Goal: Feedback & Contribution: Submit feedback/report problem

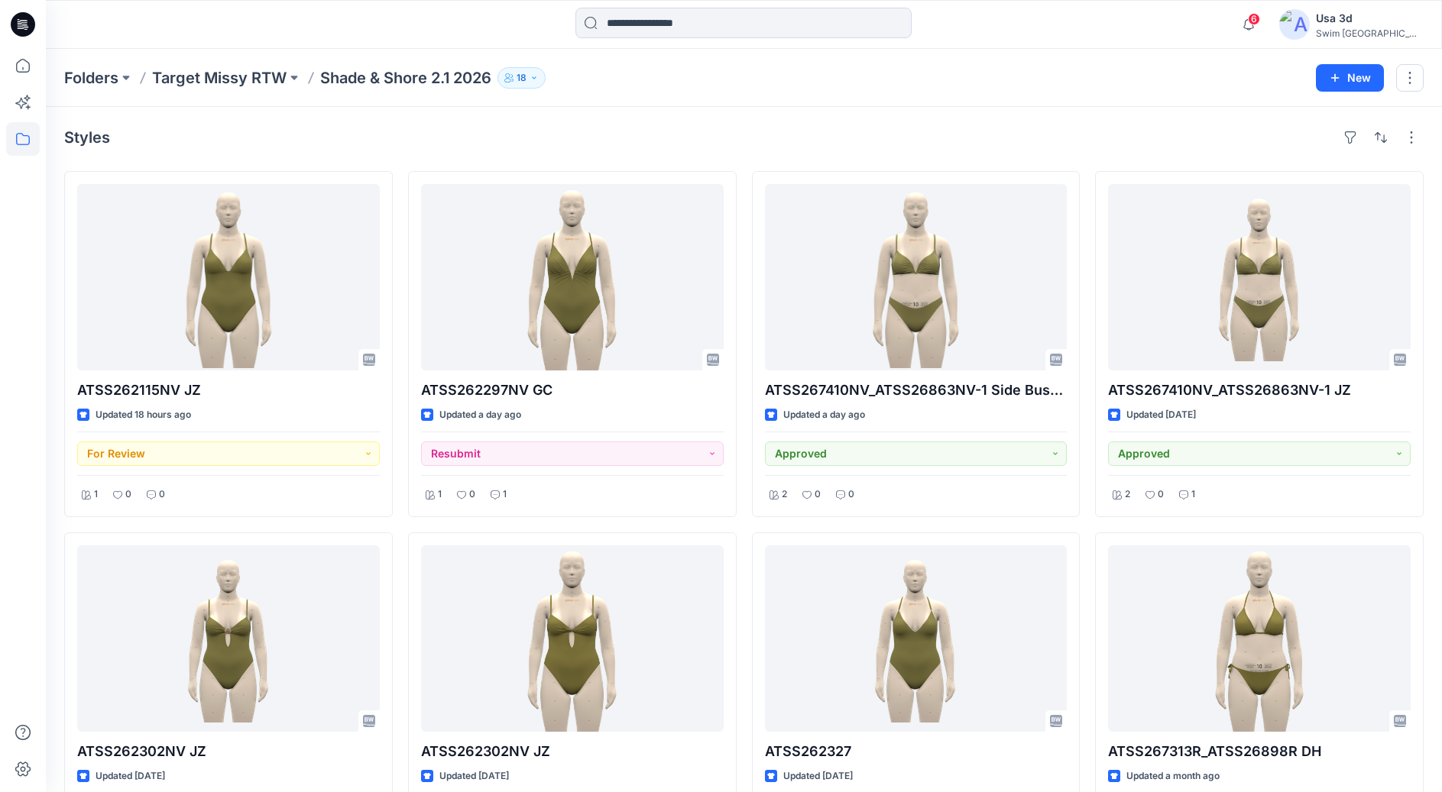
click at [668, 108] on div "Styles ATSS262115NV JZ Updated 18 hours ago For Review 1 0 0 ATSS262302NV JZ Up…" at bounding box center [744, 710] width 1396 height 1207
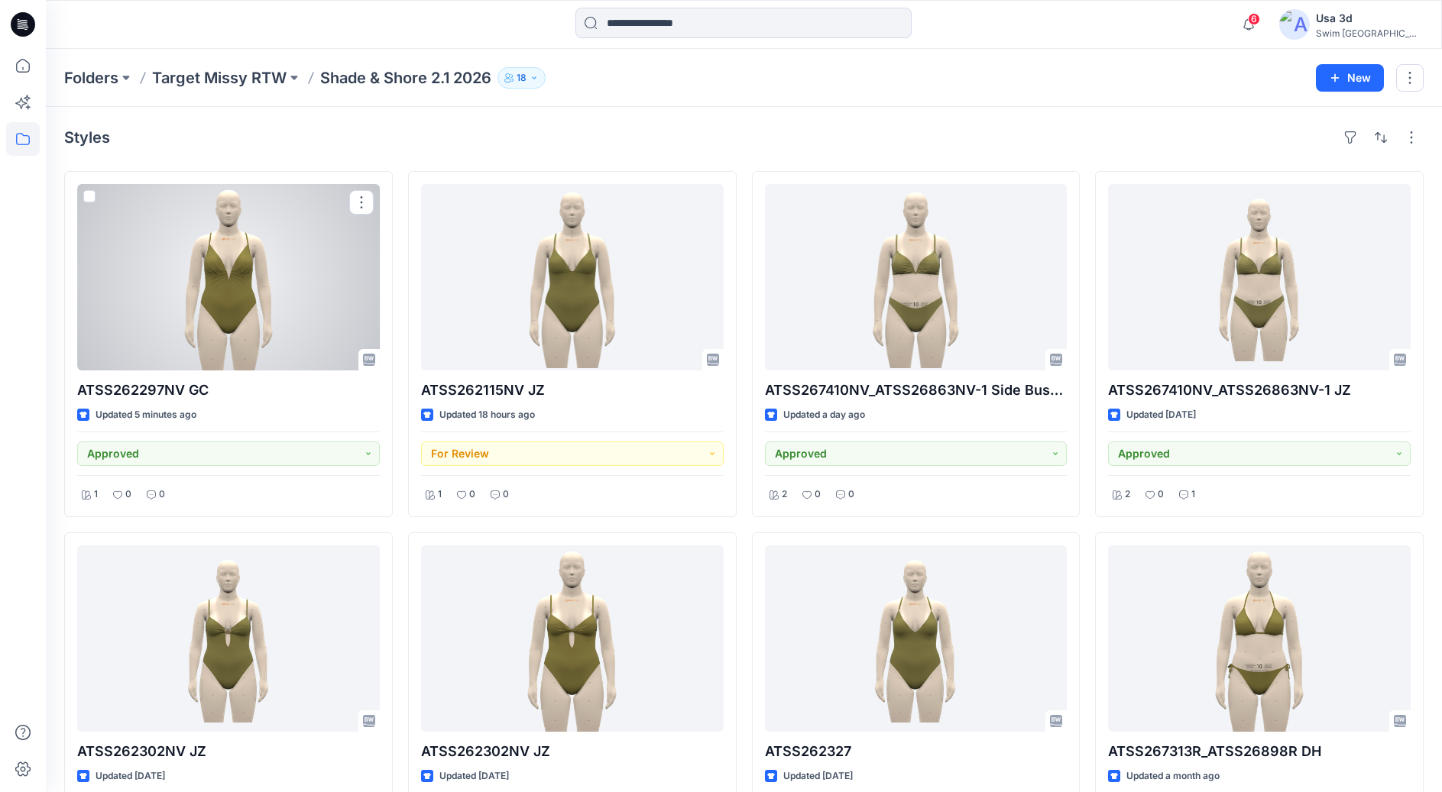
click at [241, 341] on div at bounding box center [228, 277] width 303 height 186
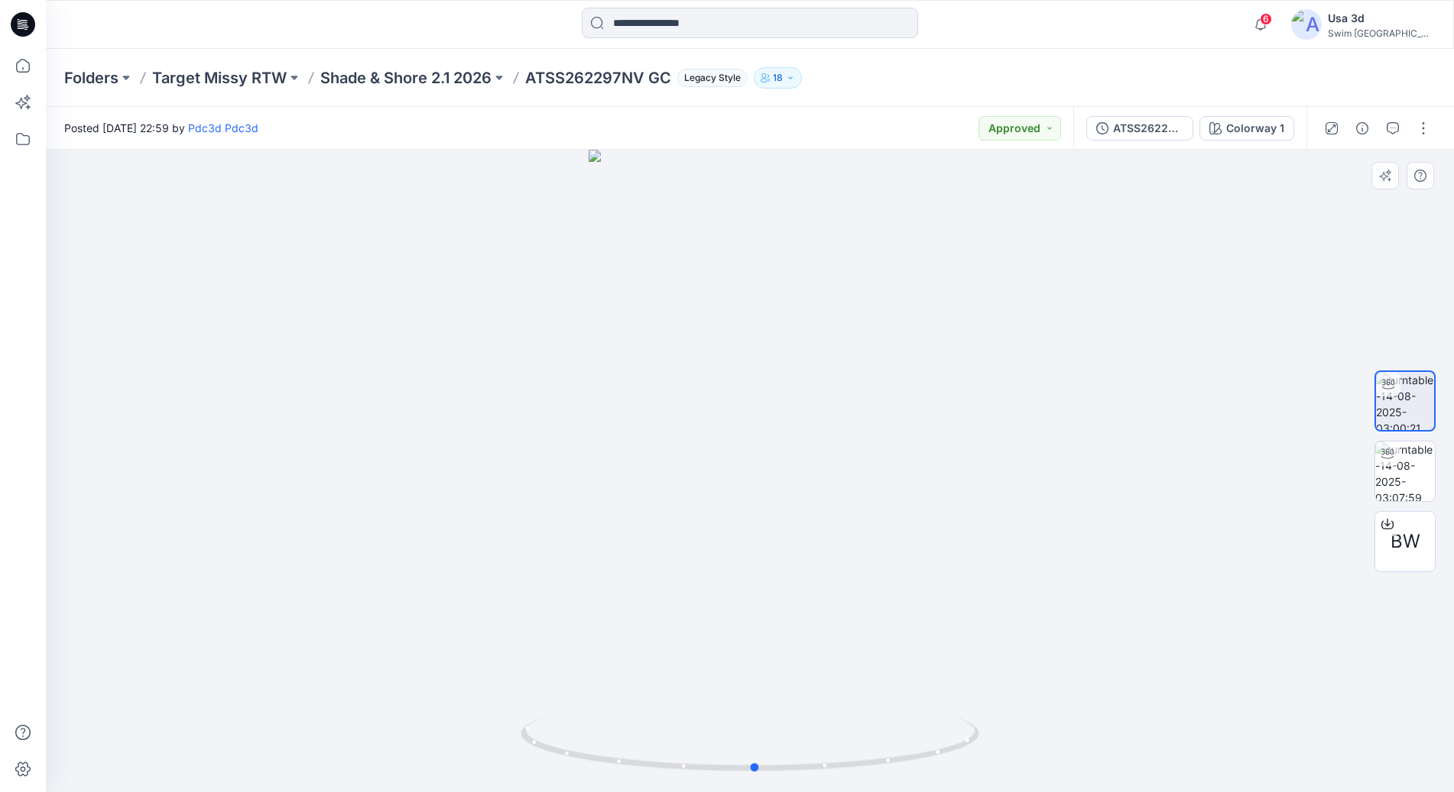
drag, startPoint x: 784, startPoint y: 374, endPoint x: 850, endPoint y: 335, distance: 76.0
click at [850, 335] on div at bounding box center [750, 471] width 1408 height 643
click at [26, 24] on icon at bounding box center [23, 24] width 24 height 49
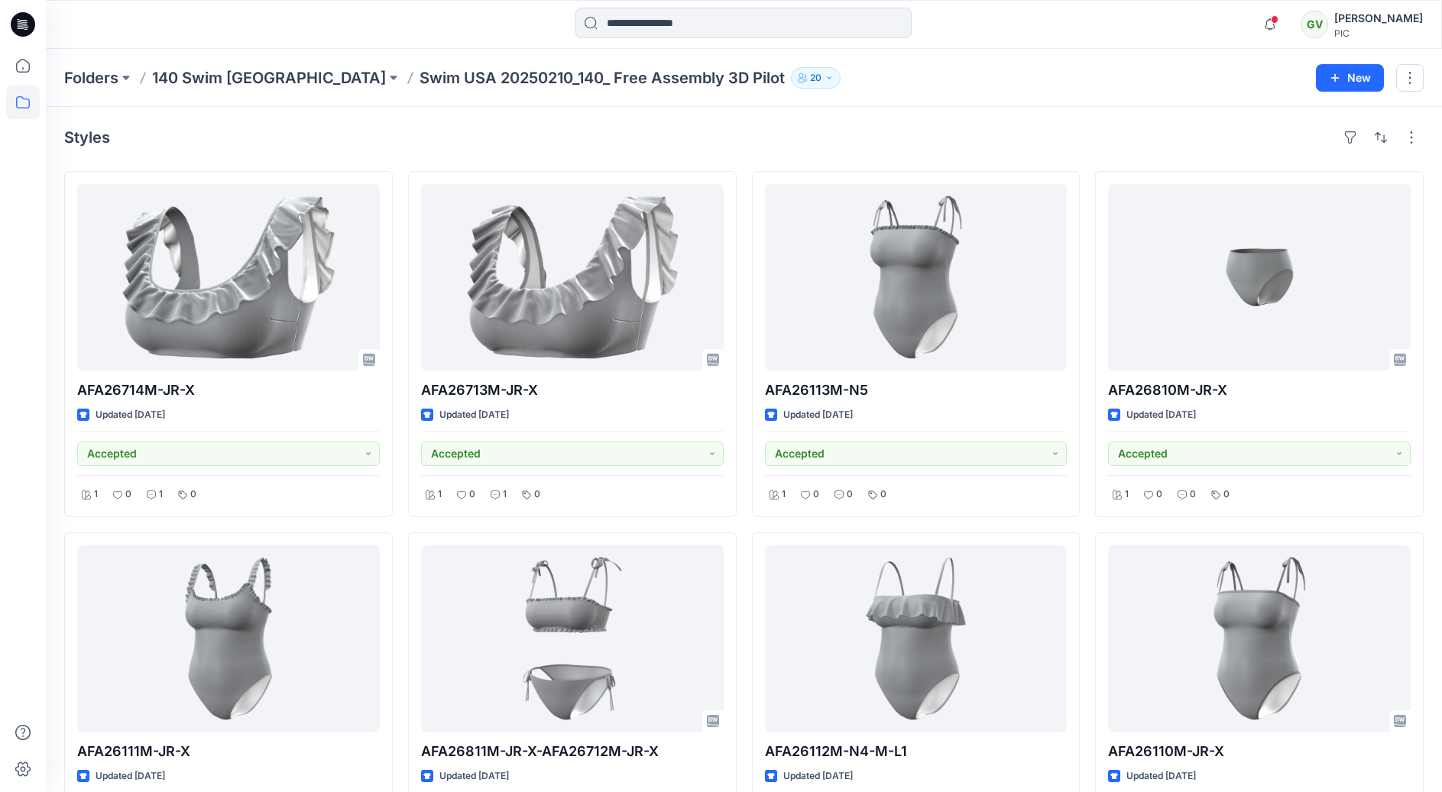
click at [18, 33] on icon at bounding box center [23, 24] width 24 height 24
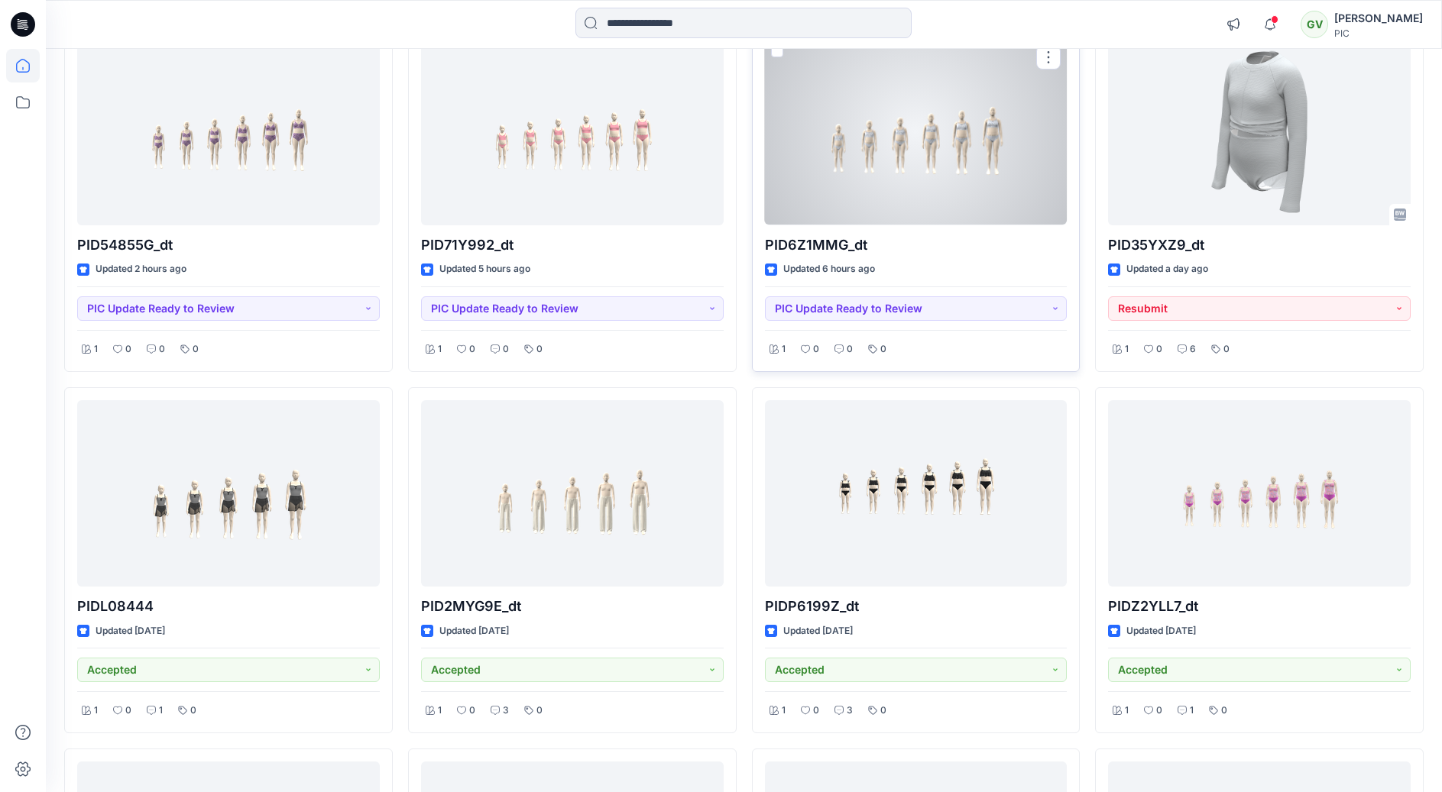
scroll to position [229, 0]
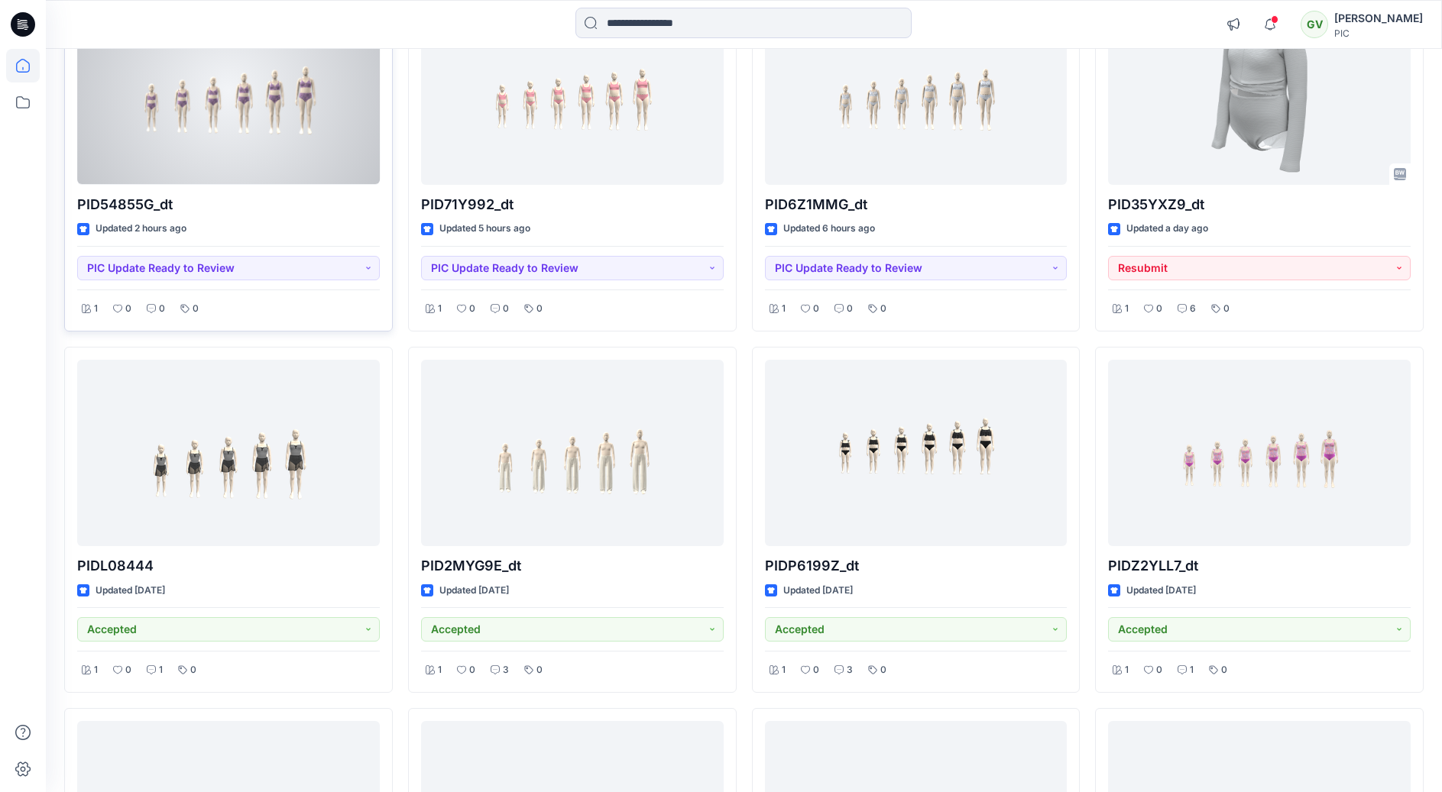
click at [258, 117] on div at bounding box center [228, 91] width 303 height 186
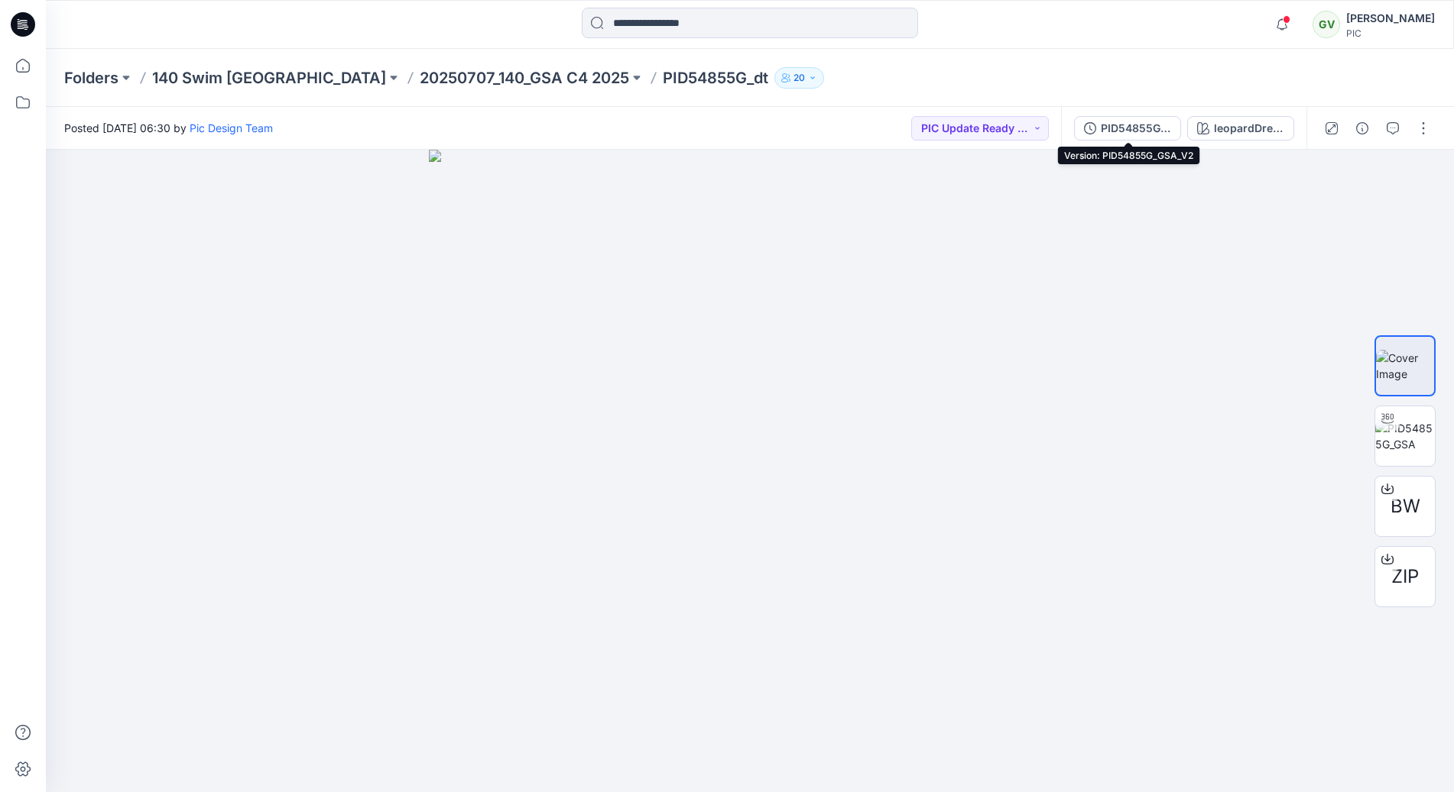
click at [1133, 131] on div "PID54855G_GSA_V2" at bounding box center [1135, 128] width 70 height 17
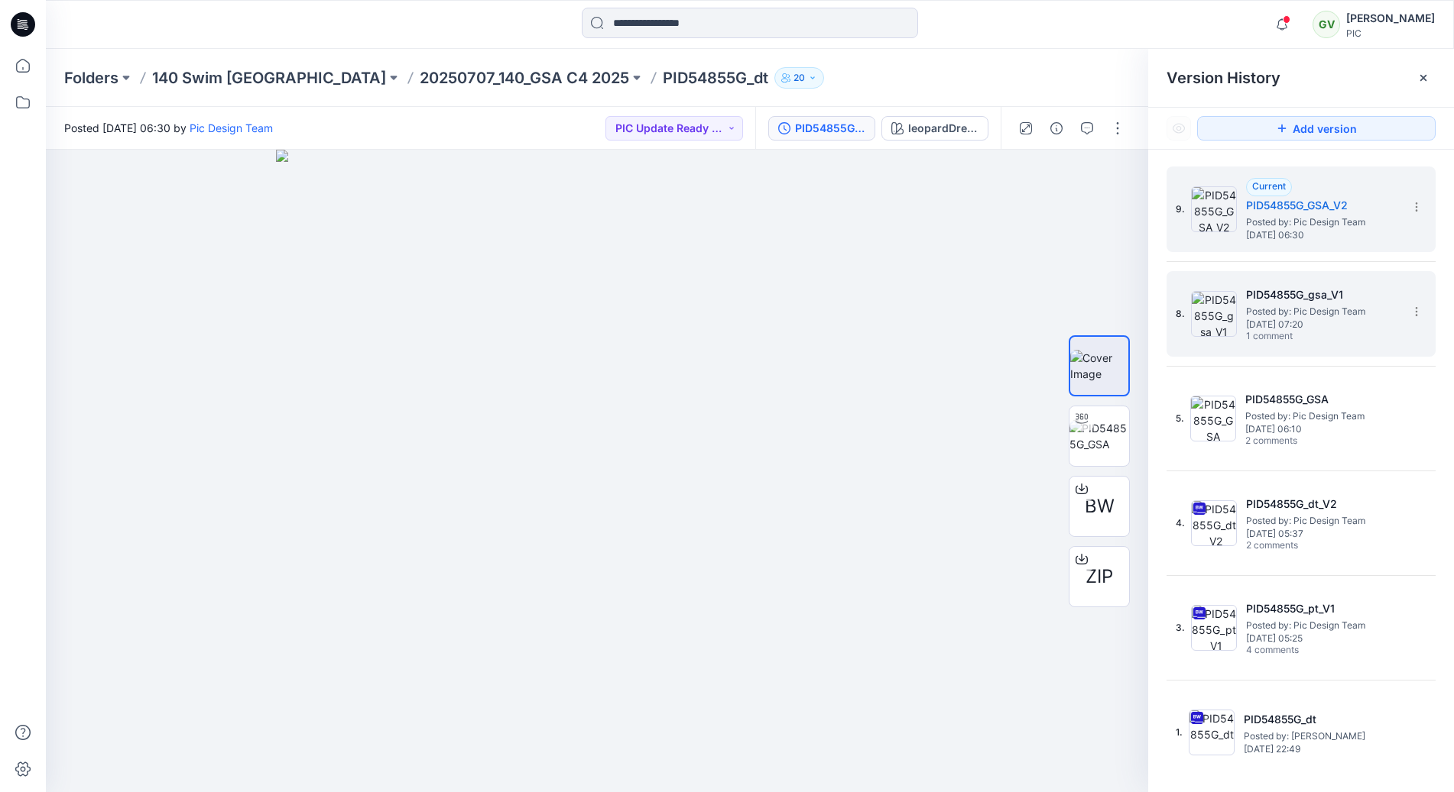
click at [1330, 319] on span "Tuesday, August 12, 2025 07:20" at bounding box center [1322, 324] width 153 height 11
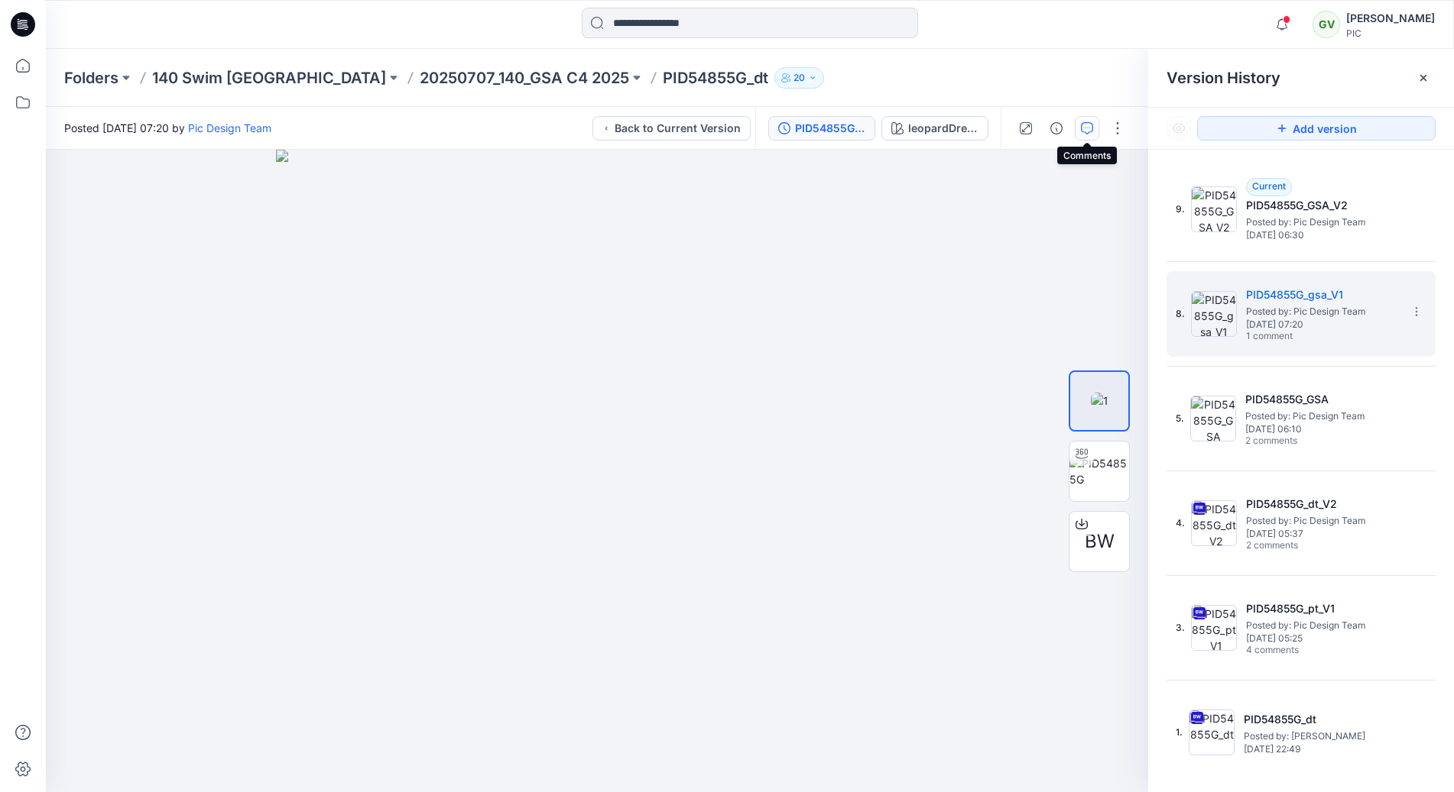
click at [1090, 134] on button "button" at bounding box center [1086, 128] width 24 height 24
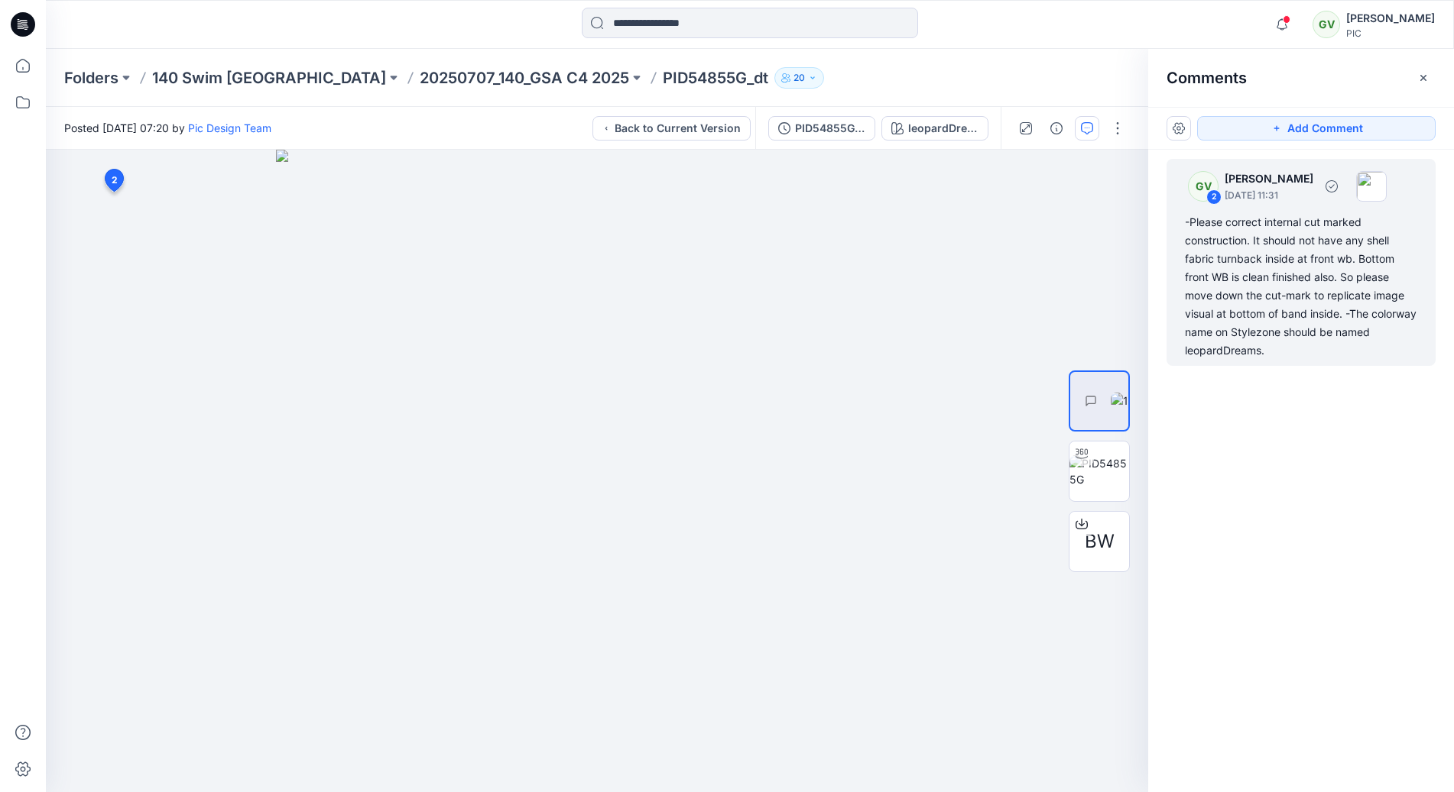
click at [1311, 322] on div "-Please correct internal cut marked construction. It should not have any shell …" at bounding box center [1301, 286] width 232 height 147
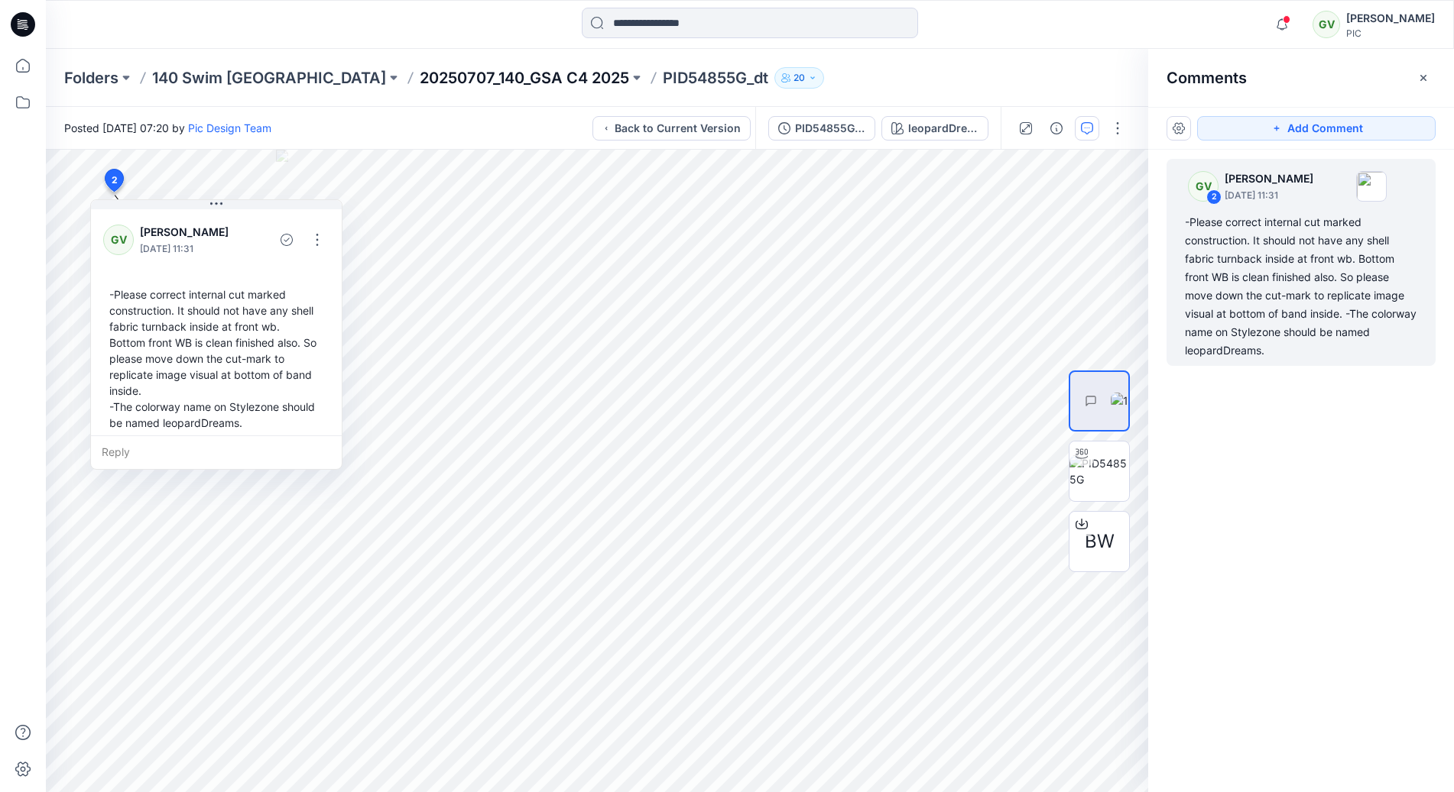
click at [485, 76] on p "20250707_140_GSA C4 2025" at bounding box center [524, 77] width 209 height 21
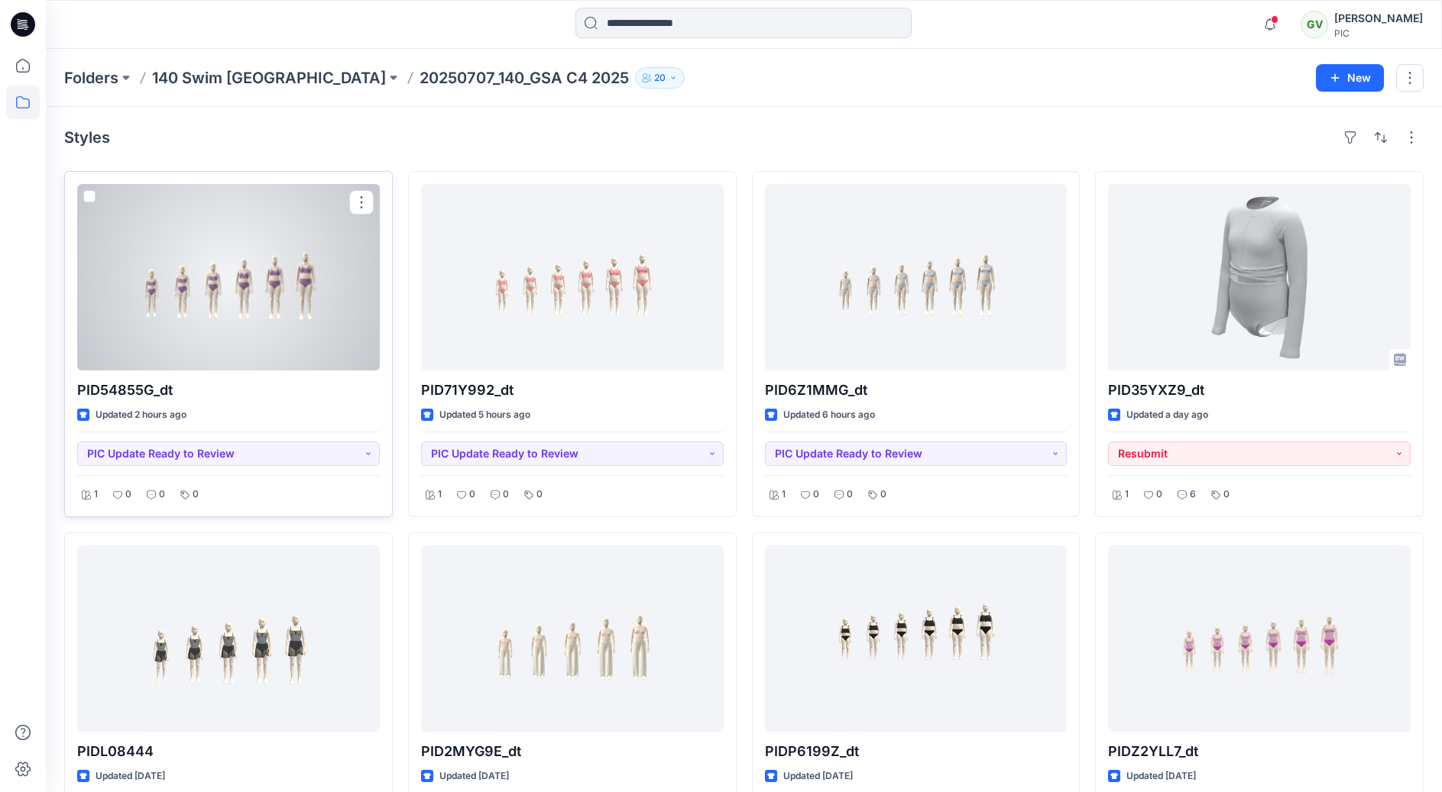
click at [320, 297] on div at bounding box center [228, 277] width 303 height 186
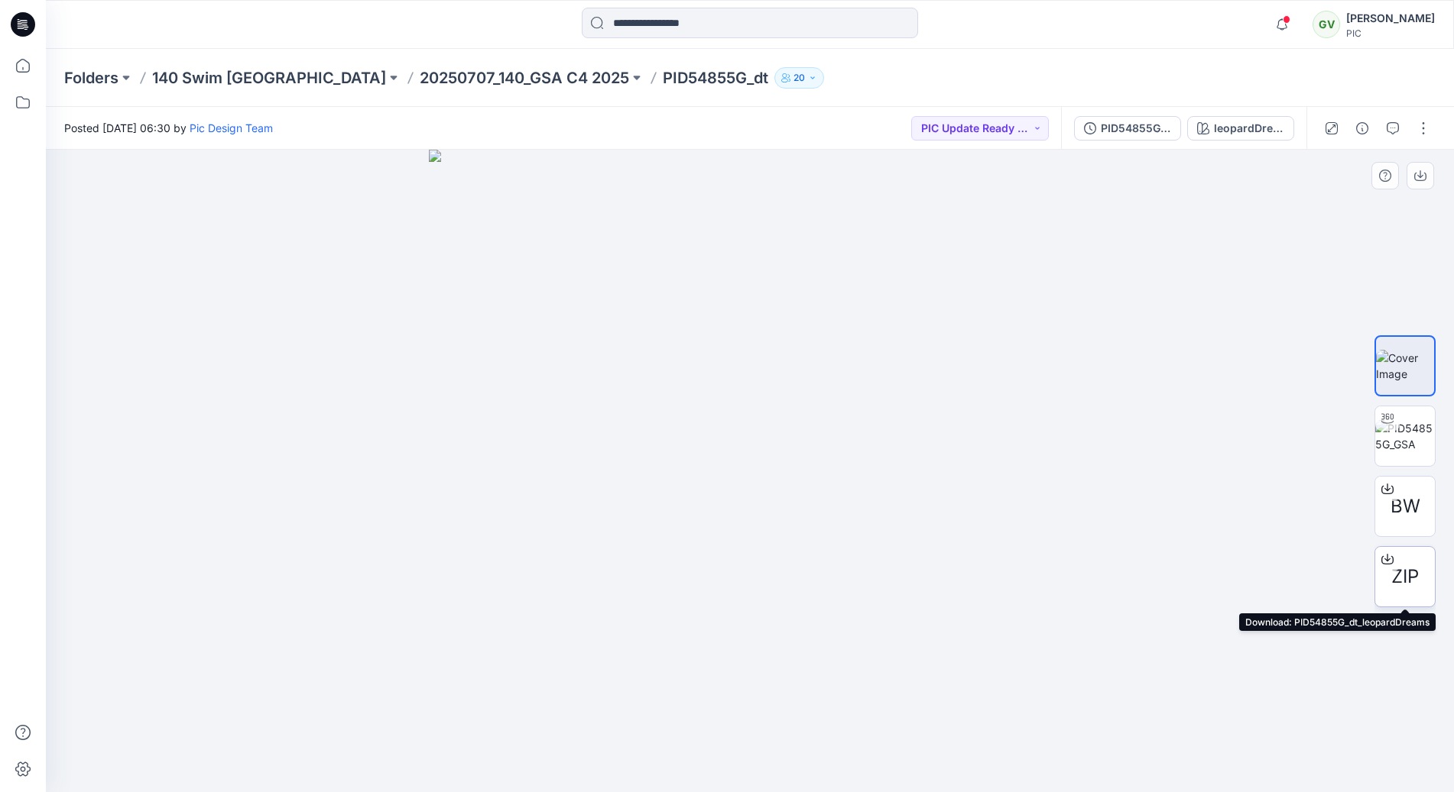
click at [1404, 561] on div "ZIP" at bounding box center [1404, 576] width 61 height 61
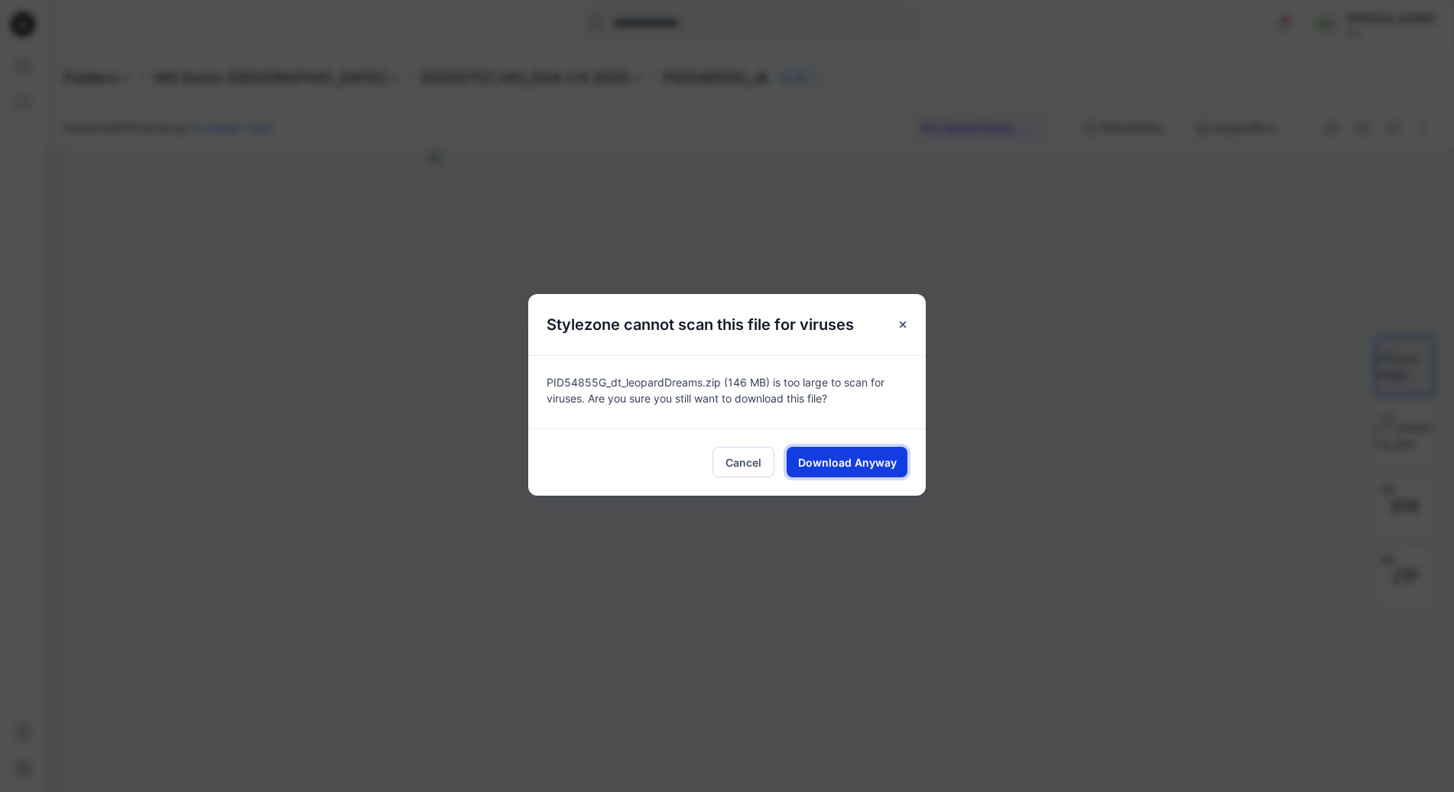
click at [818, 468] on span "Download Anyway" at bounding box center [847, 463] width 99 height 16
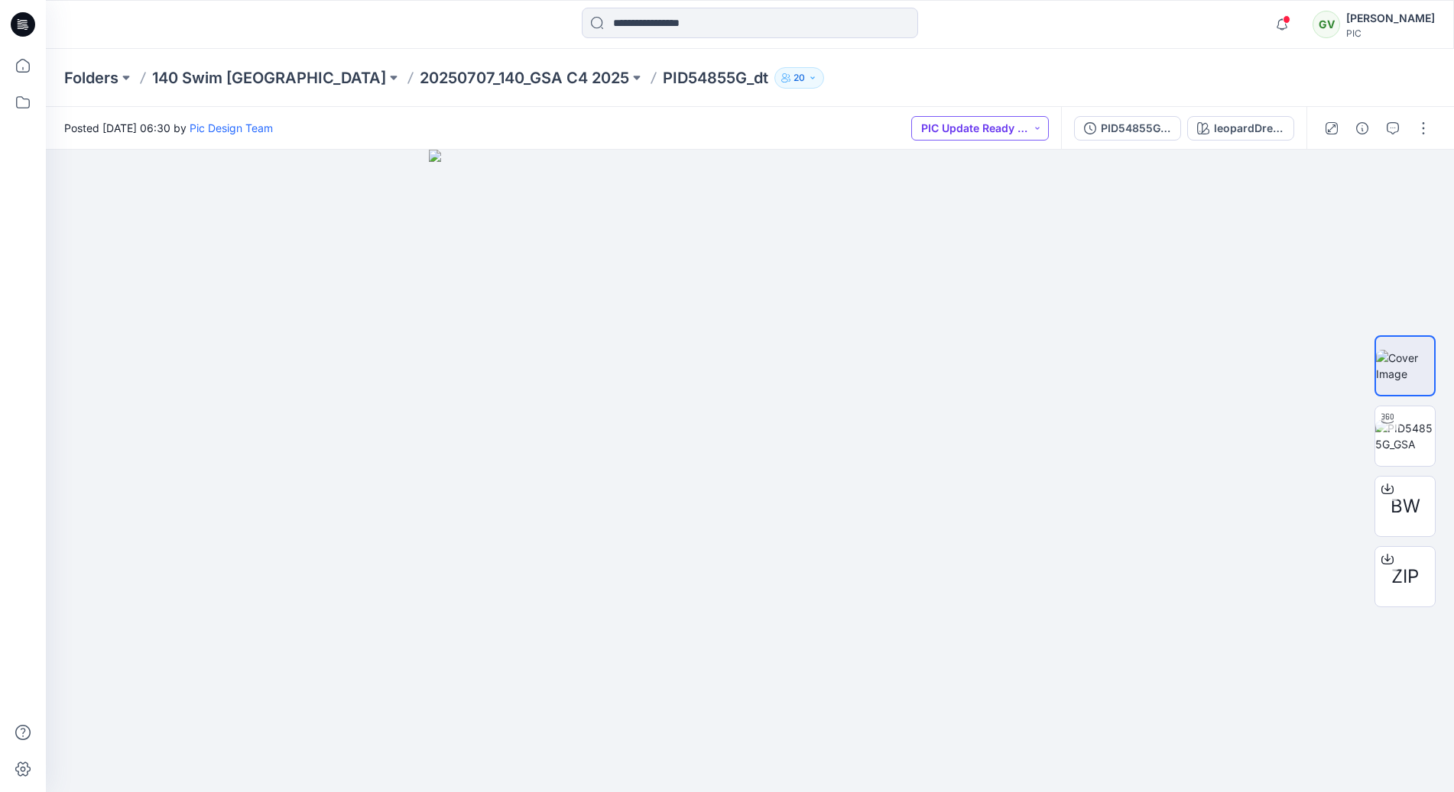
click at [993, 130] on button "PIC Update Ready to Review" at bounding box center [980, 128] width 138 height 24
click at [954, 266] on p "Resubmit" at bounding box center [965, 267] width 47 height 20
click at [1392, 130] on icon "button" at bounding box center [1392, 128] width 12 height 12
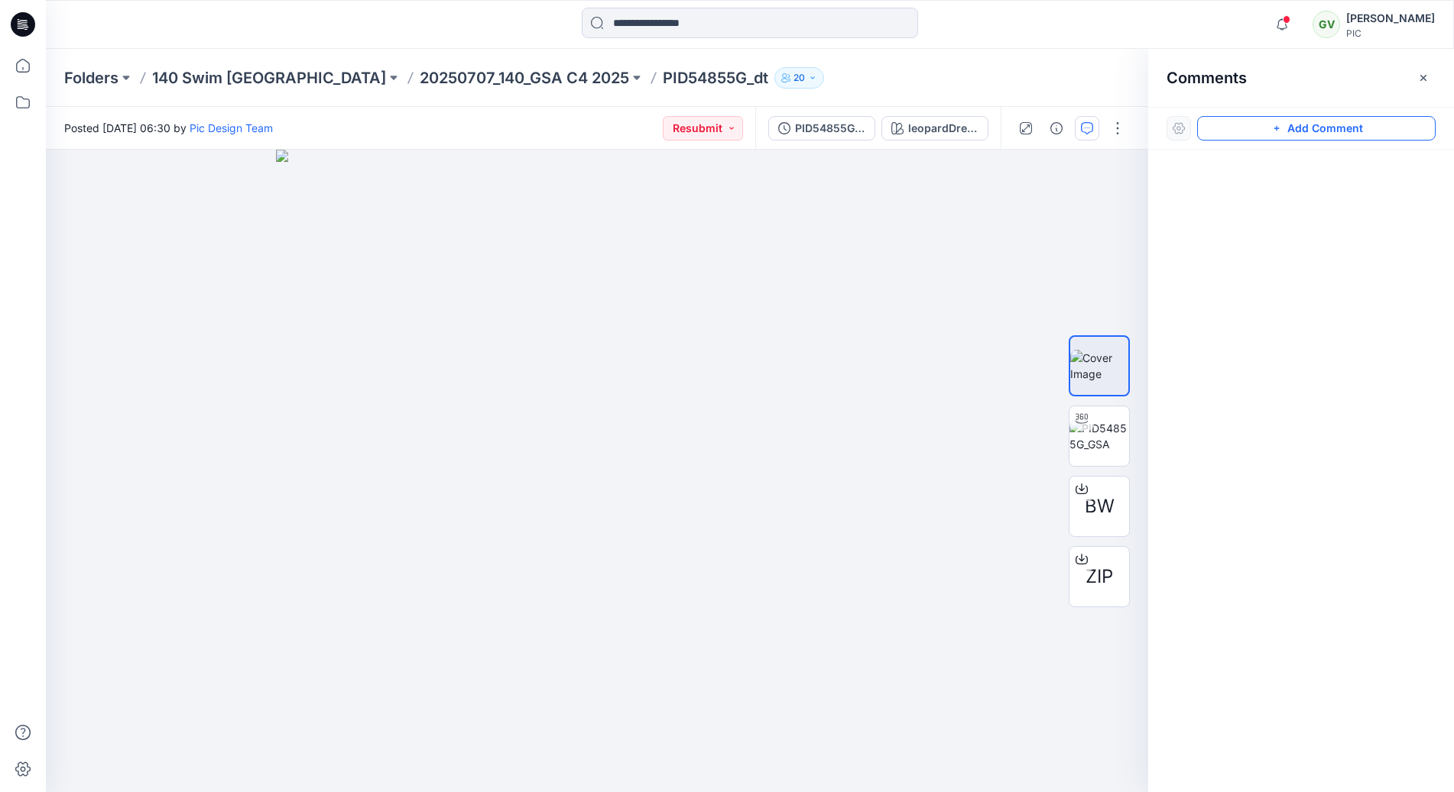
click at [1299, 128] on button "Add Comment" at bounding box center [1316, 128] width 238 height 24
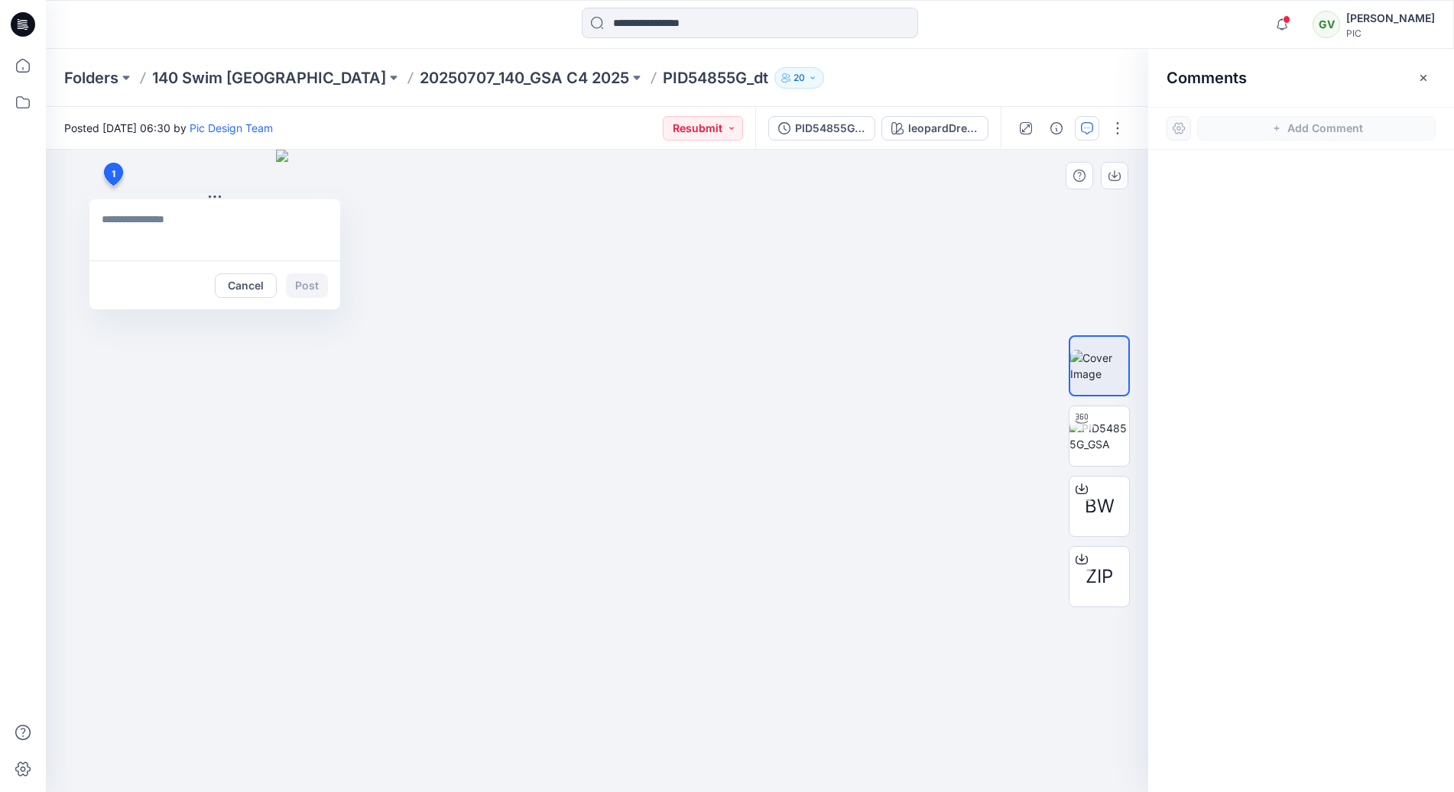
click at [112, 186] on div "1 Cancel Post" at bounding box center [597, 471] width 1102 height 643
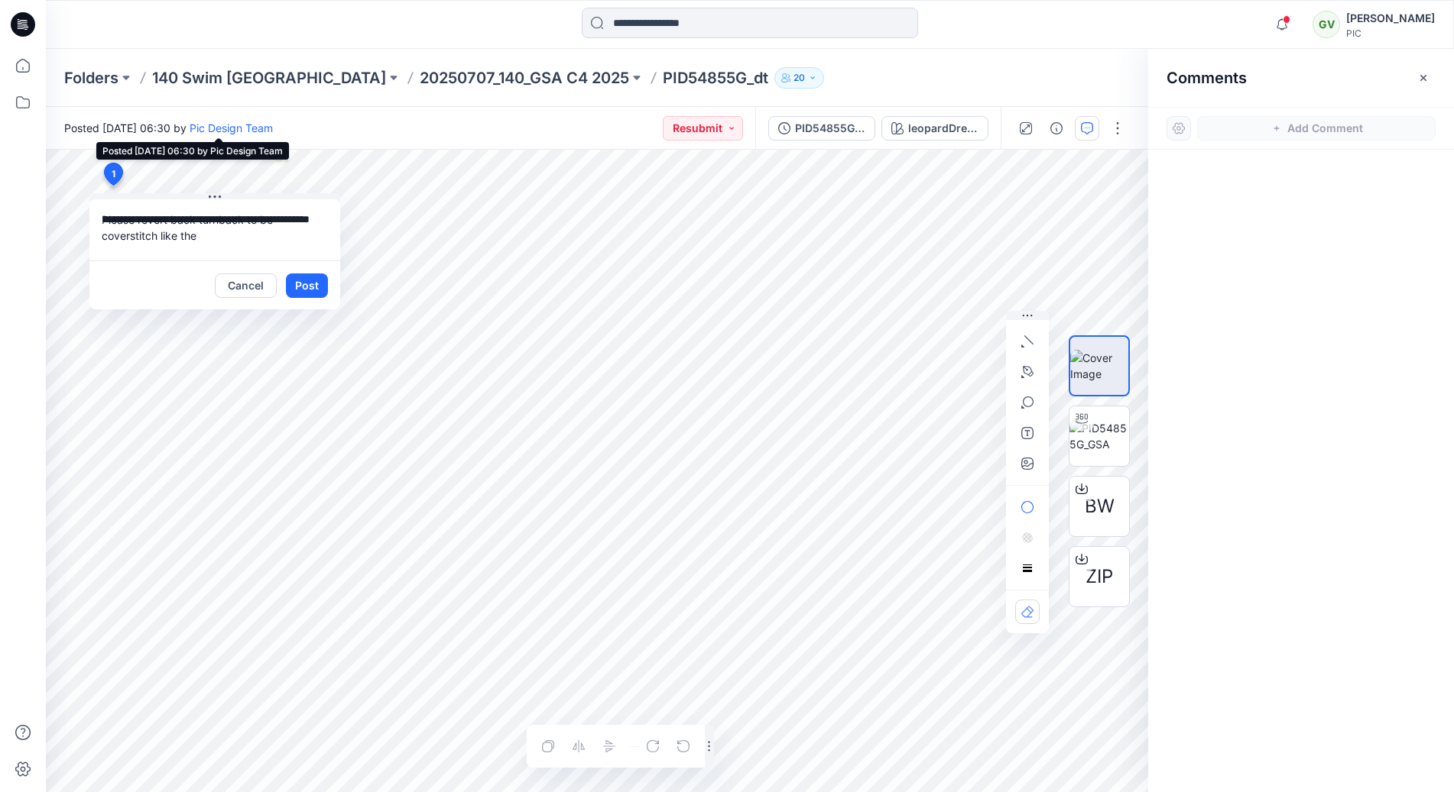
type textarea "**********"
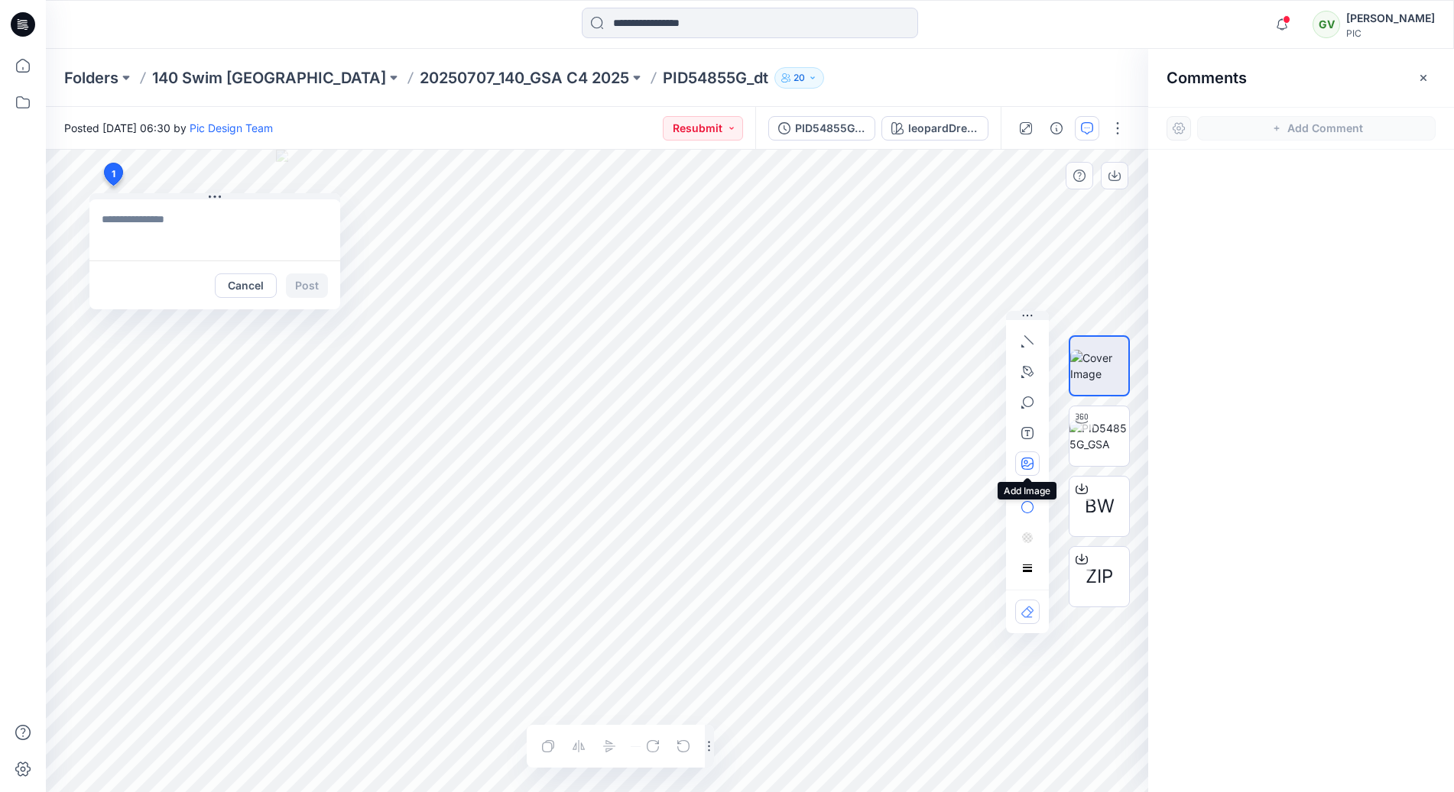
click at [1026, 470] on button "button" at bounding box center [1027, 464] width 24 height 24
type input"] "**********"
click at [191, 223] on textarea at bounding box center [214, 229] width 251 height 61
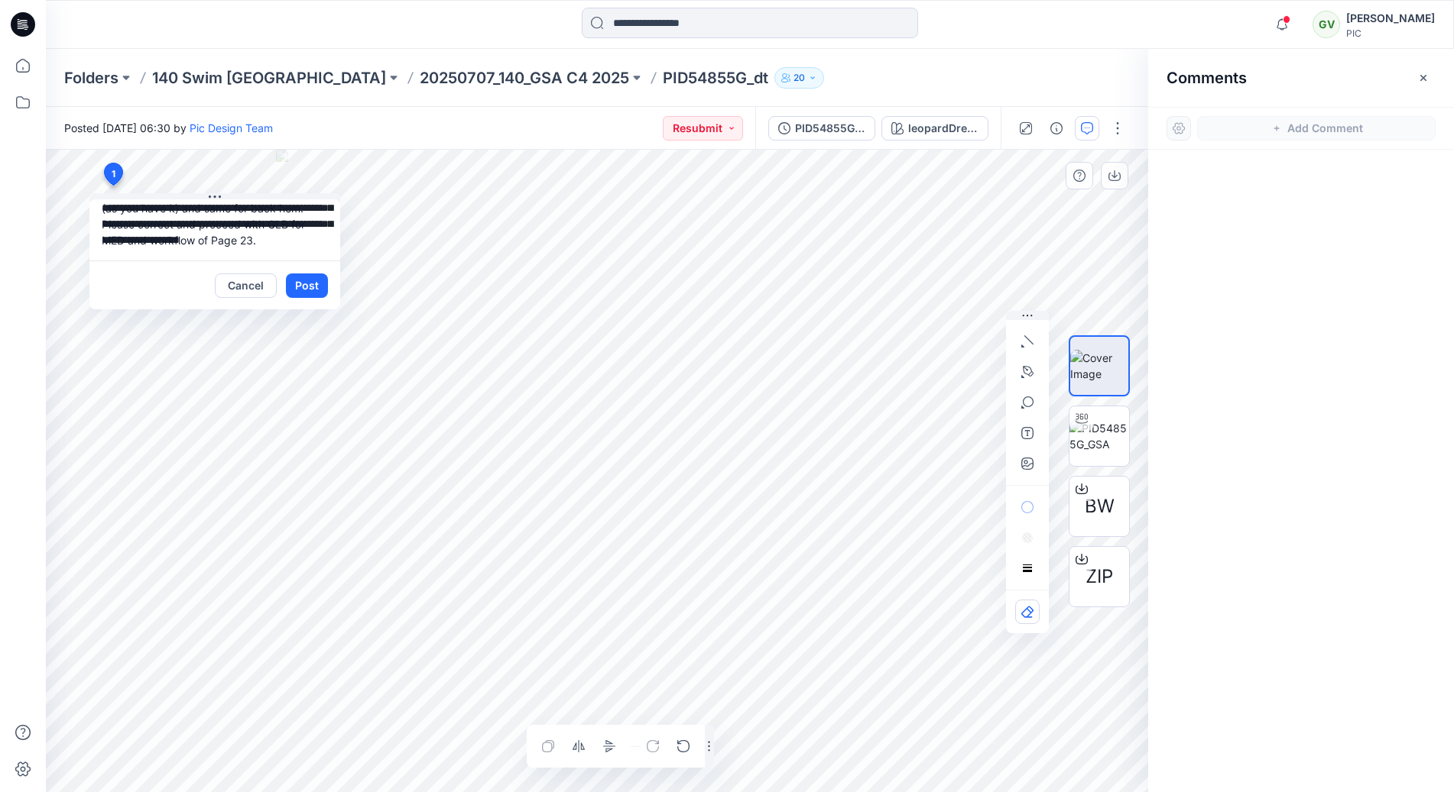
scroll to position [62, 0]
type textarea "**********"
click at [318, 287] on button "Post" at bounding box center [307, 286] width 42 height 24
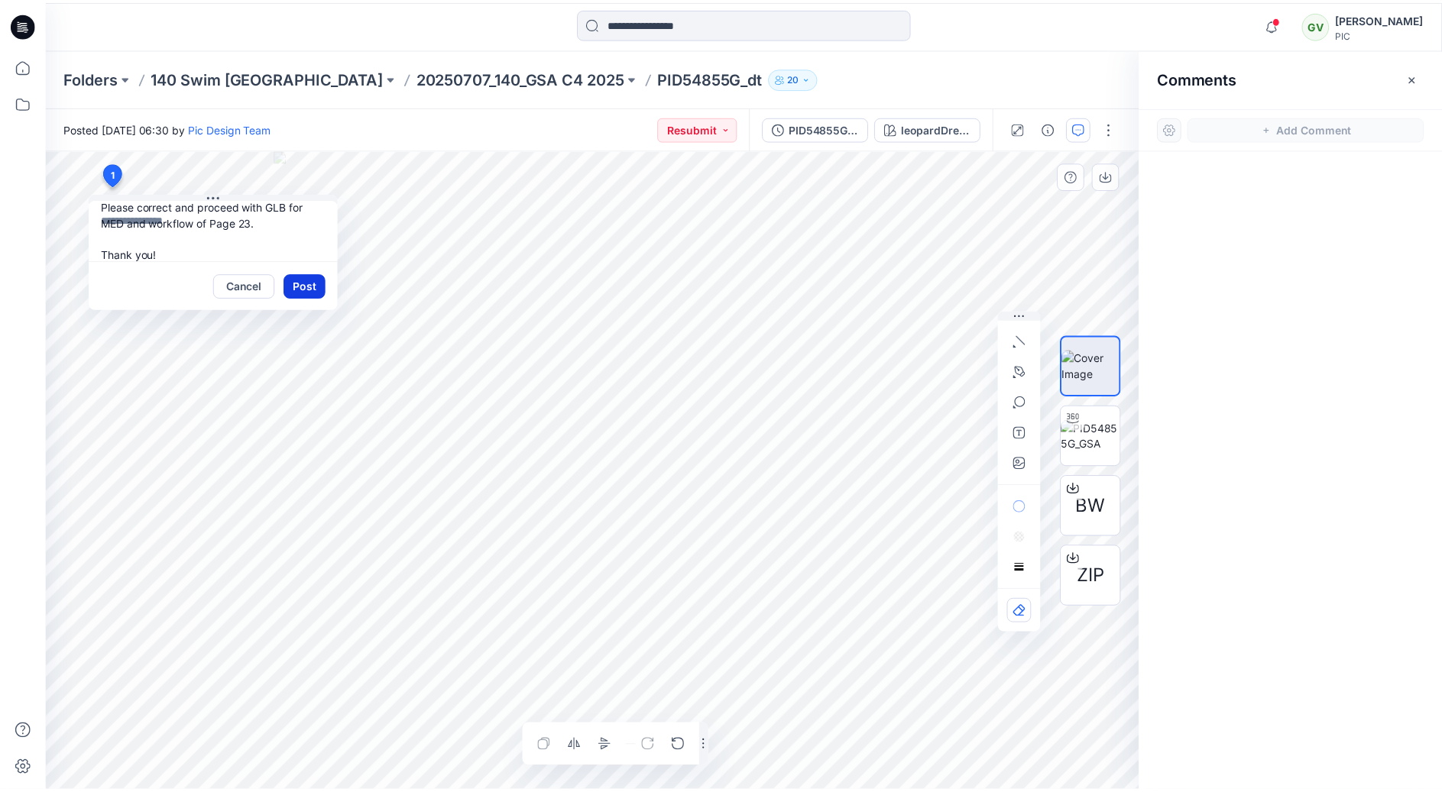
scroll to position [0, 0]
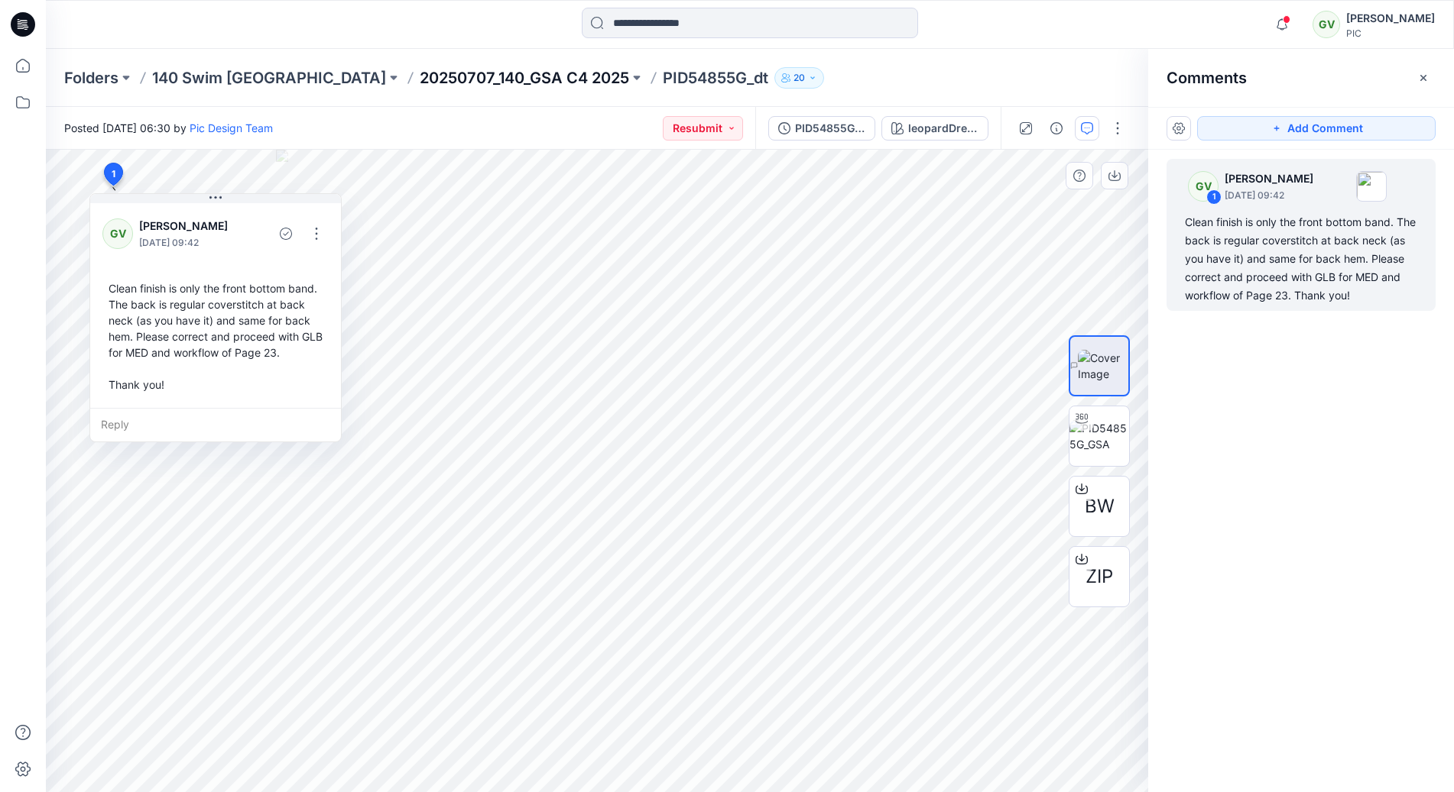
click at [420, 80] on p "20250707_140_GSA C4 2025" at bounding box center [524, 77] width 209 height 21
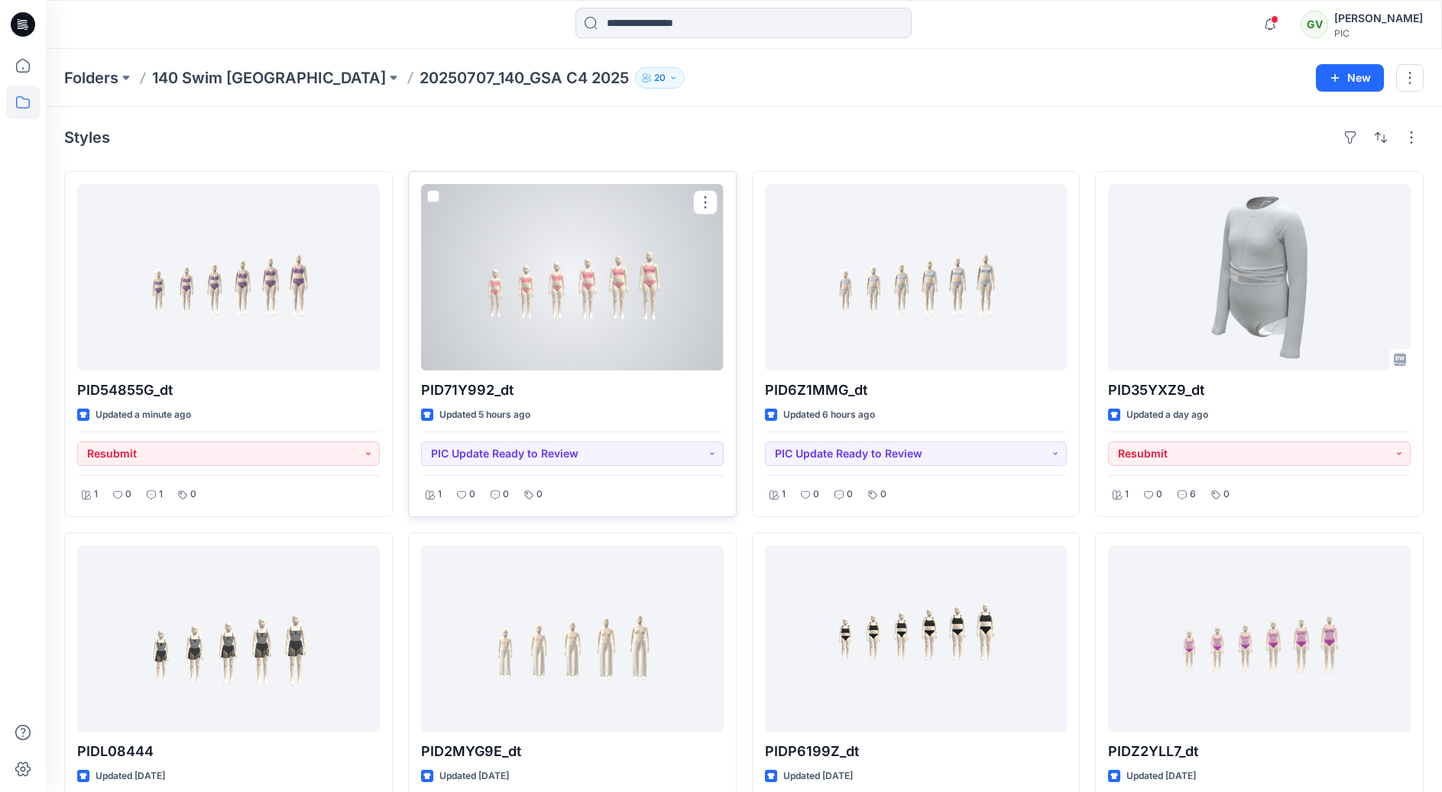
click at [649, 329] on div at bounding box center [572, 277] width 303 height 186
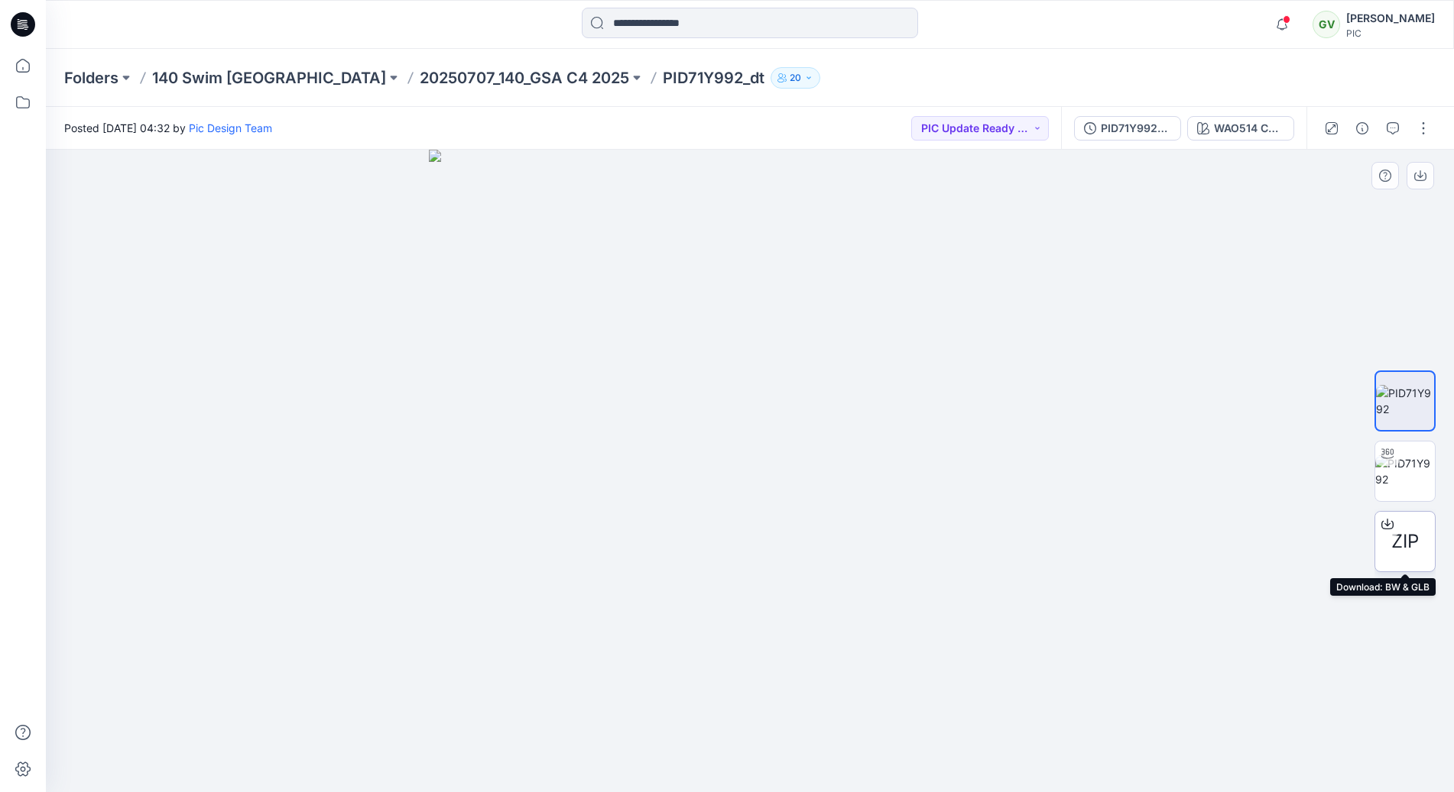
click at [1415, 538] on span "ZIP" at bounding box center [1405, 542] width 28 height 28
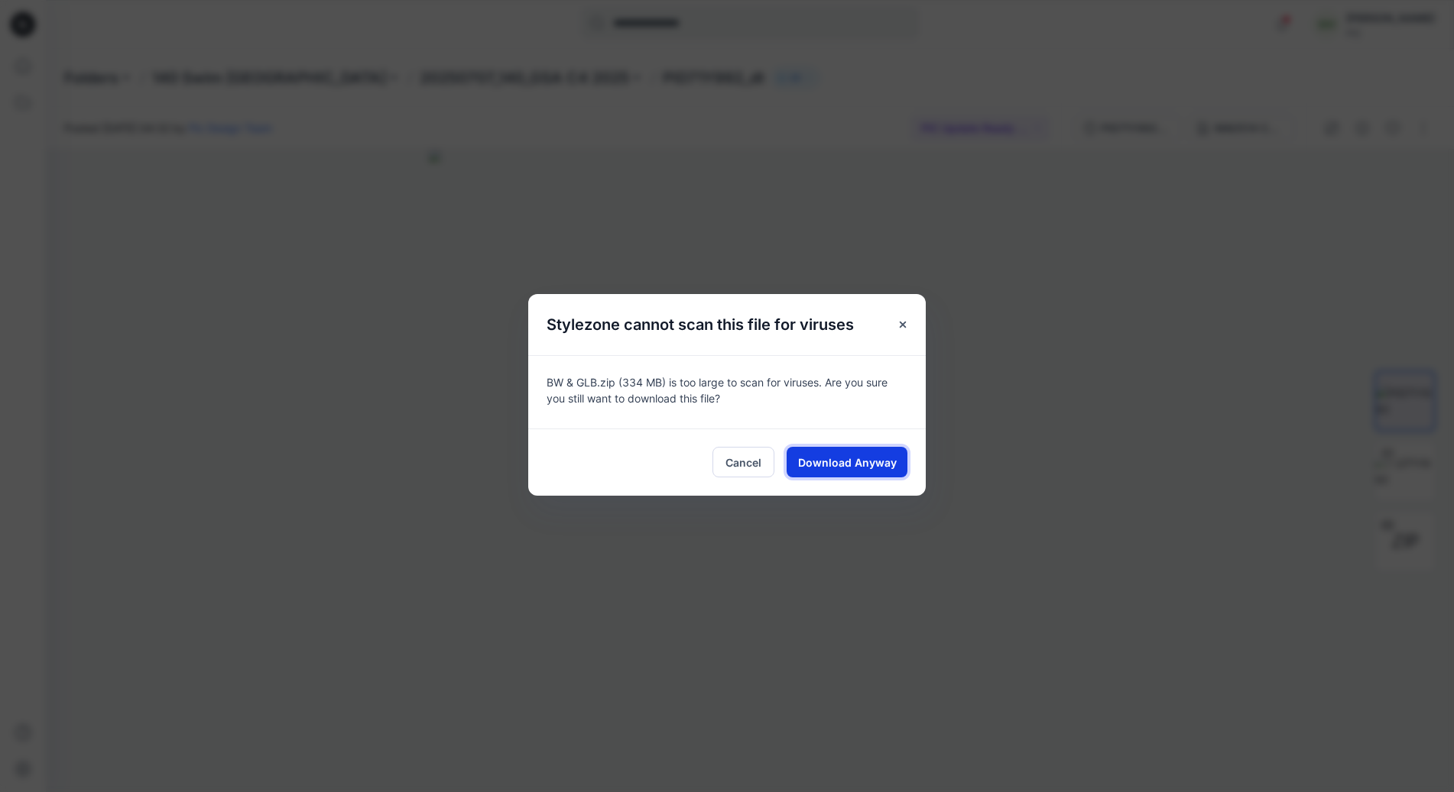
click at [873, 465] on span "Download Anyway" at bounding box center [847, 463] width 99 height 16
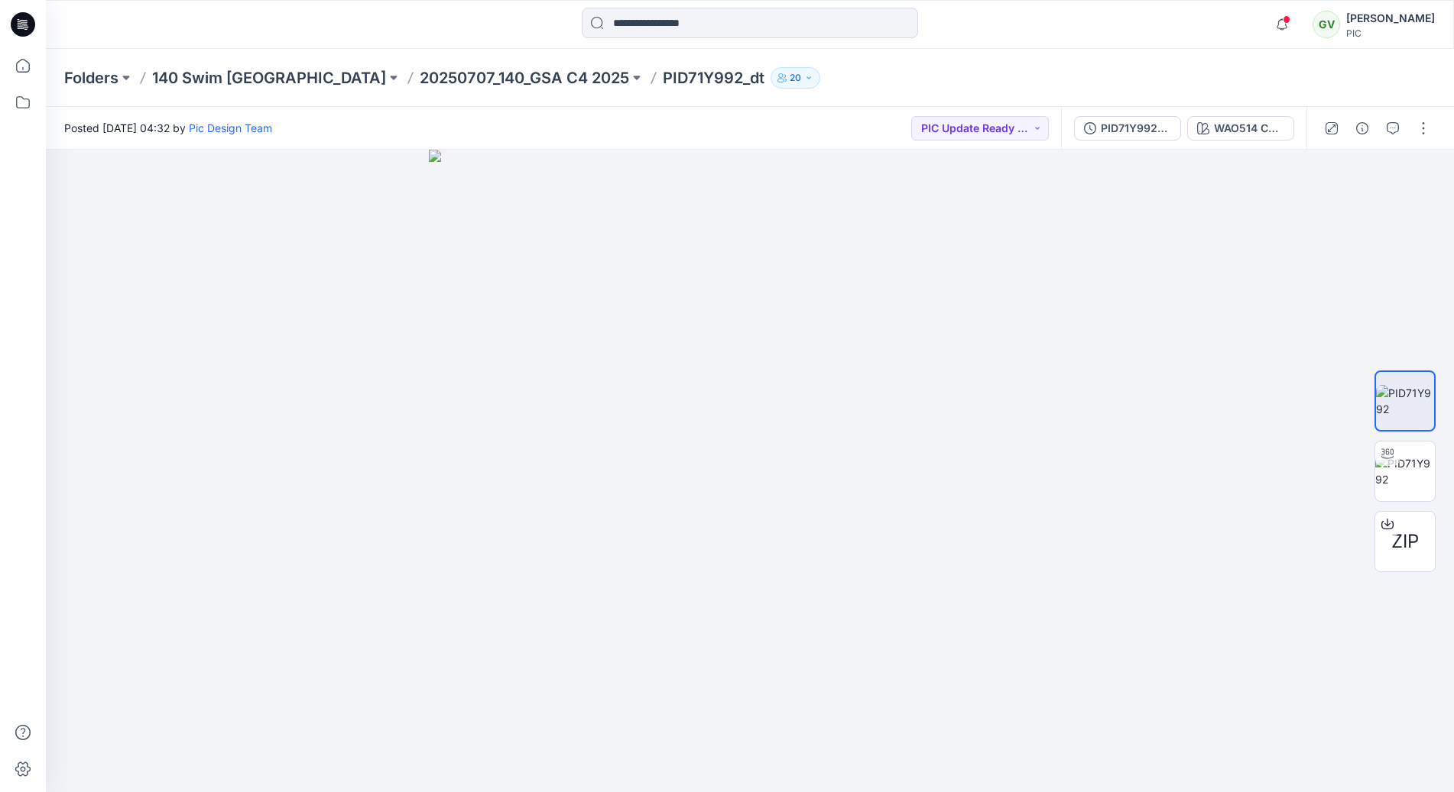
click at [1042, 37] on div at bounding box center [749, 25] width 704 height 34
click at [1284, 21] on span at bounding box center [1286, 19] width 8 height 8
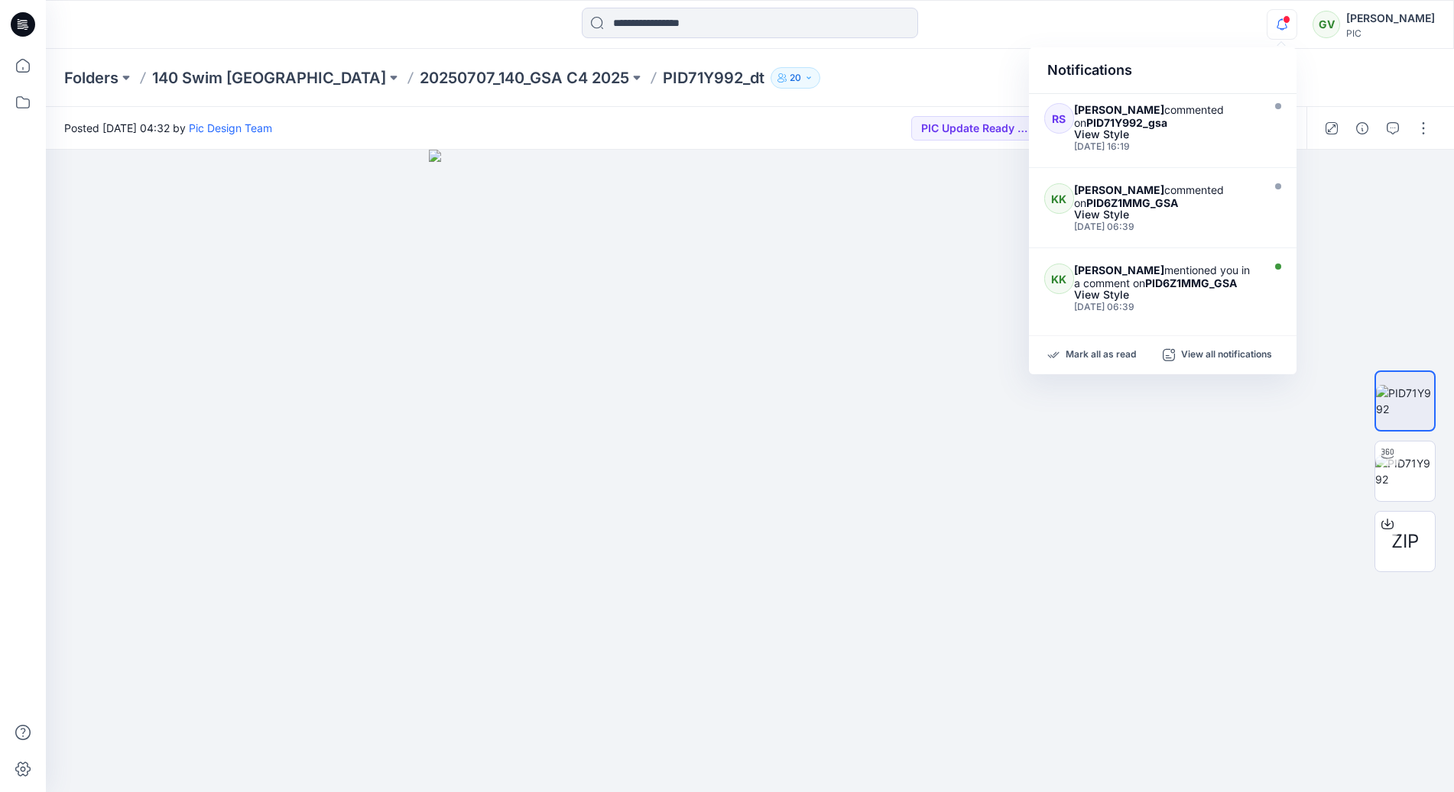
click at [1284, 21] on span at bounding box center [1286, 19] width 8 height 8
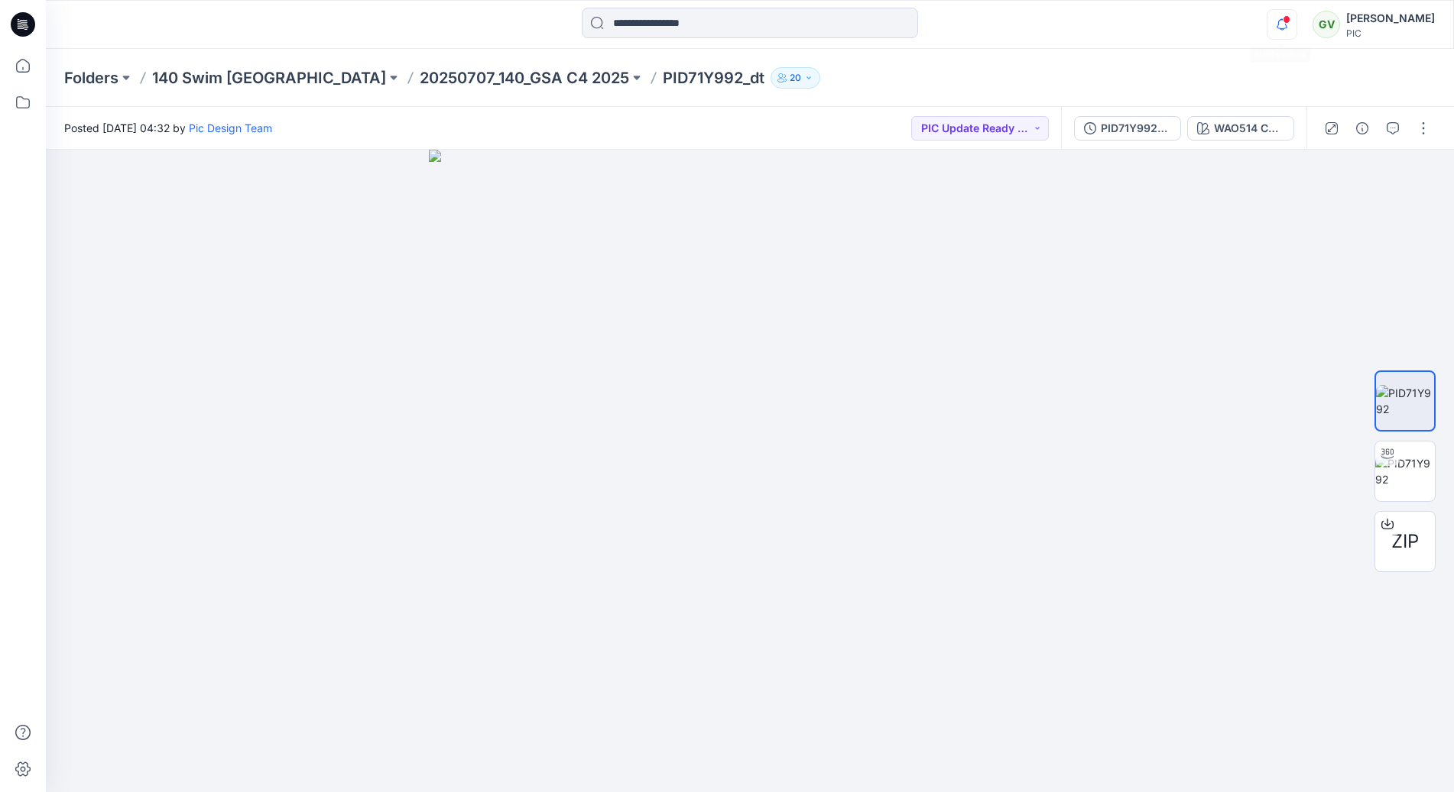
click at [1277, 31] on icon "button" at bounding box center [1281, 24] width 29 height 31
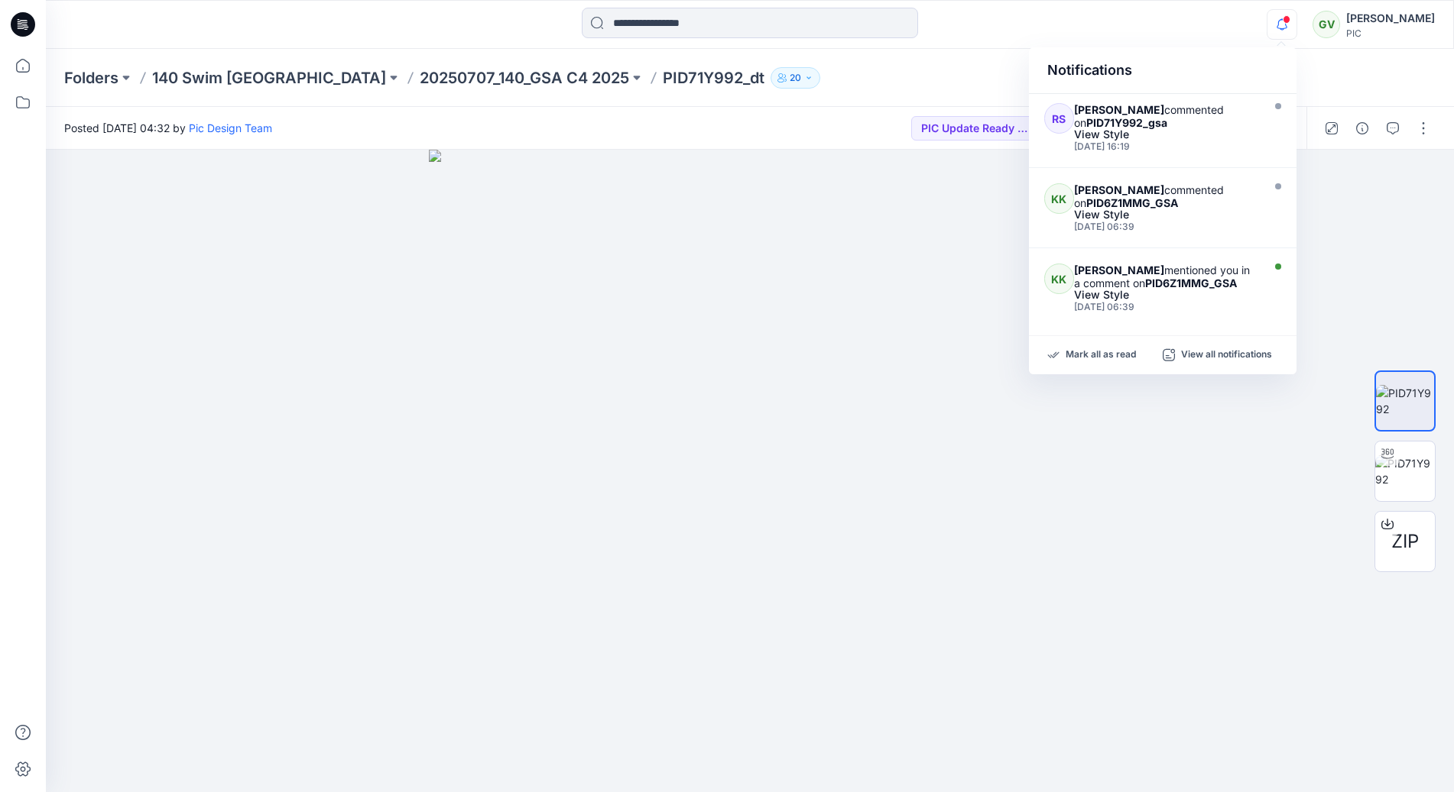
click at [1276, 31] on icon "button" at bounding box center [1281, 24] width 29 height 31
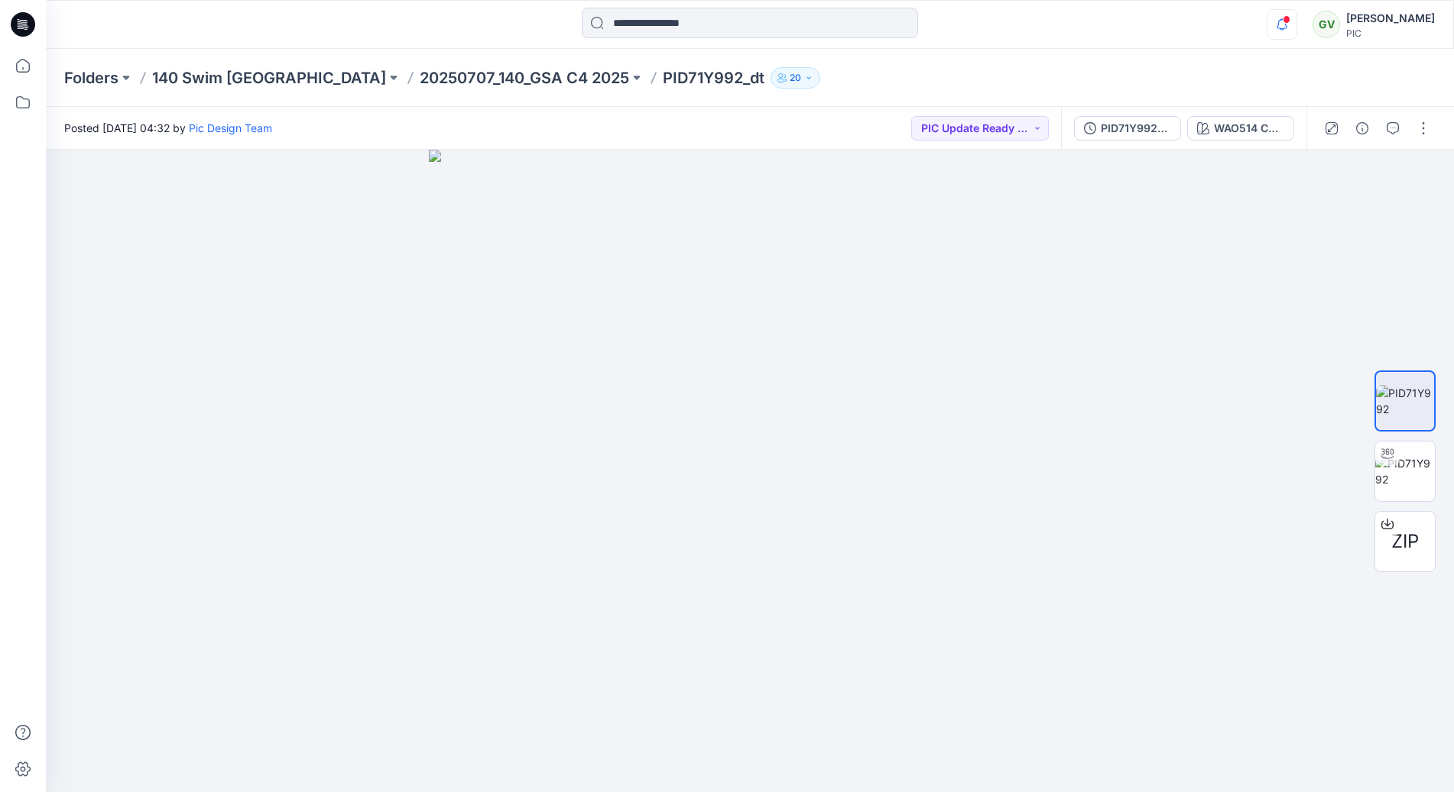
click at [1280, 33] on icon "button" at bounding box center [1281, 24] width 29 height 31
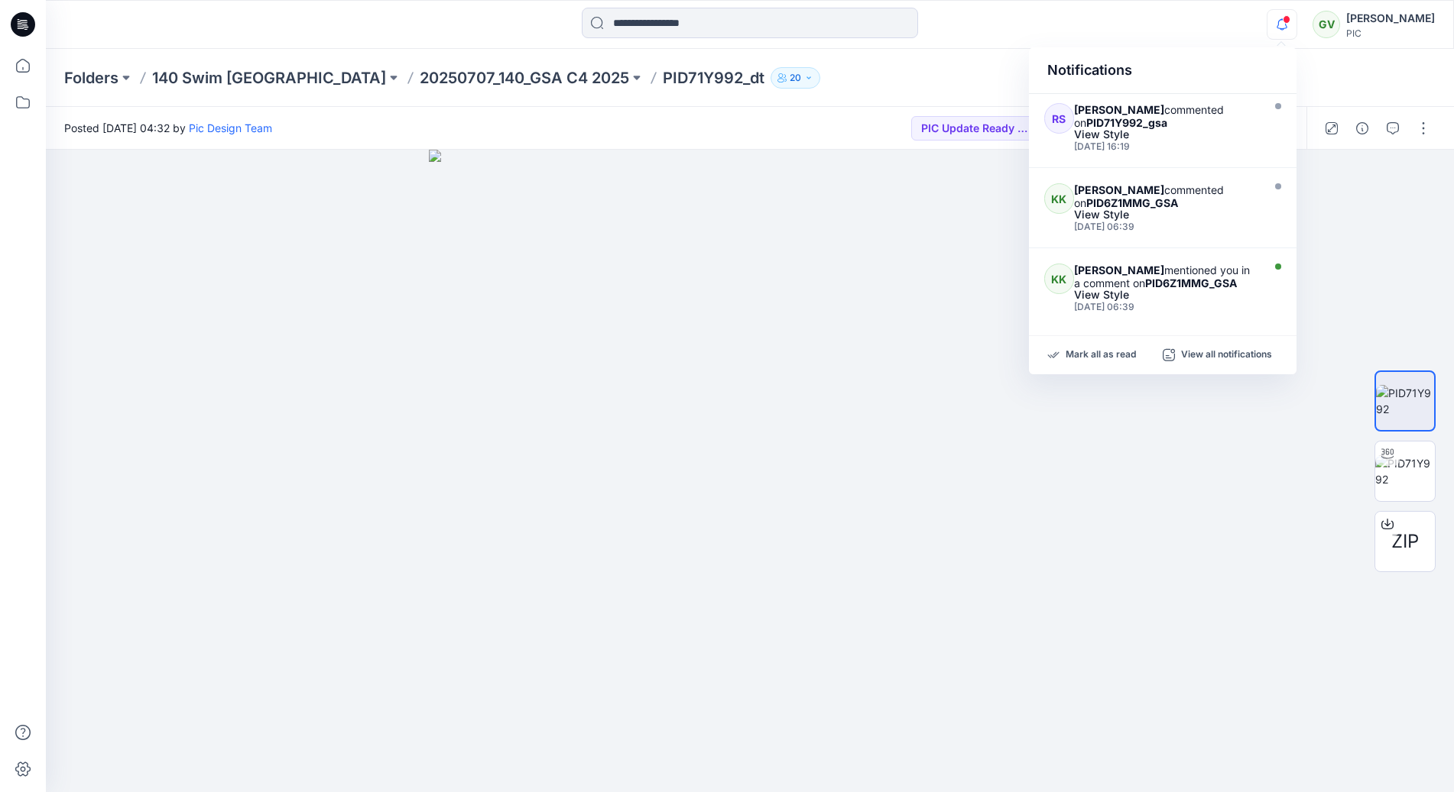
click at [1000, 41] on div "Notifications RS Rowena Smith - Wingo commented on PID71Y992_gsa View Style Mon…" at bounding box center [750, 24] width 1408 height 49
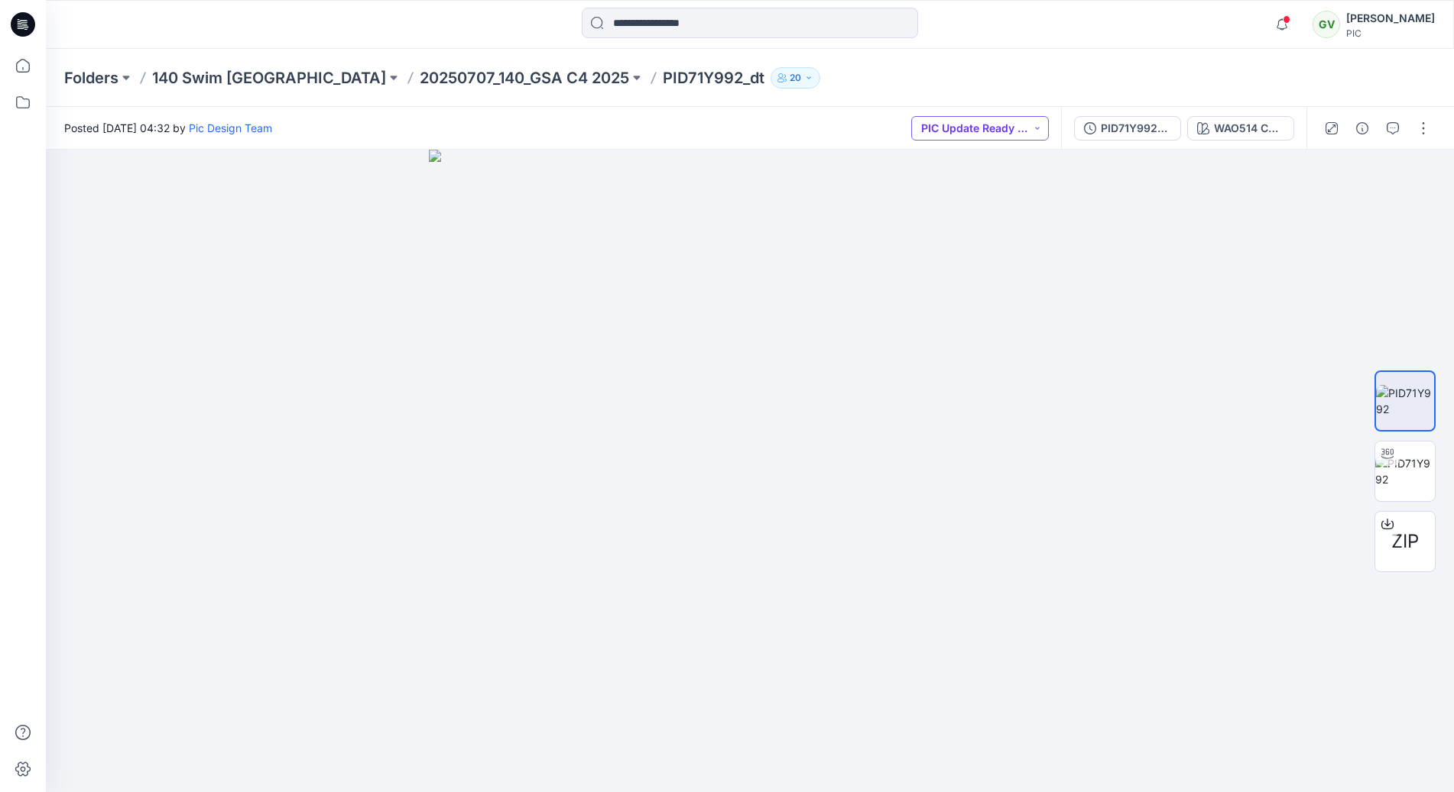
click at [989, 133] on button "PIC Update Ready to Review" at bounding box center [980, 128] width 138 height 24
click at [993, 271] on span "Resubmit" at bounding box center [961, 267] width 76 height 21
click at [1394, 122] on icon "button" at bounding box center [1392, 128] width 12 height 12
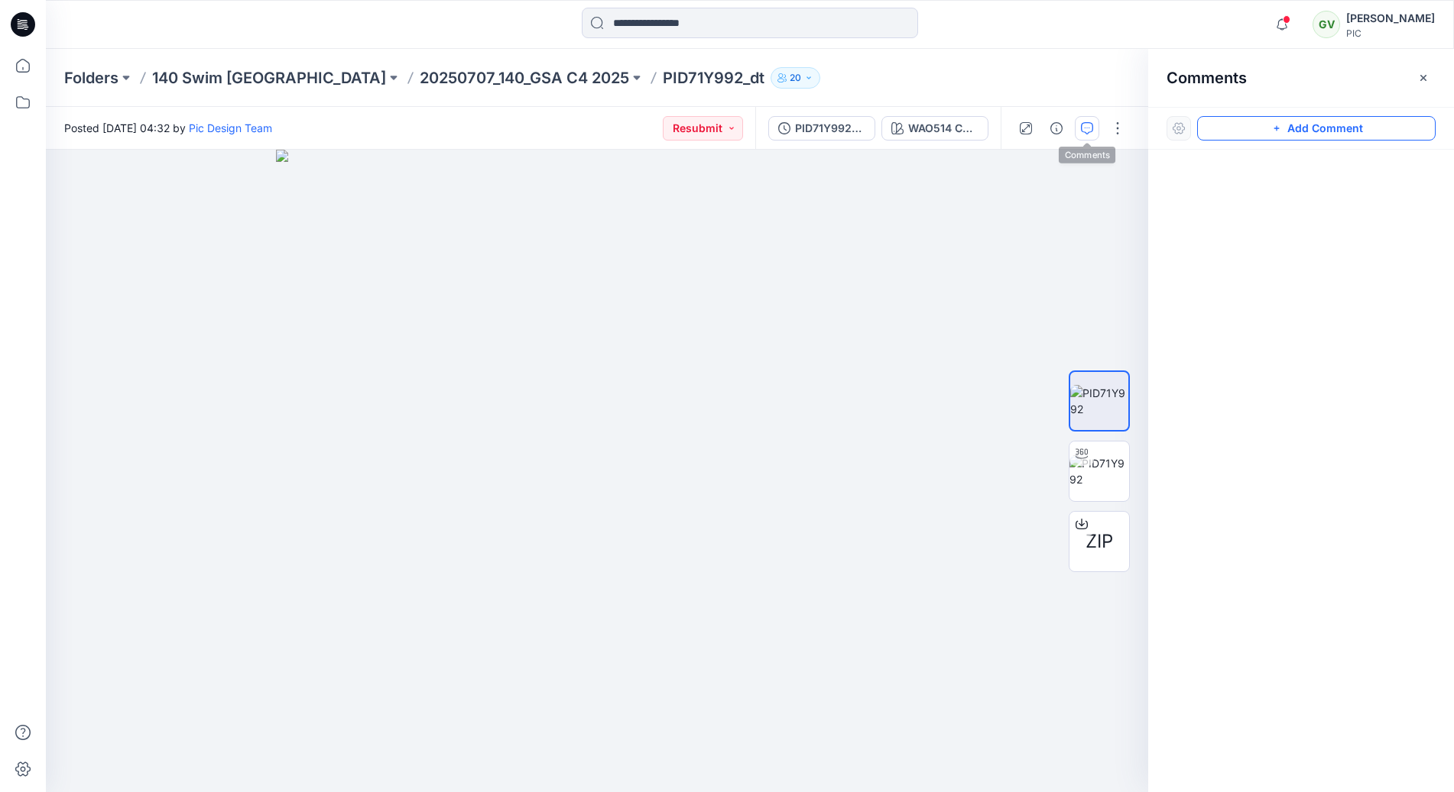
click at [1277, 126] on icon "button" at bounding box center [1275, 128] width 5 height 5
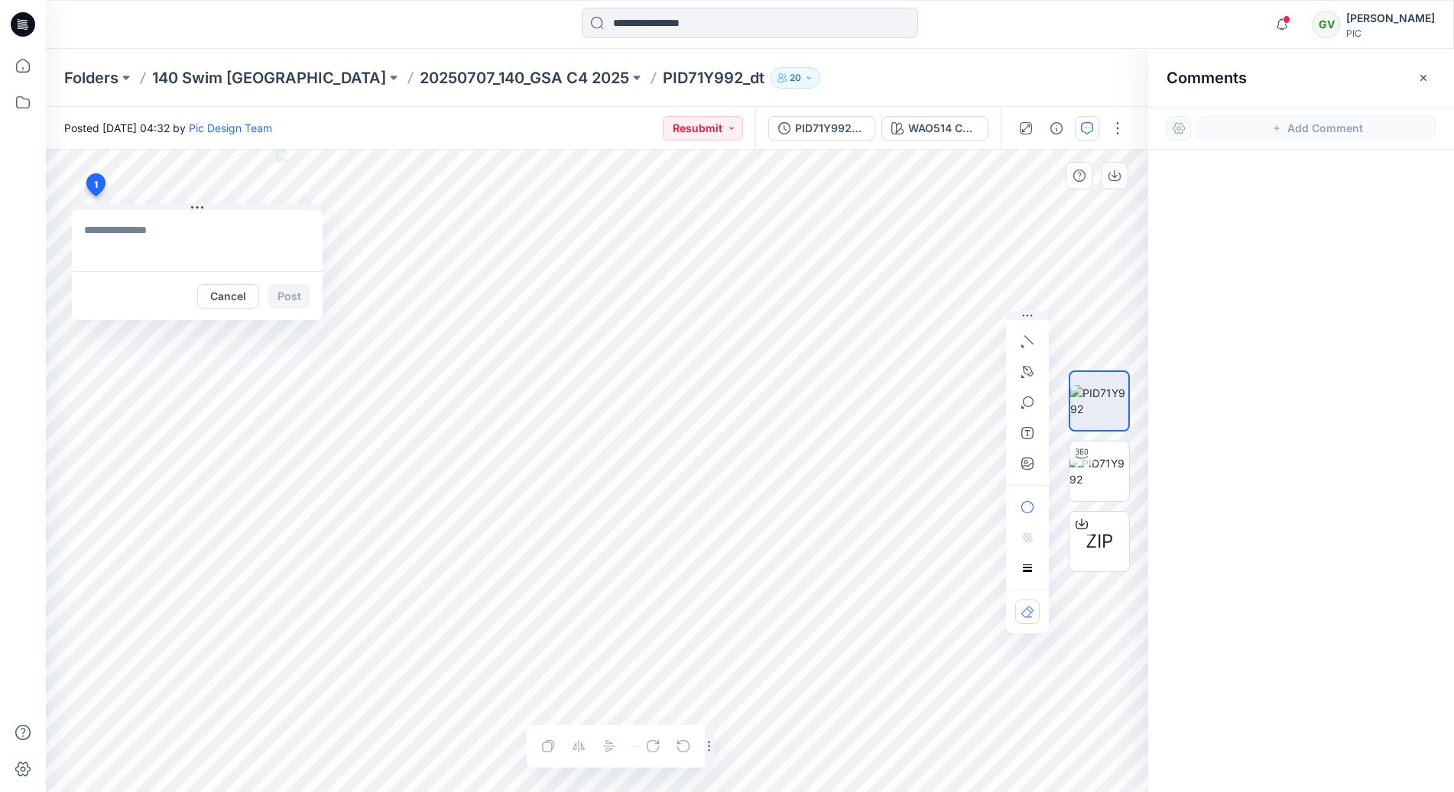
click at [95, 196] on div "1 Cancel Post Layer 1" at bounding box center [597, 471] width 1102 height 643
type textarea "**********"
click at [1032, 467] on icon "button" at bounding box center [1027, 464] width 12 height 12
type input"] "**********"
click at [206, 254] on textarea "**********" at bounding box center [197, 240] width 251 height 61
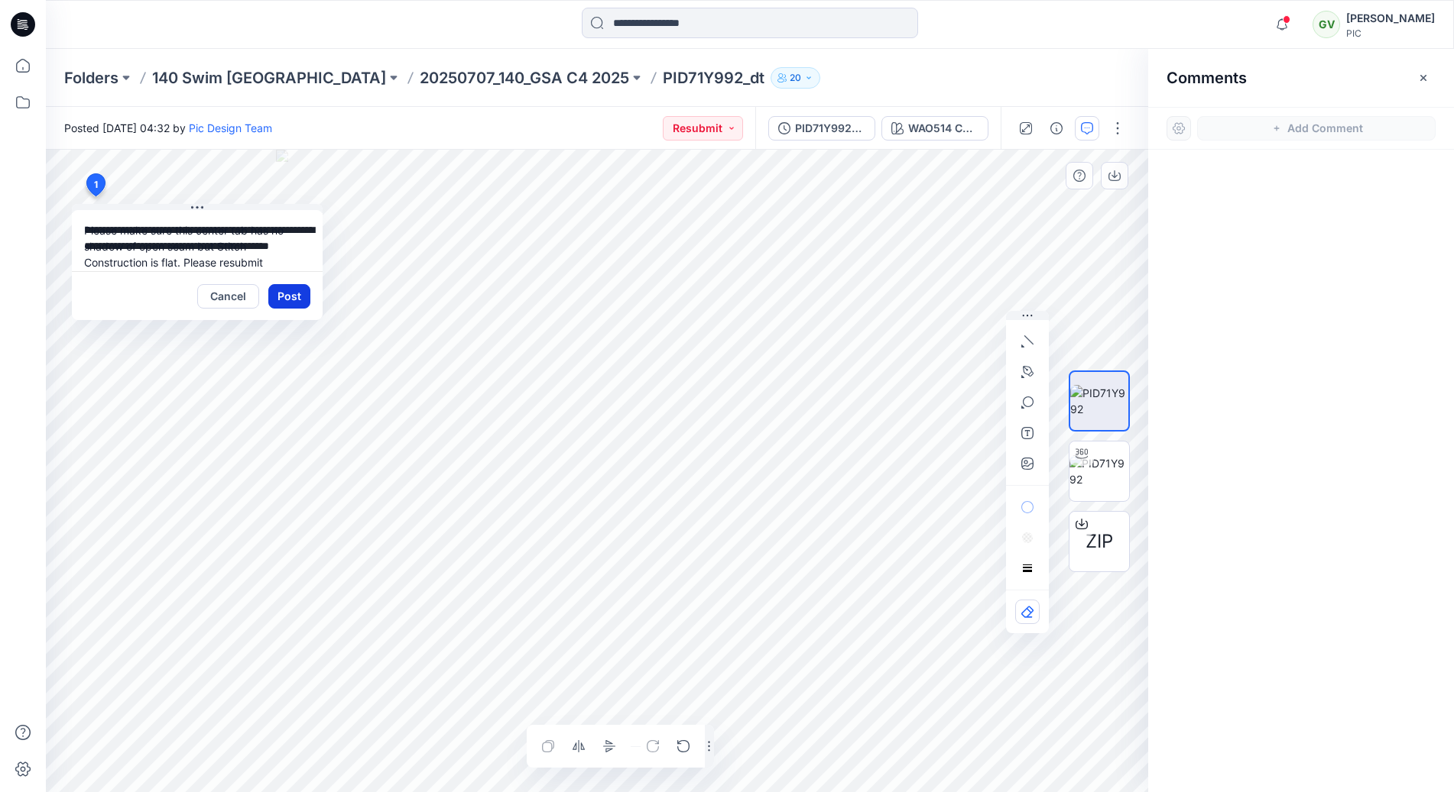
type textarea "**********"
click at [285, 288] on button "Post" at bounding box center [289, 296] width 42 height 24
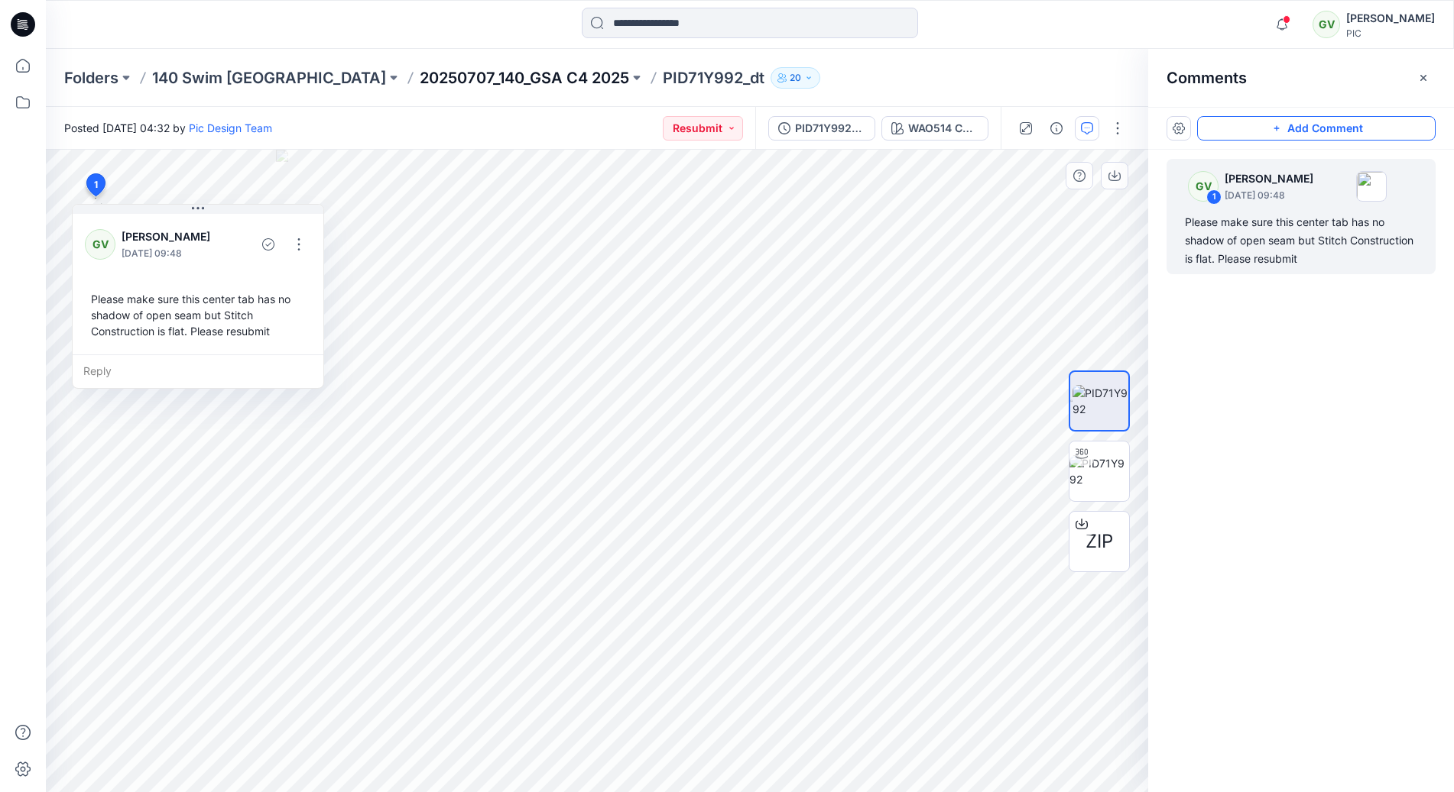
click at [438, 85] on p "20250707_140_GSA C4 2025" at bounding box center [524, 77] width 209 height 21
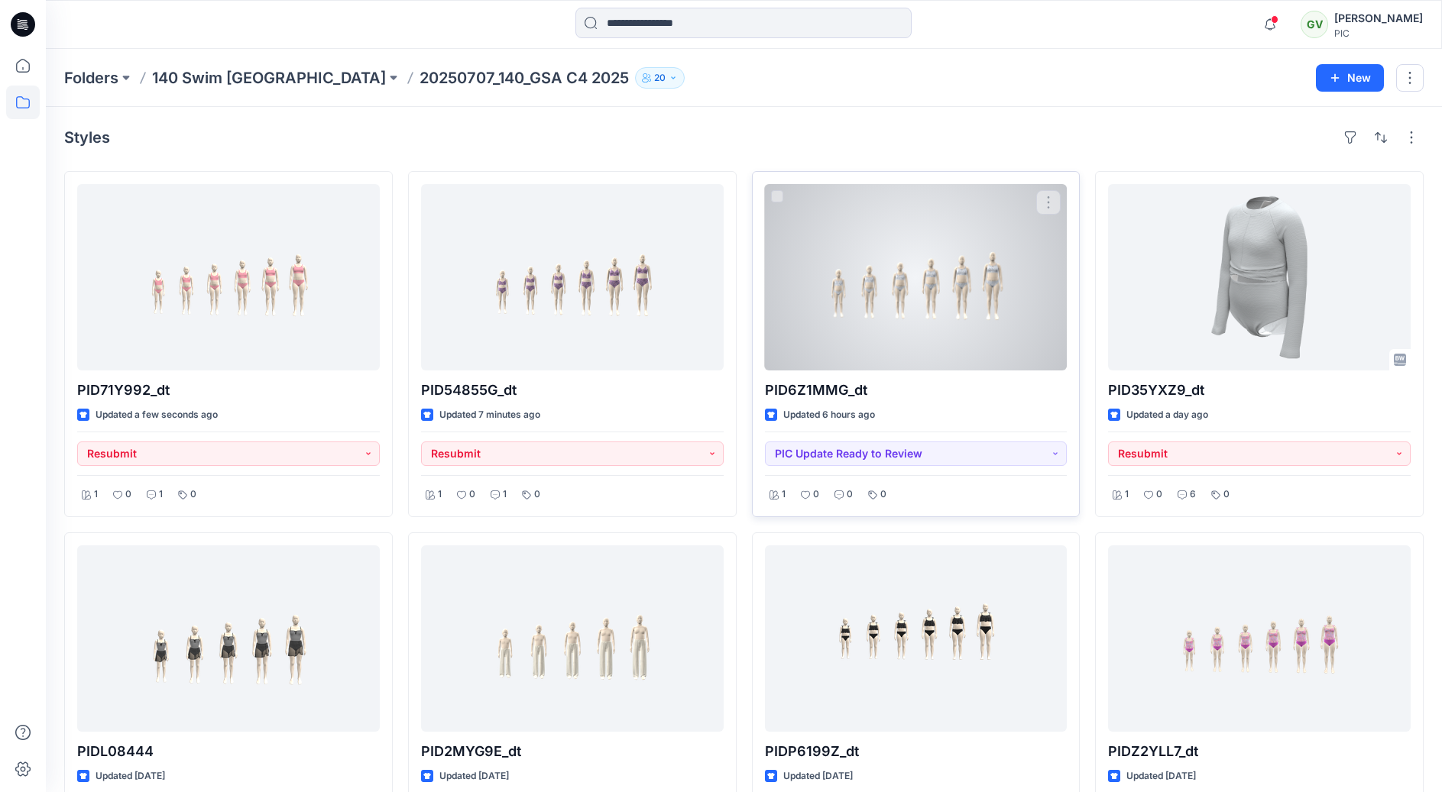
click at [962, 277] on div at bounding box center [916, 277] width 303 height 186
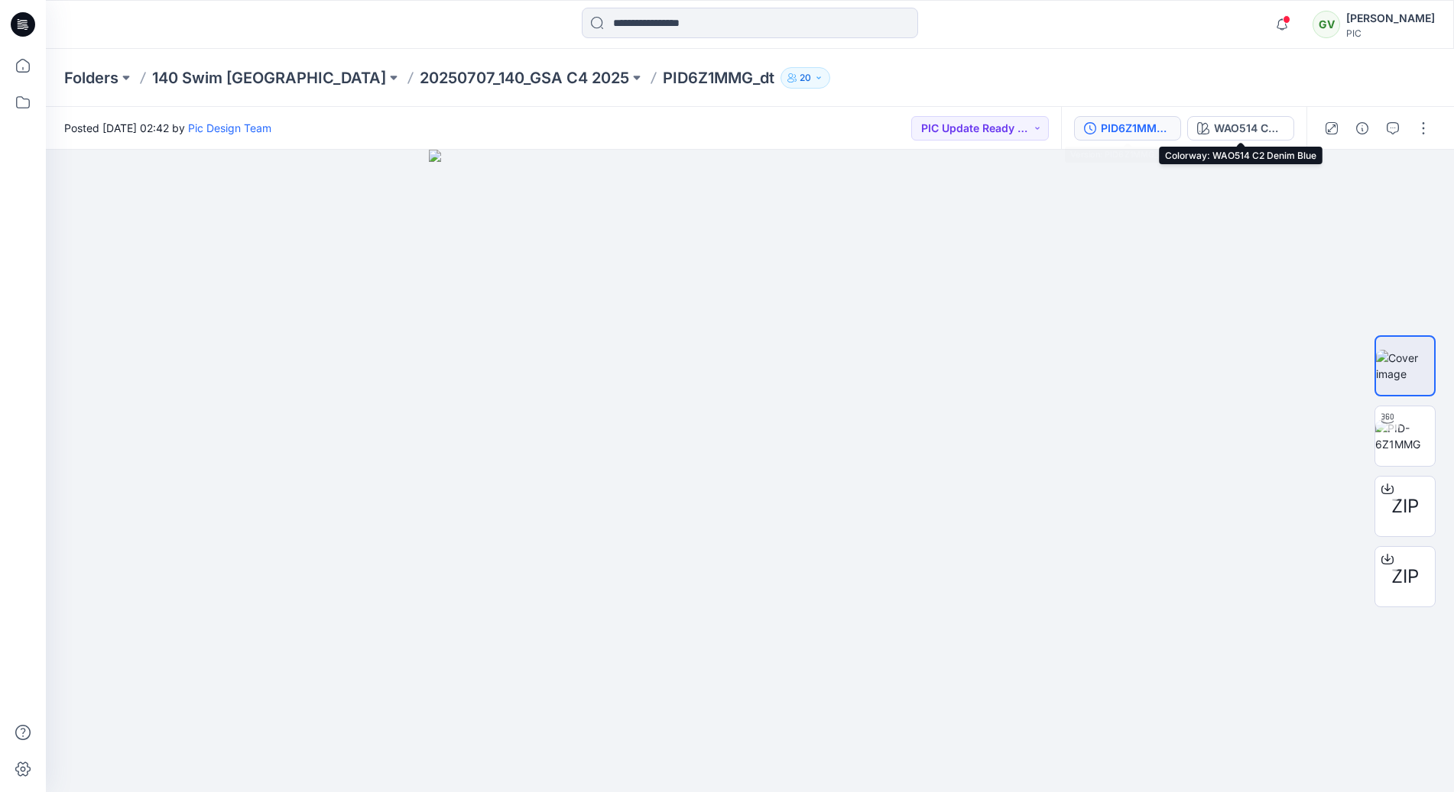
click at [1152, 138] on button "PID6Z1MMG_gsa_v2" at bounding box center [1127, 128] width 107 height 24
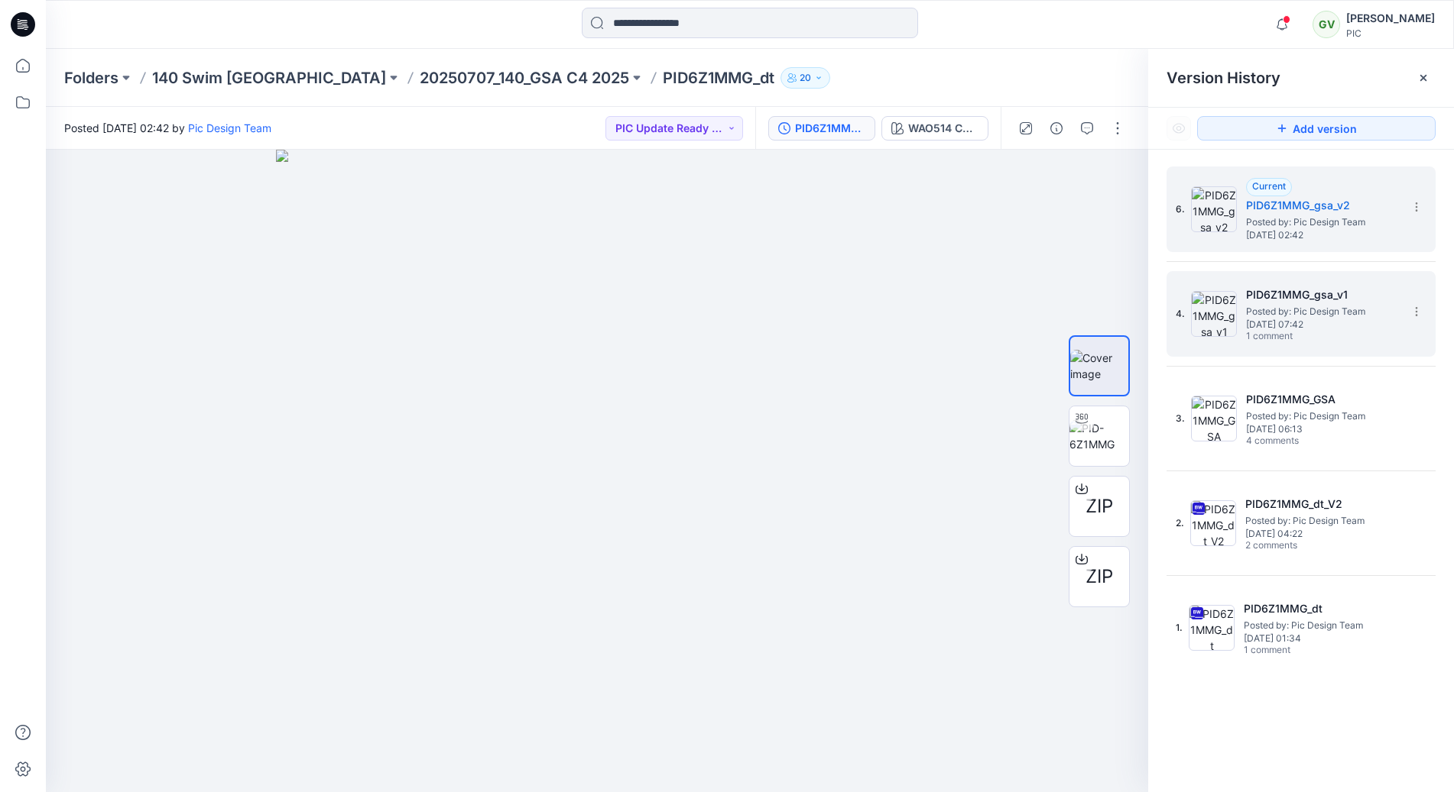
click at [1329, 300] on h5 "PID6Z1MMG_gsa_v1" at bounding box center [1322, 295] width 153 height 18
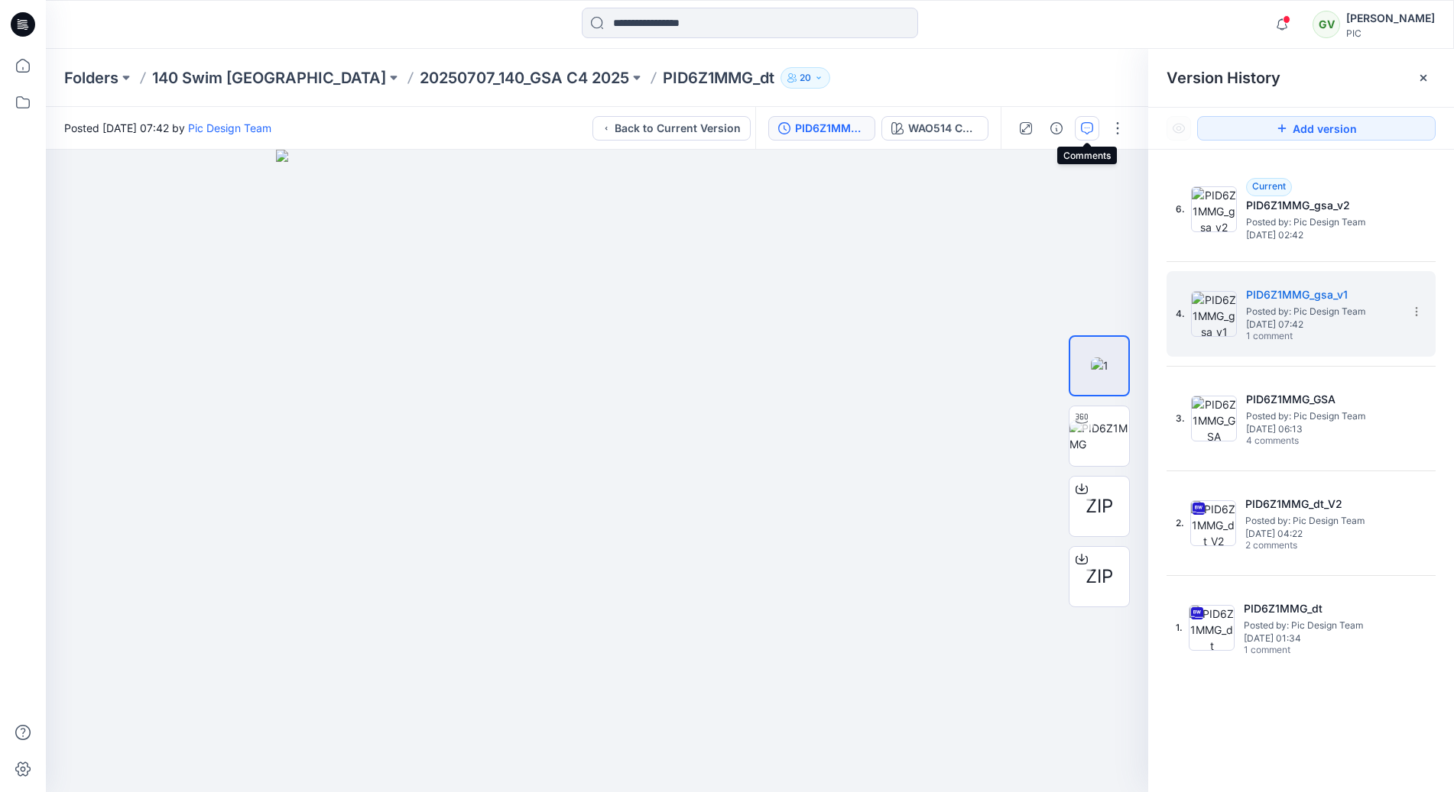
click at [1079, 128] on button "button" at bounding box center [1086, 128] width 24 height 24
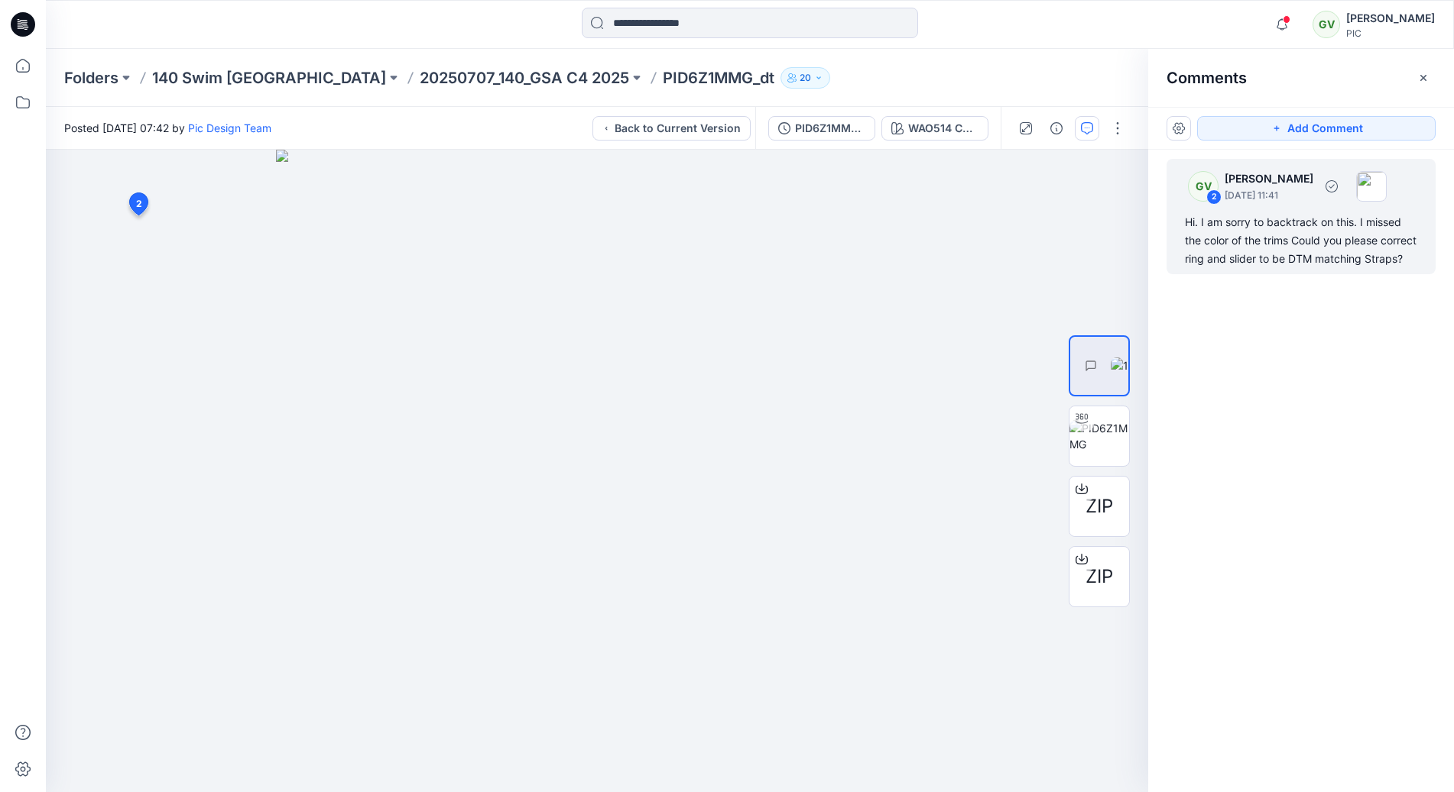
click at [1255, 261] on div "Hi. I am sorry to backtrack on this. I missed the color of the trims Could you …" at bounding box center [1301, 240] width 232 height 55
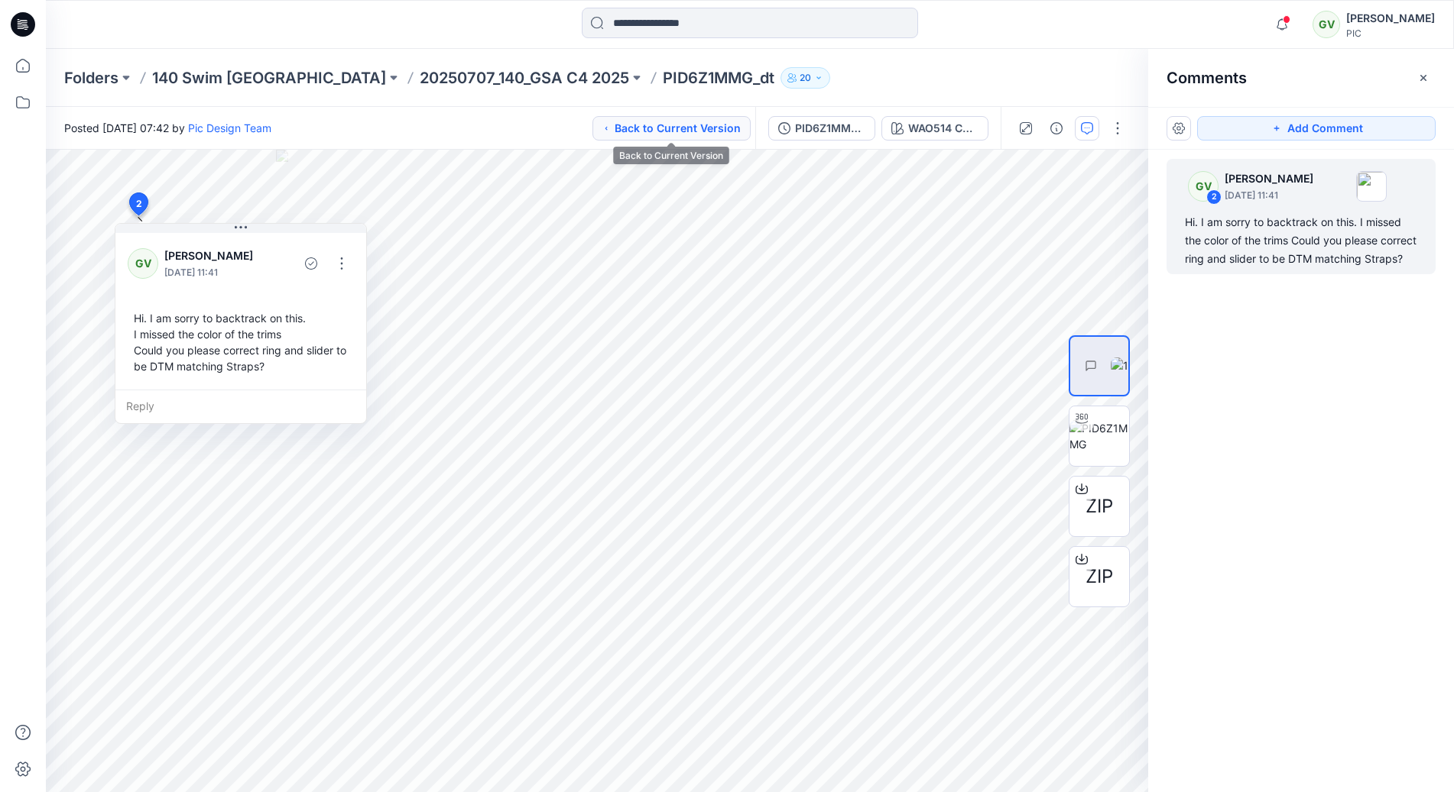
click at [689, 126] on button "Back to Current Version" at bounding box center [671, 128] width 158 height 24
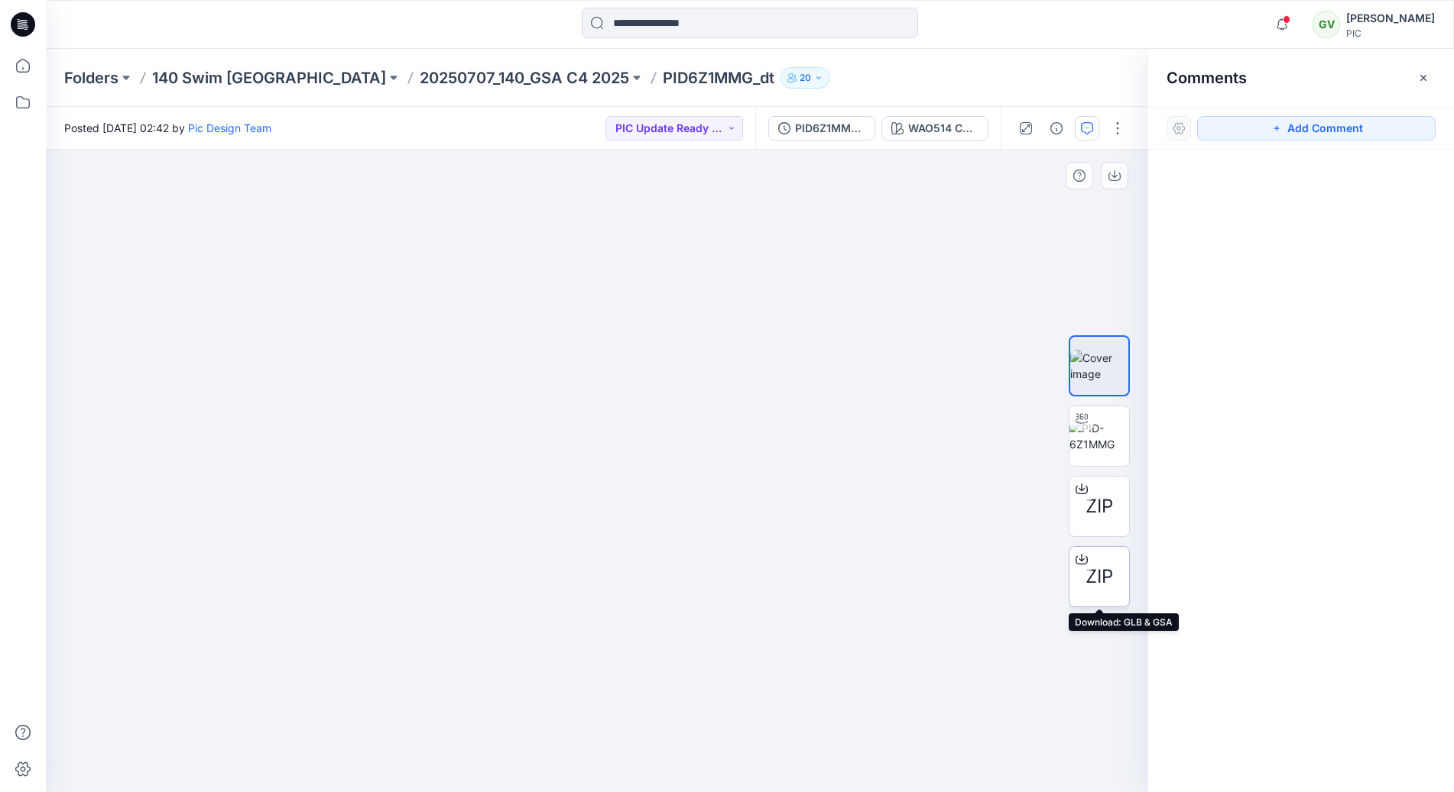
click at [1104, 566] on span "ZIP" at bounding box center [1099, 577] width 28 height 28
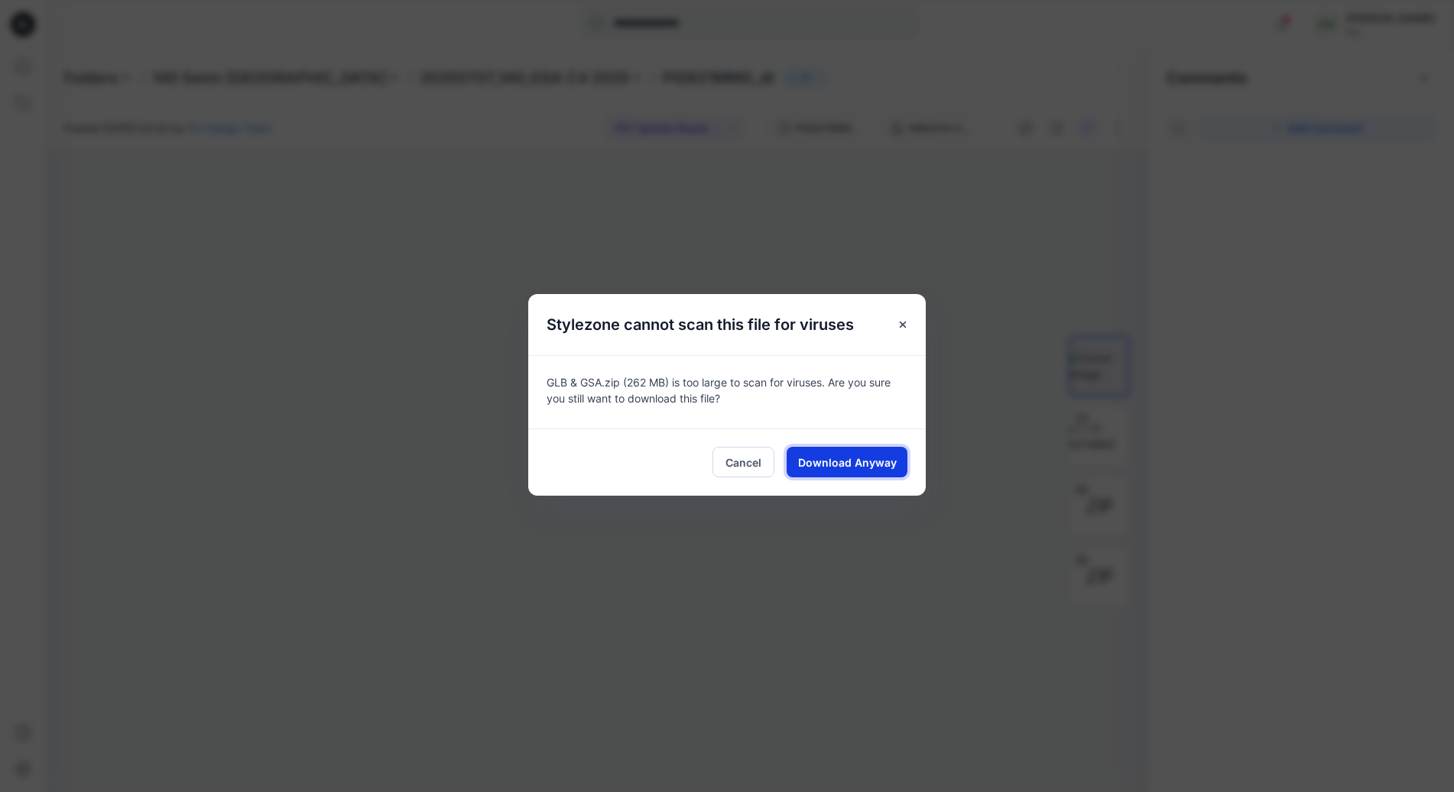
click at [838, 464] on span "Download Anyway" at bounding box center [847, 463] width 99 height 16
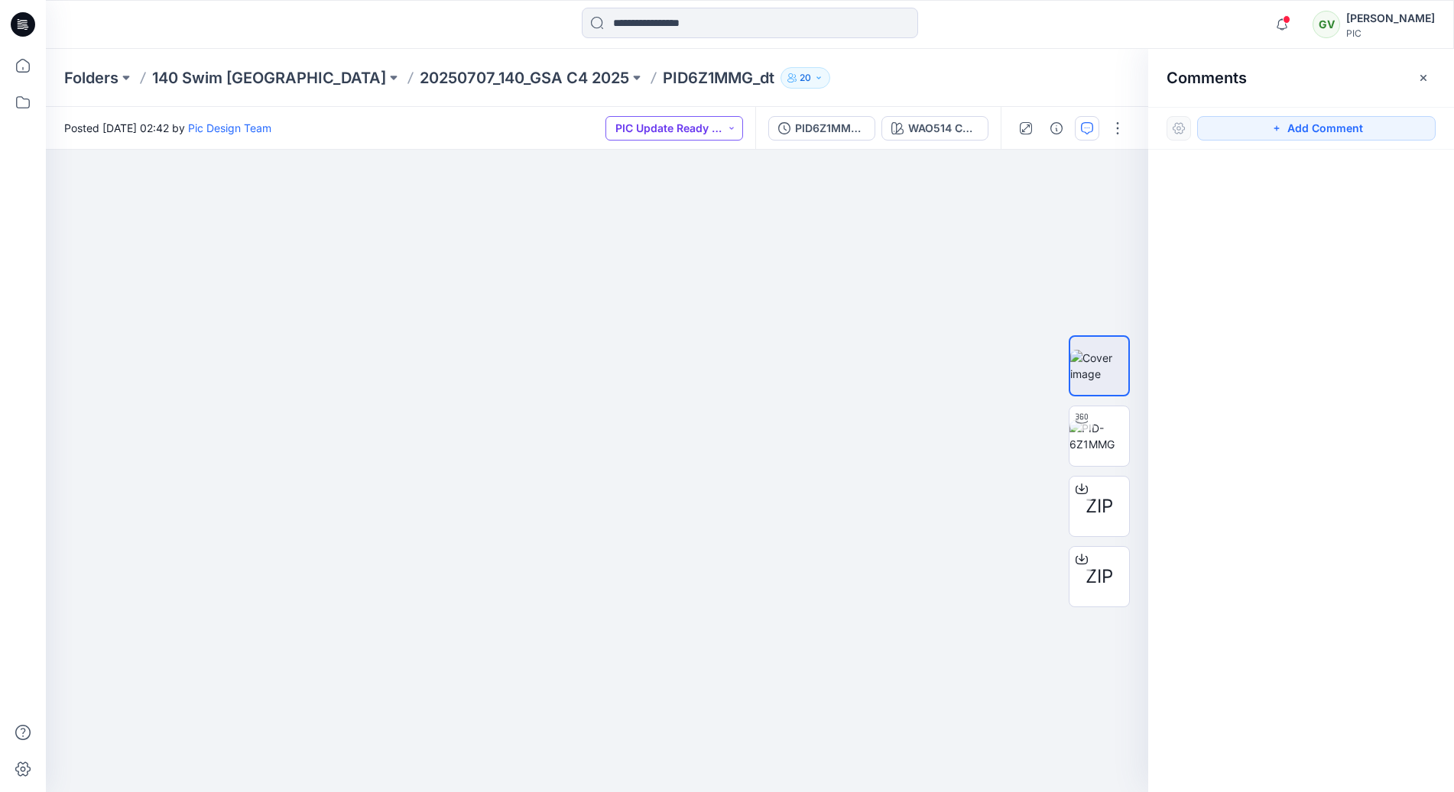
click at [687, 118] on button "PIC Update Ready to Review" at bounding box center [674, 128] width 138 height 24
click at [677, 200] on p "Accepted" at bounding box center [661, 200] width 49 height 20
click at [1321, 132] on button "Add Comment" at bounding box center [1316, 128] width 238 height 24
click at [111, 199] on div "1" at bounding box center [597, 471] width 1102 height 643
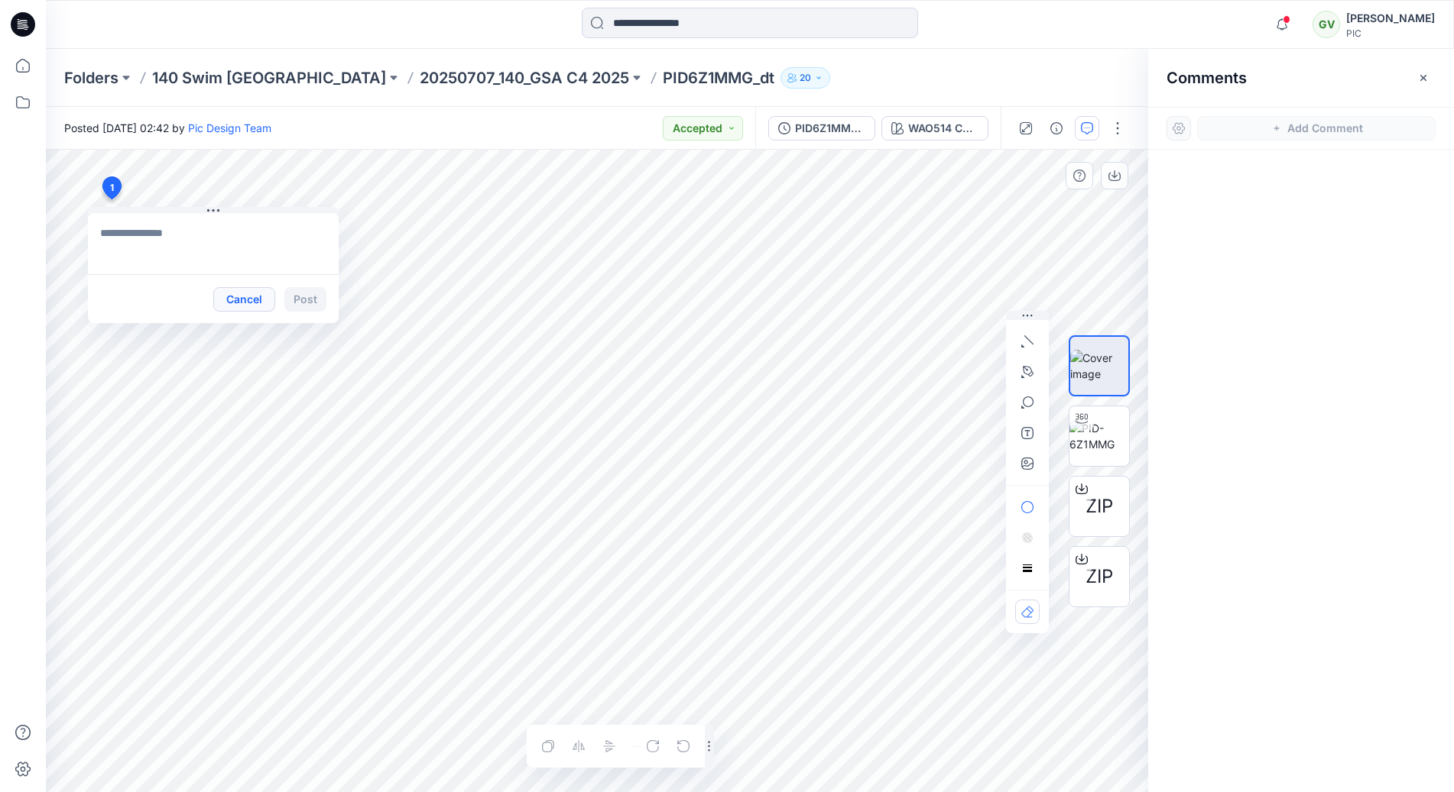
drag, startPoint x: 241, startPoint y: 297, endPoint x: 831, endPoint y: 421, distance: 603.7
click at [241, 297] on button "Cancel" at bounding box center [244, 299] width 62 height 24
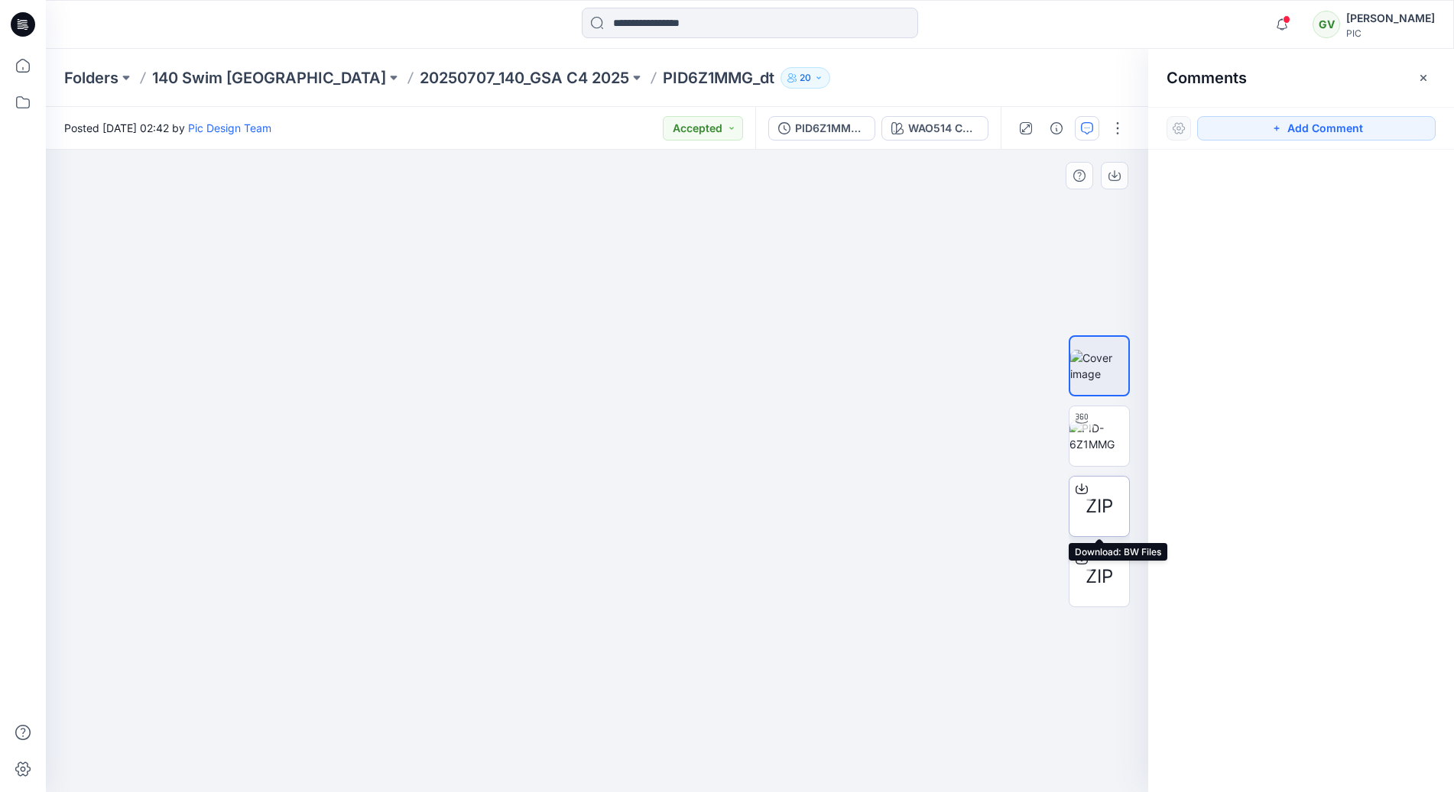
click at [1097, 524] on div "ZIP" at bounding box center [1098, 506] width 61 height 61
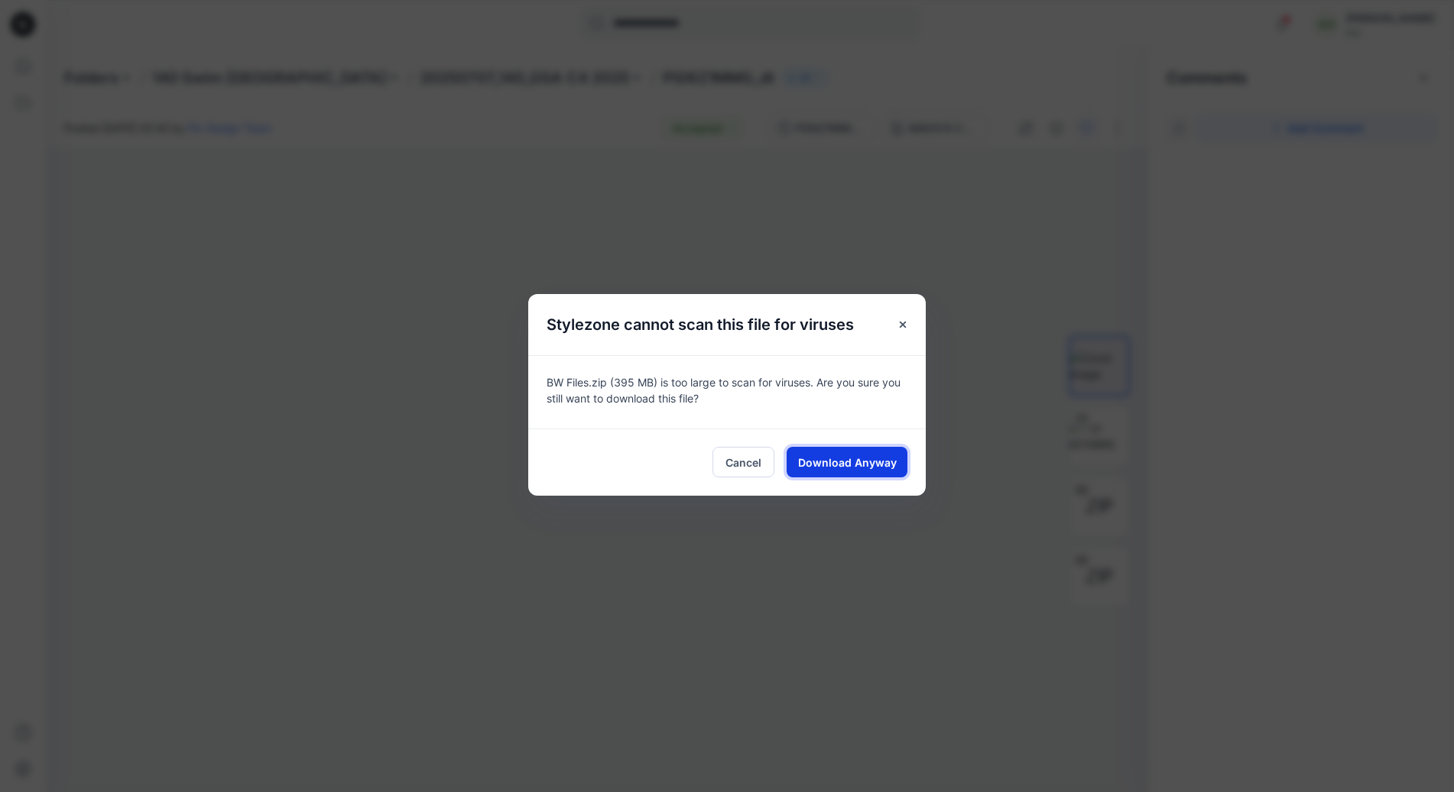
click at [851, 453] on button "Download Anyway" at bounding box center [846, 462] width 121 height 31
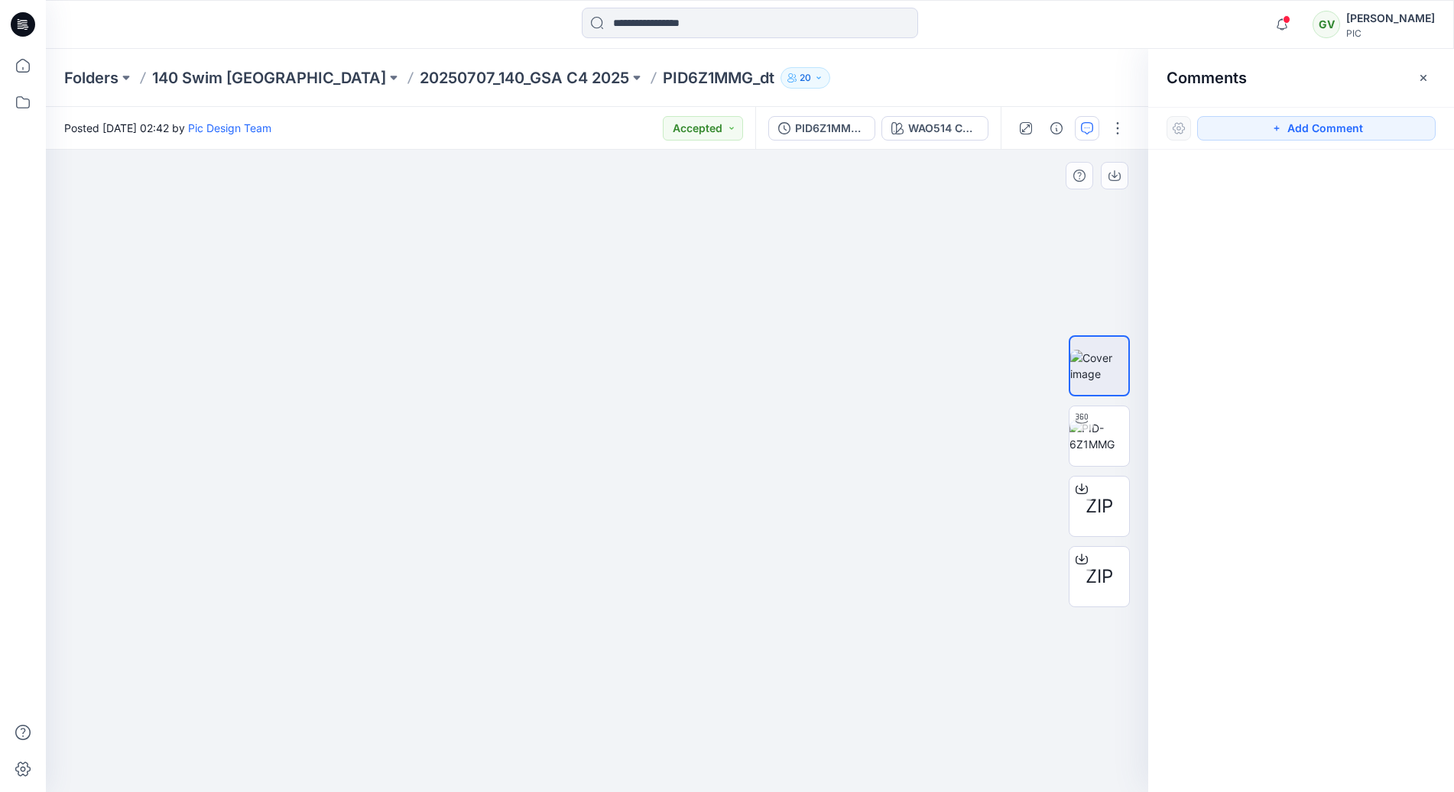
drag, startPoint x: 1318, startPoint y: 125, endPoint x: 786, endPoint y: 170, distance: 534.6
click at [1316, 125] on button "Add Comment" at bounding box center [1316, 128] width 238 height 24
click at [128, 190] on div "1" at bounding box center [597, 471] width 1102 height 643
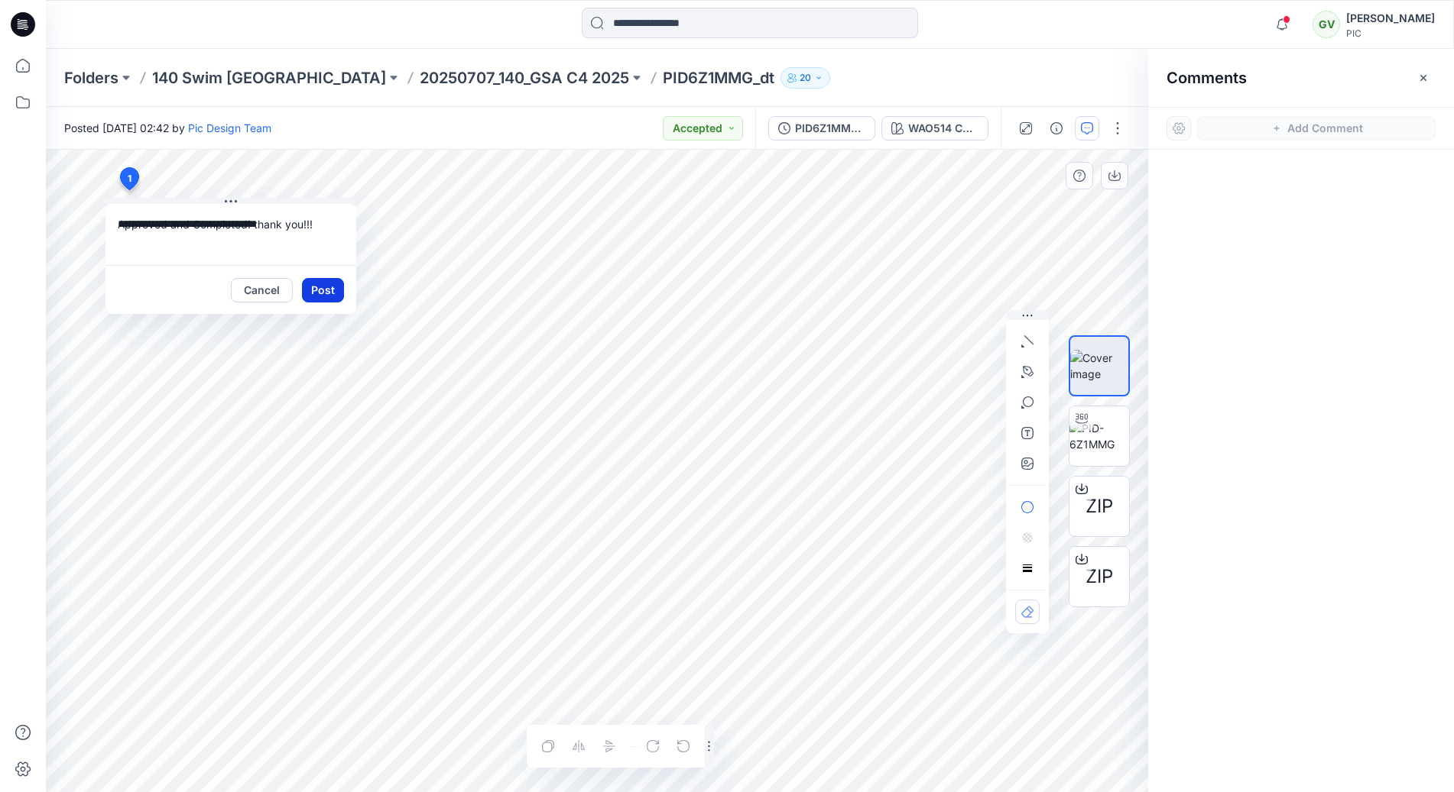
type textarea "**********"
click at [323, 287] on button "Post" at bounding box center [323, 290] width 42 height 24
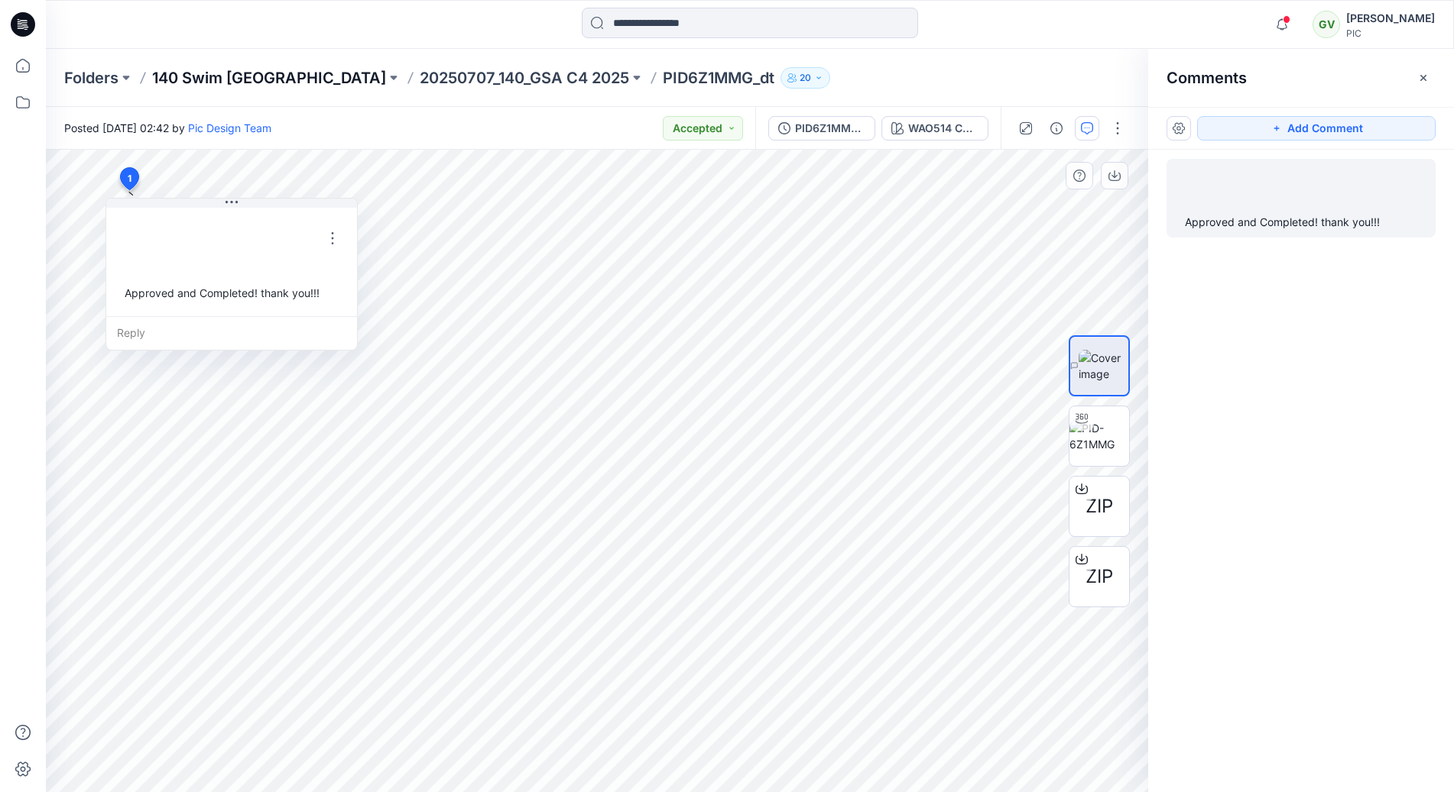
click at [238, 73] on p "140 Swim USA" at bounding box center [269, 77] width 234 height 21
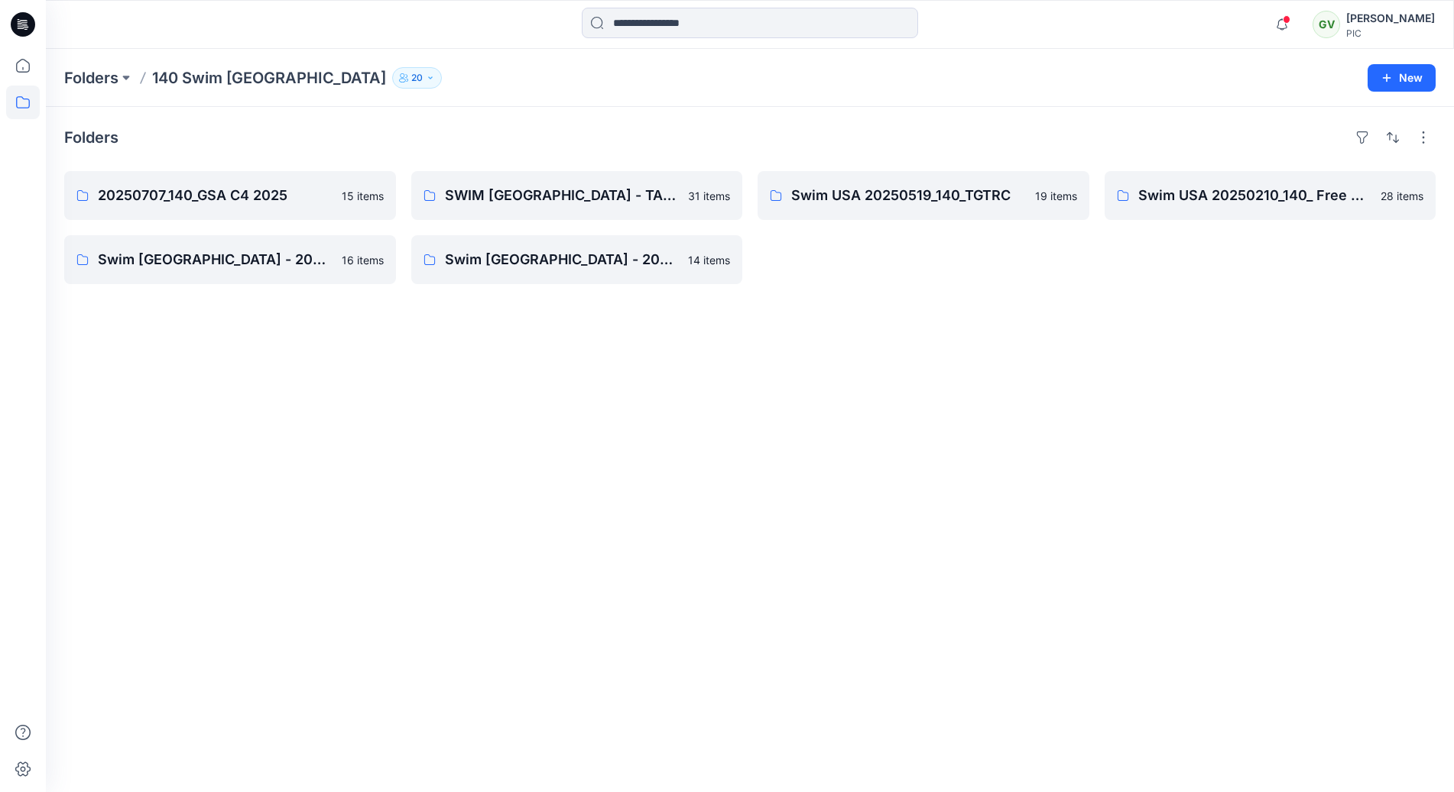
click at [33, 18] on icon at bounding box center [23, 24] width 24 height 24
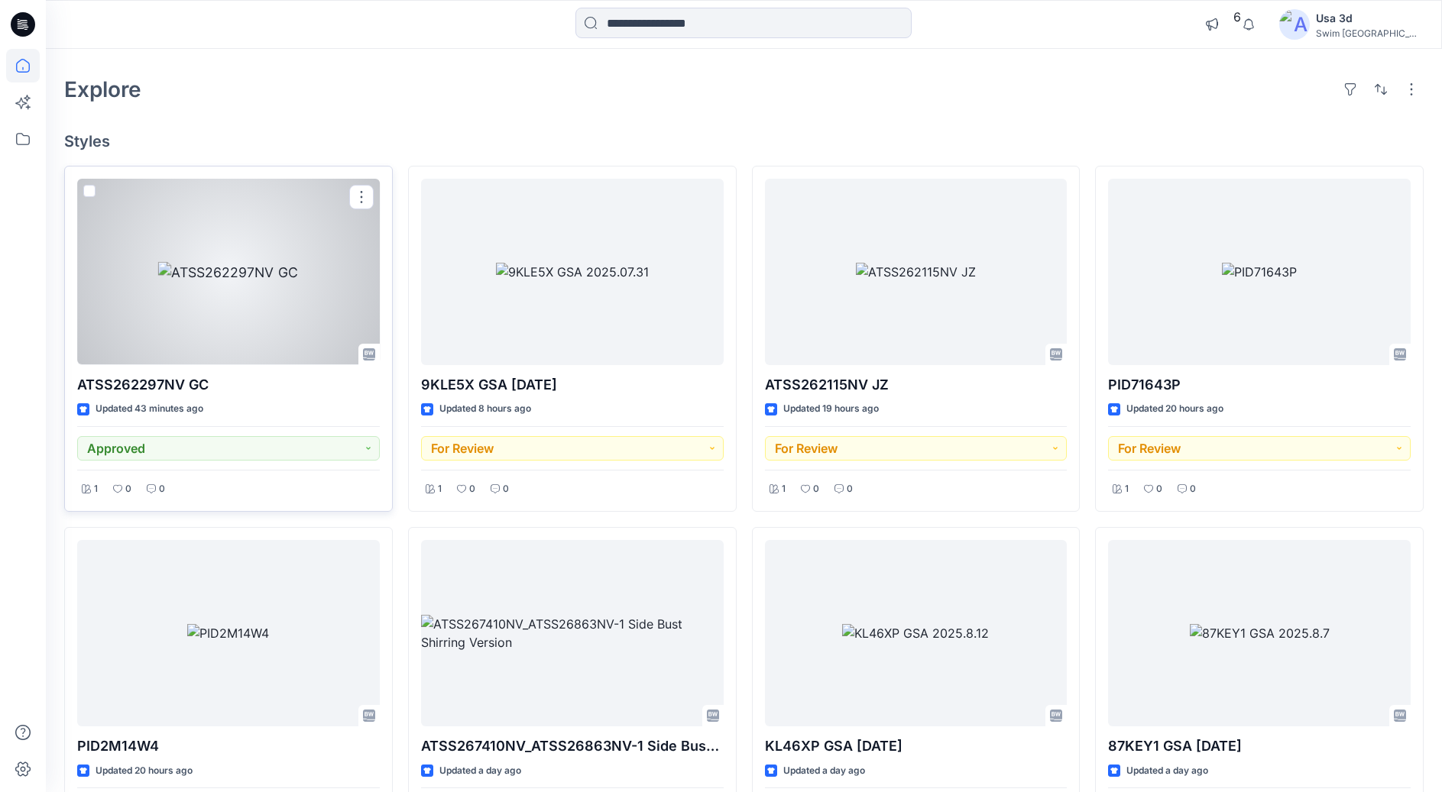
scroll to position [76, 0]
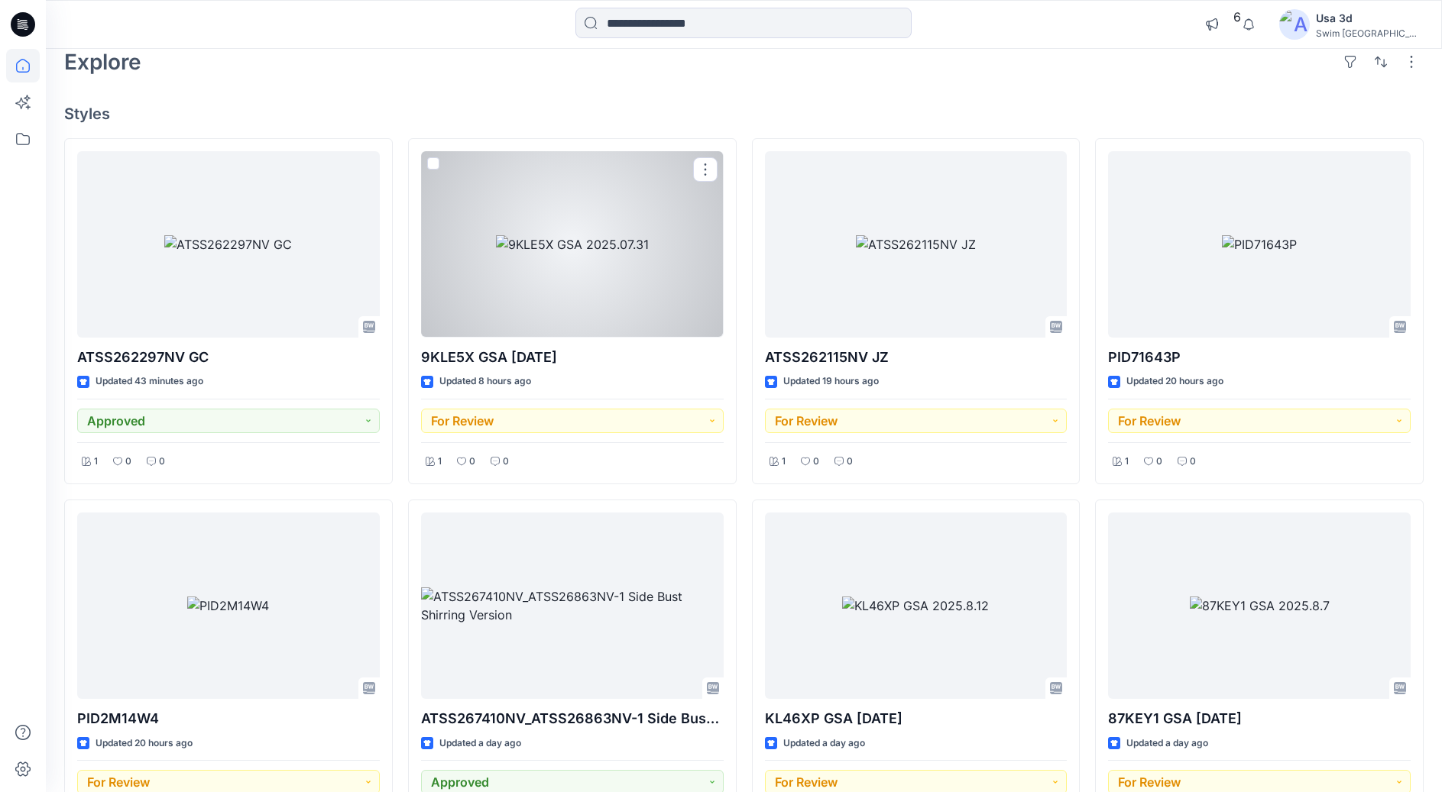
click at [562, 259] on div at bounding box center [572, 244] width 303 height 186
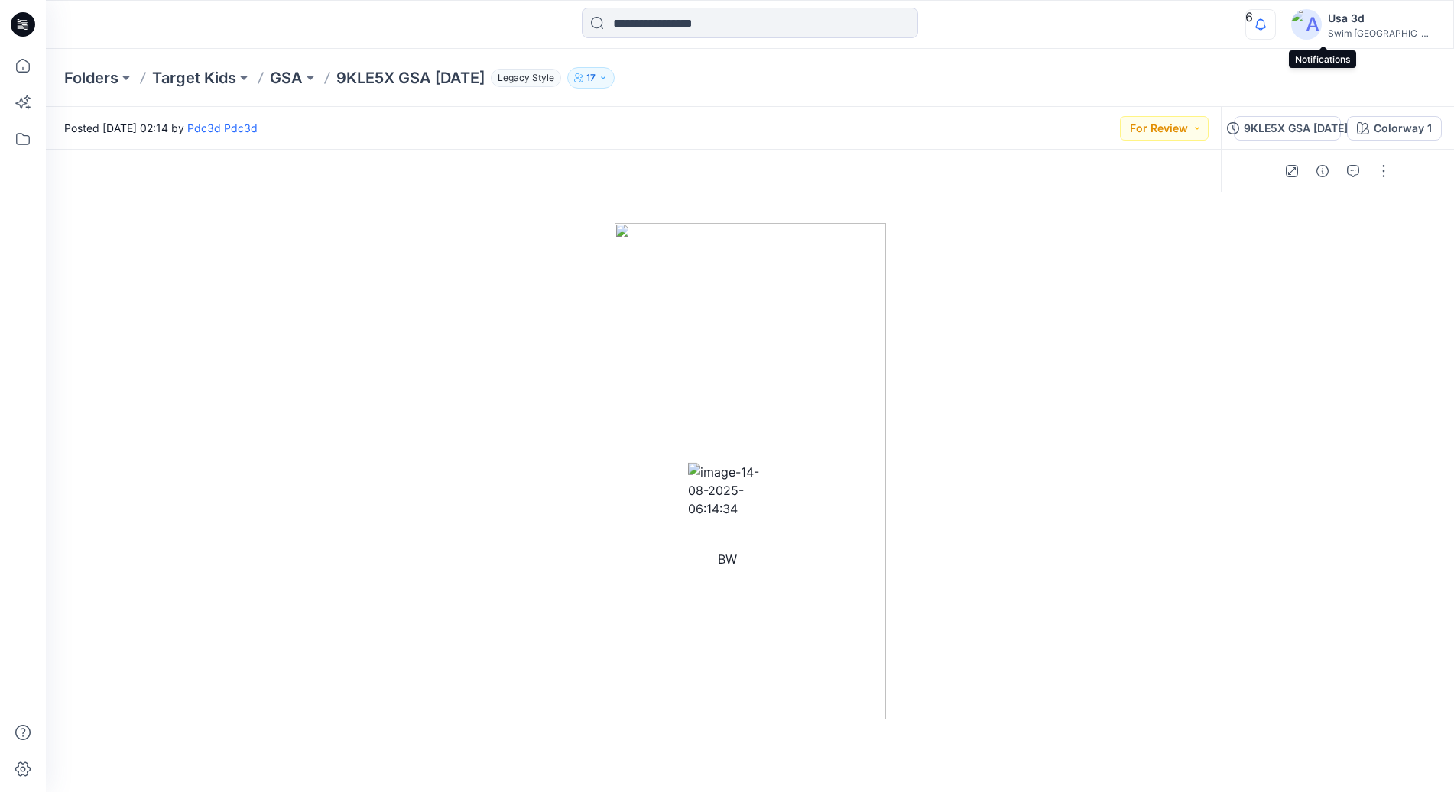
click at [1275, 31] on icon "button" at bounding box center [1260, 24] width 29 height 31
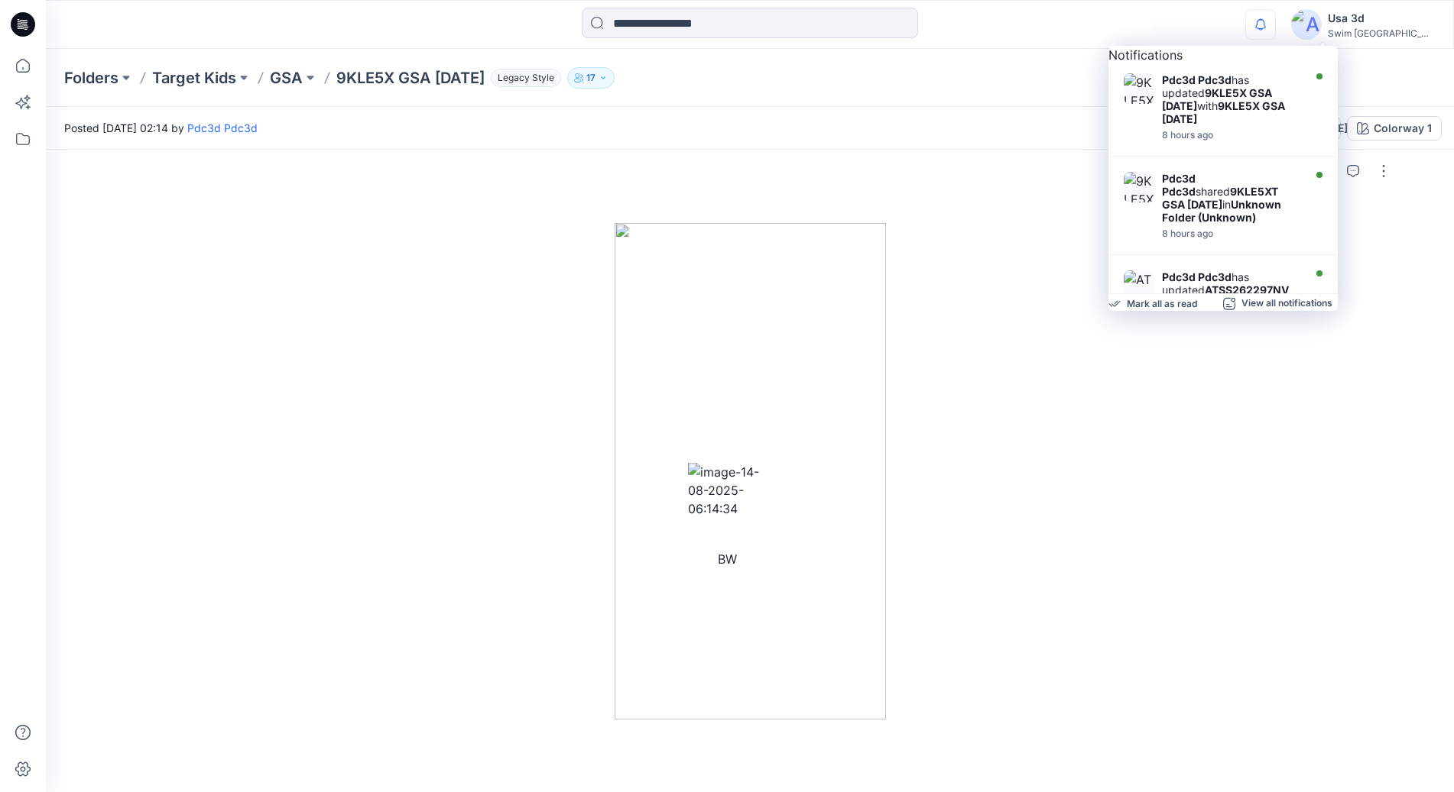
click at [1275, 31] on icon "button" at bounding box center [1260, 24] width 29 height 31
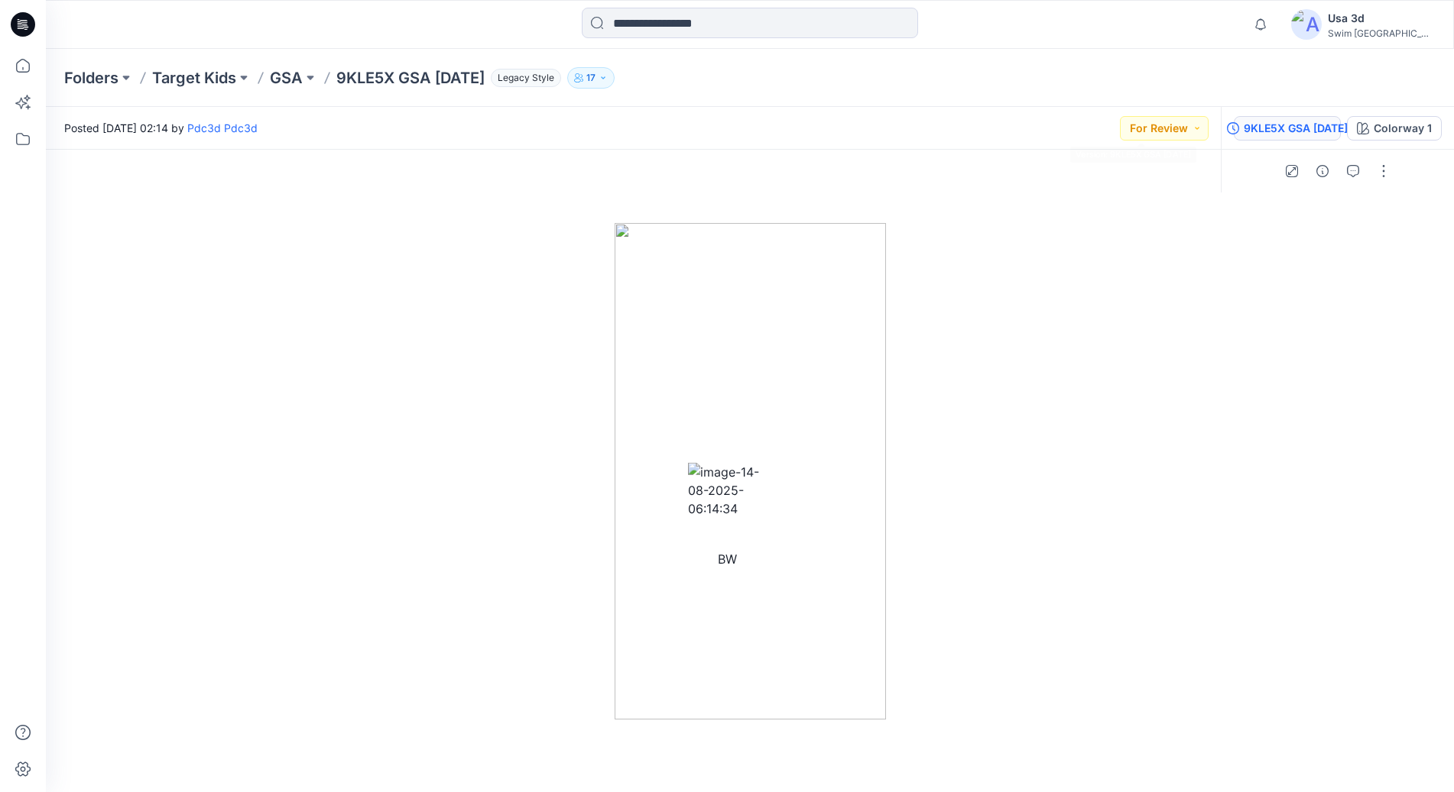
click at [1243, 134] on div "9KLE5X GSA 2025.07.31" at bounding box center [1295, 128] width 104 height 17
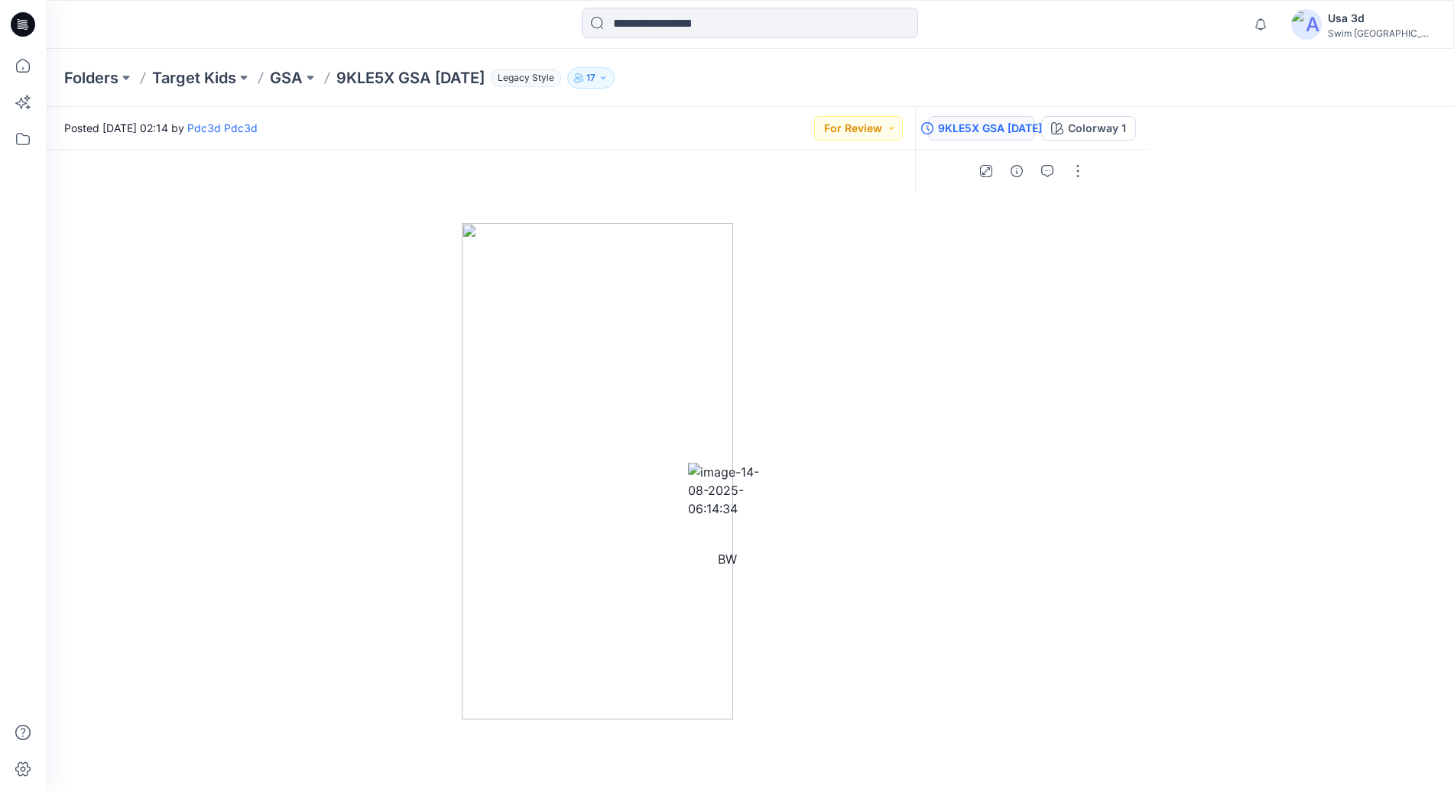
click at [621, 465] on img at bounding box center [597, 471] width 271 height 497
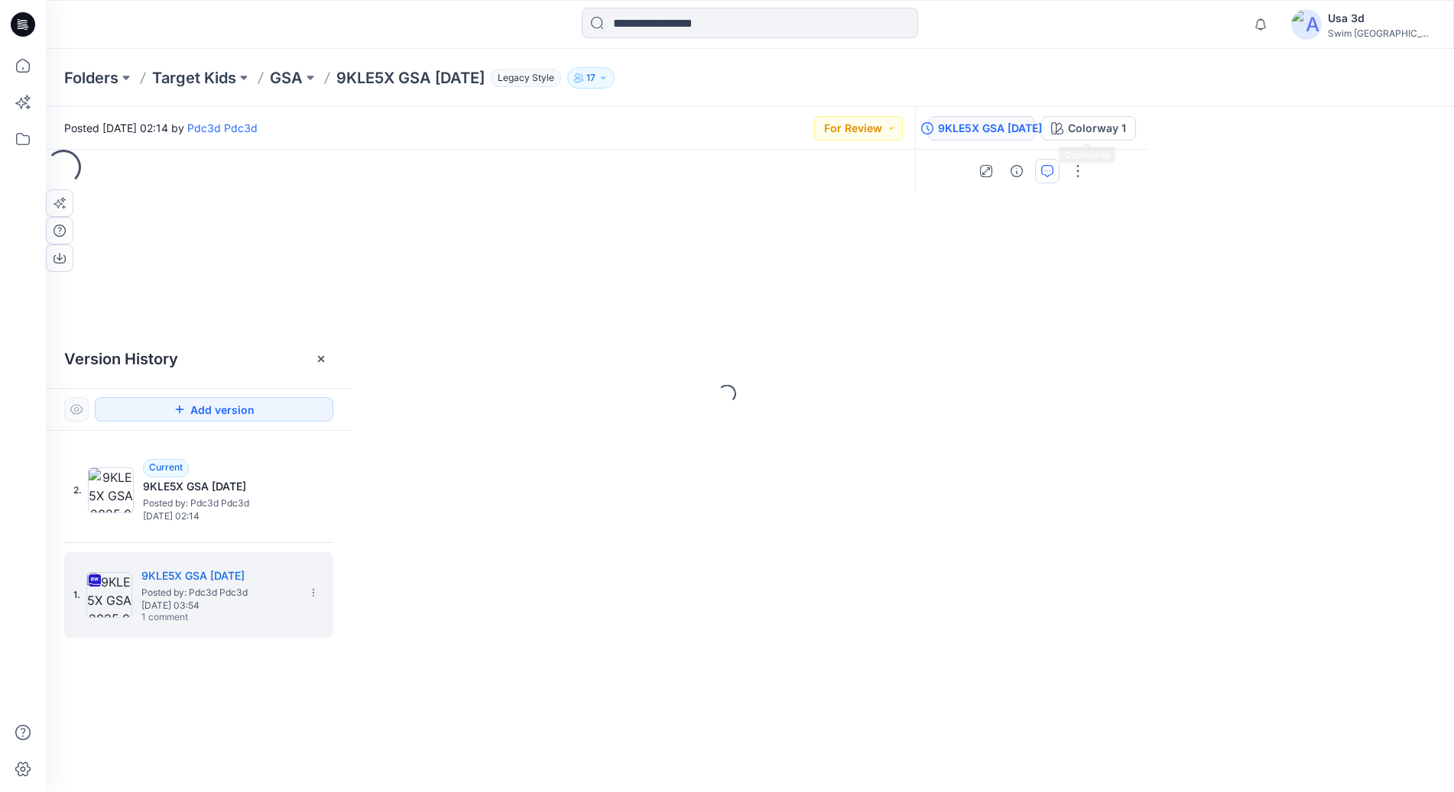
click at [1059, 159] on button "button" at bounding box center [1047, 171] width 24 height 24
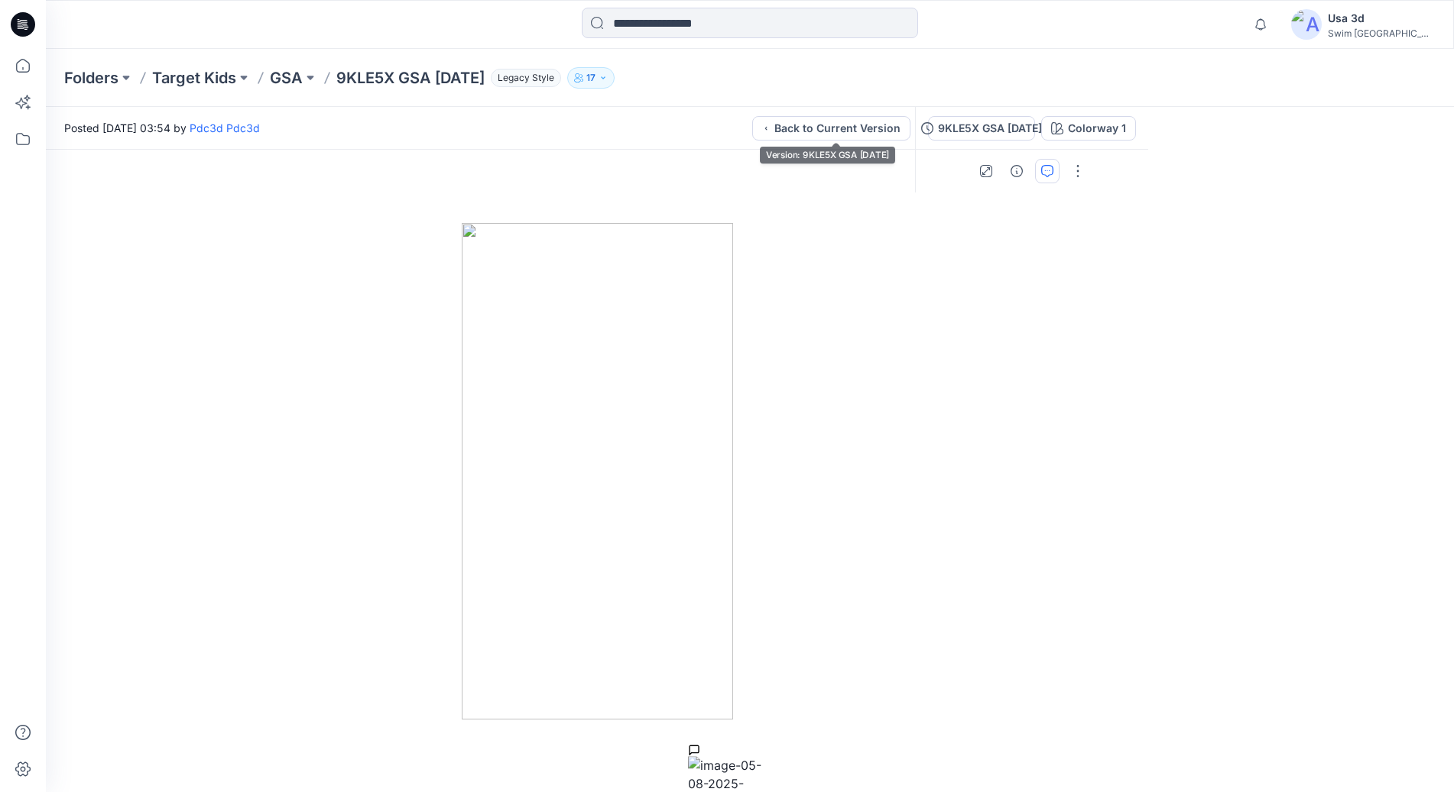
click at [915, 126] on div "9KLE5X GSA 2025.07.31 Colorway 1" at bounding box center [1031, 128] width 233 height 43
click at [758, 126] on button "Back to Current Version" at bounding box center [831, 128] width 158 height 24
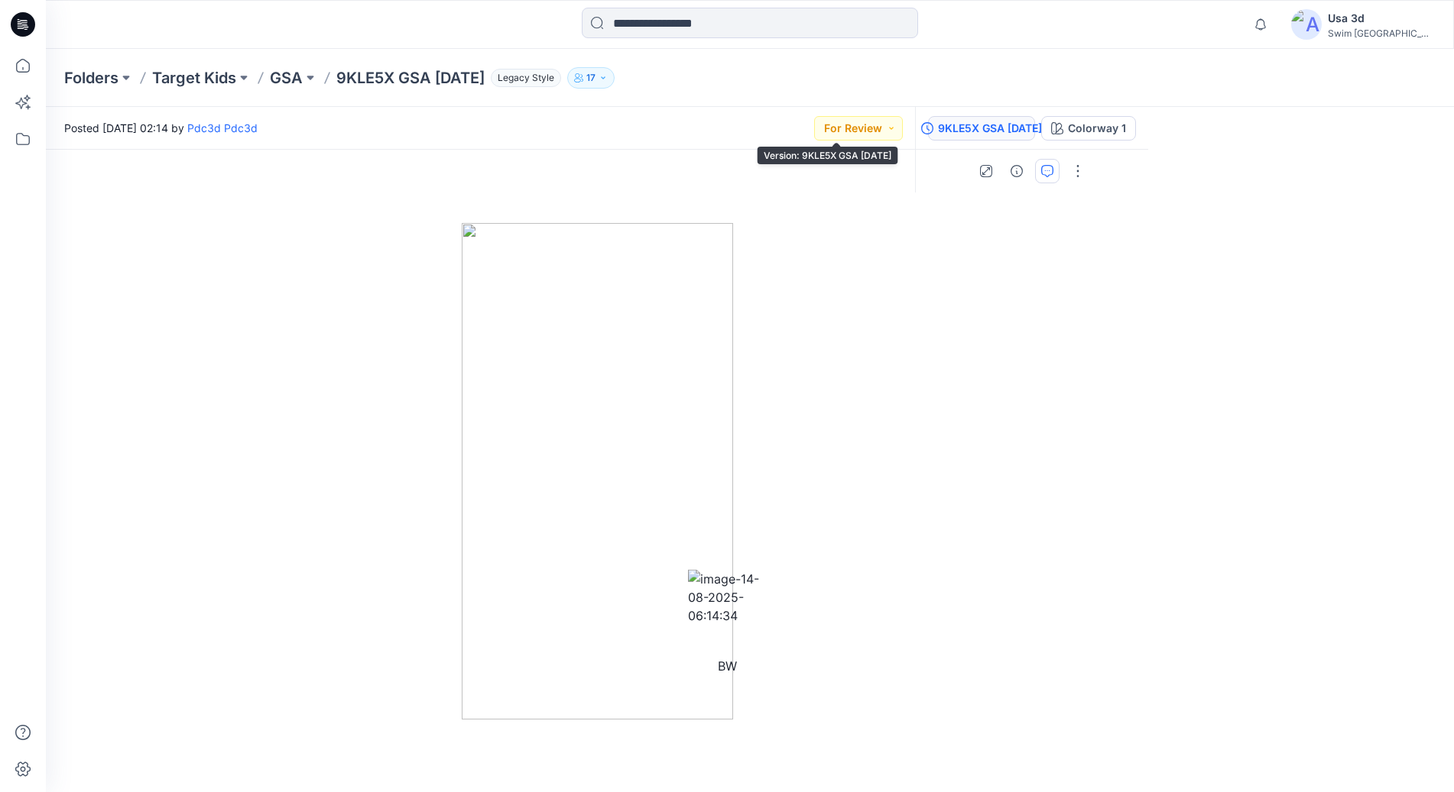
click at [938, 123] on div "9KLE5X GSA [DATE]" at bounding box center [990, 128] width 104 height 17
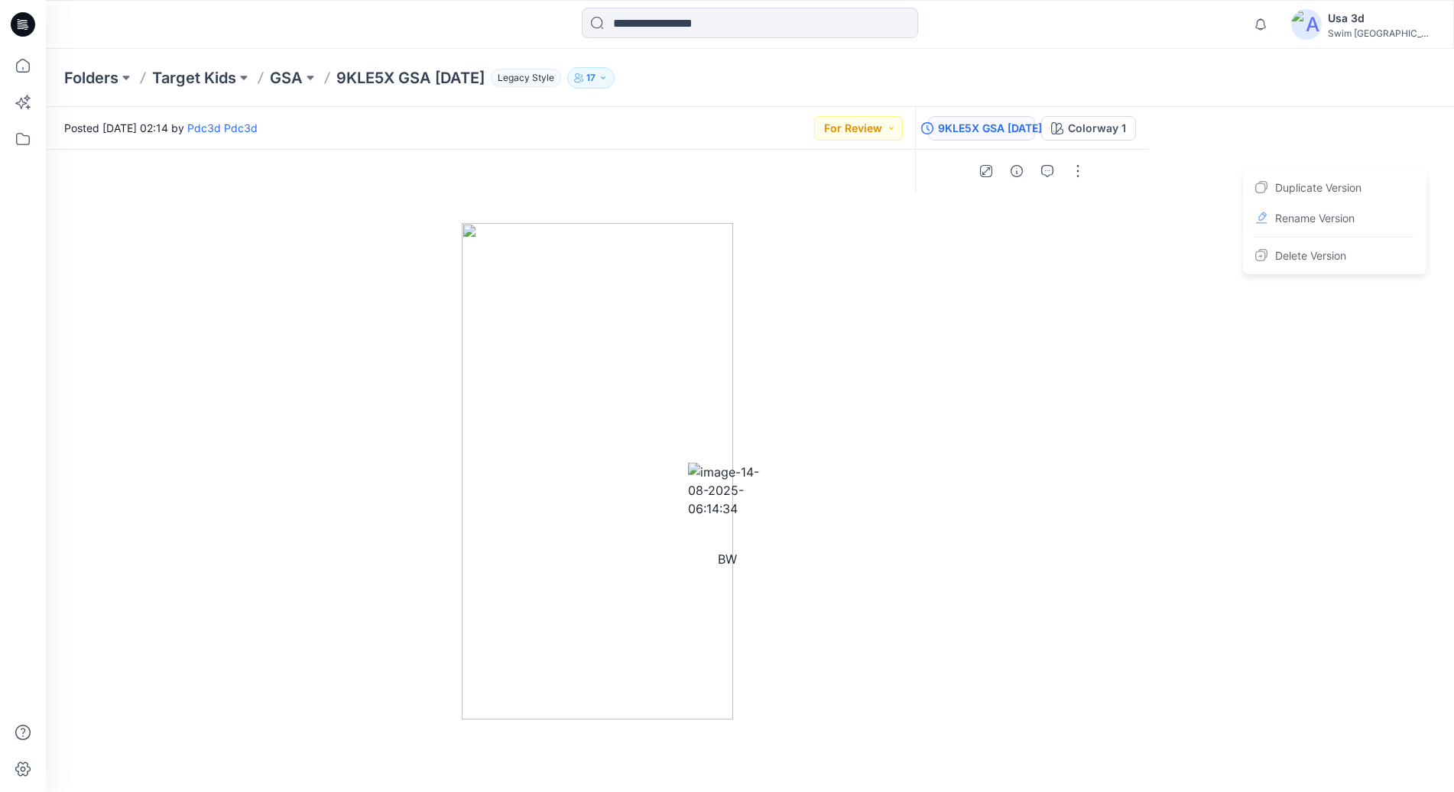
drag, startPoint x: 1245, startPoint y: 462, endPoint x: 1204, endPoint y: 475, distance: 43.3
click at [737, 551] on span "BW" at bounding box center [727, 558] width 19 height 15
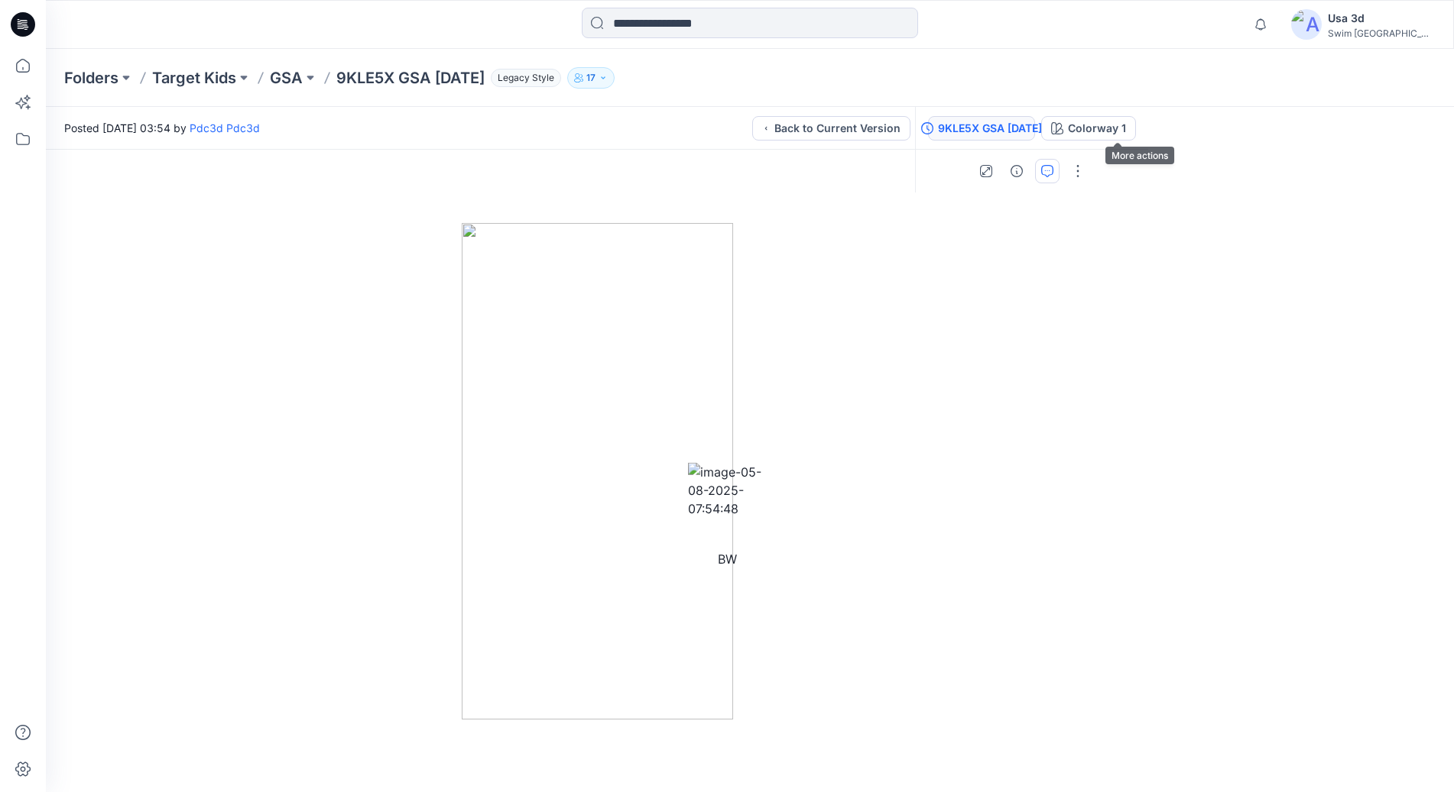
click at [1059, 159] on button "button" at bounding box center [1047, 171] width 24 height 24
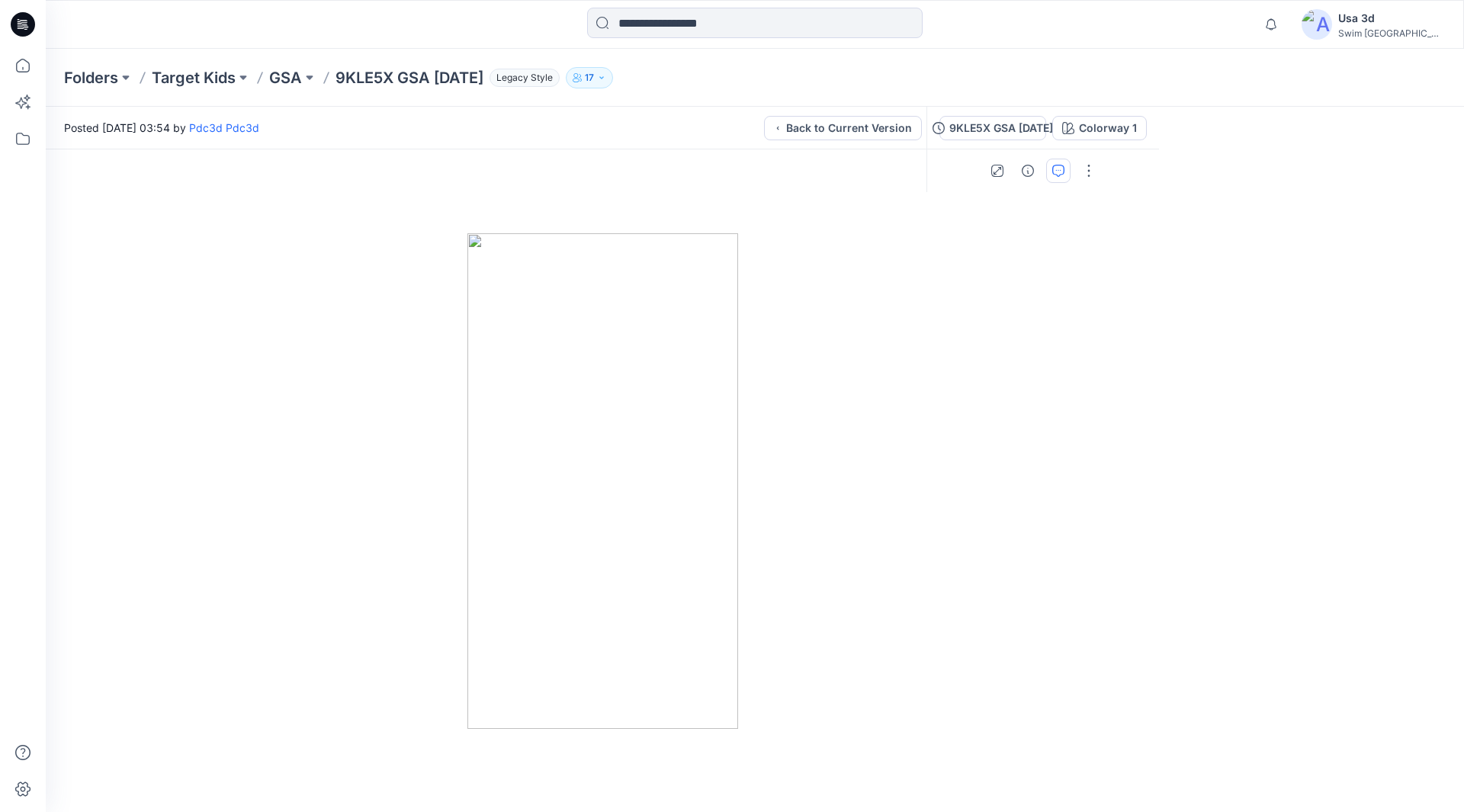
click at [764, 127] on button "Back to Current Version" at bounding box center [843, 128] width 158 height 24
click at [826, 131] on button "For Review" at bounding box center [870, 128] width 89 height 24
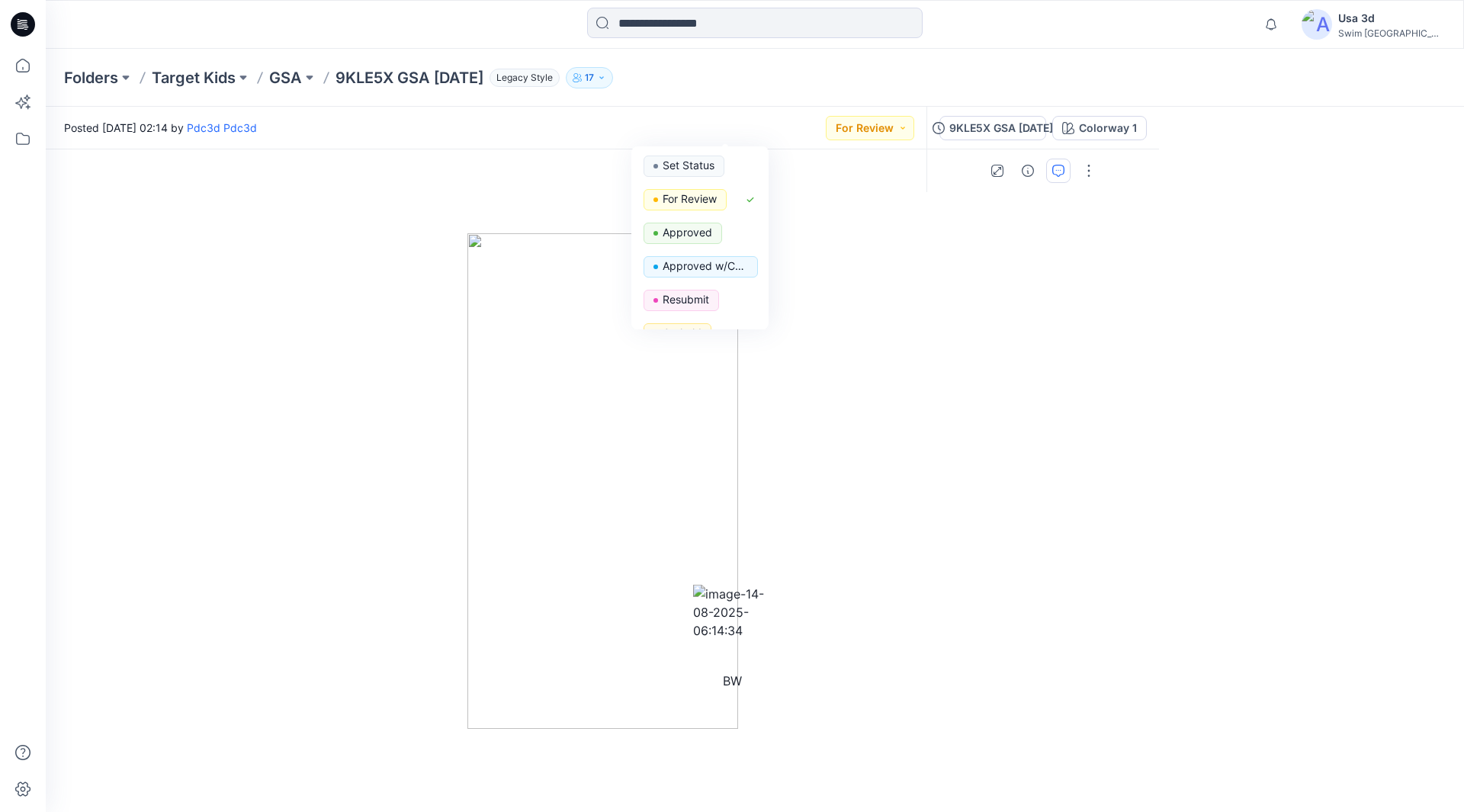
click at [1017, 65] on div "Folders Target Kids GSA 9KLE5X GSA 2025.07.31 Legacy Style 17" at bounding box center [754, 78] width 1418 height 58
click at [1102, 159] on button "button" at bounding box center [1089, 171] width 24 height 24
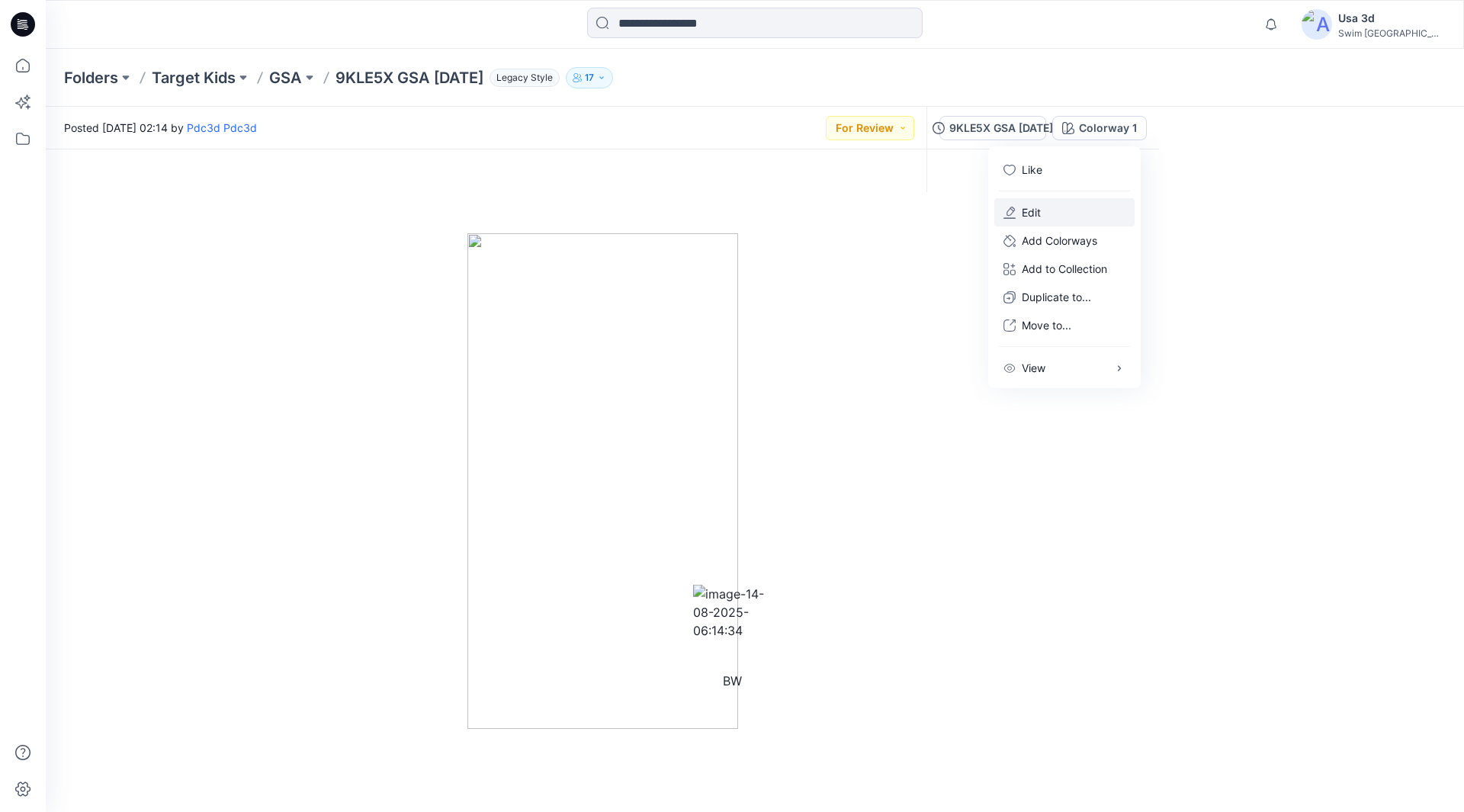
click at [1059, 215] on button "Edit" at bounding box center [1065, 212] width 141 height 28
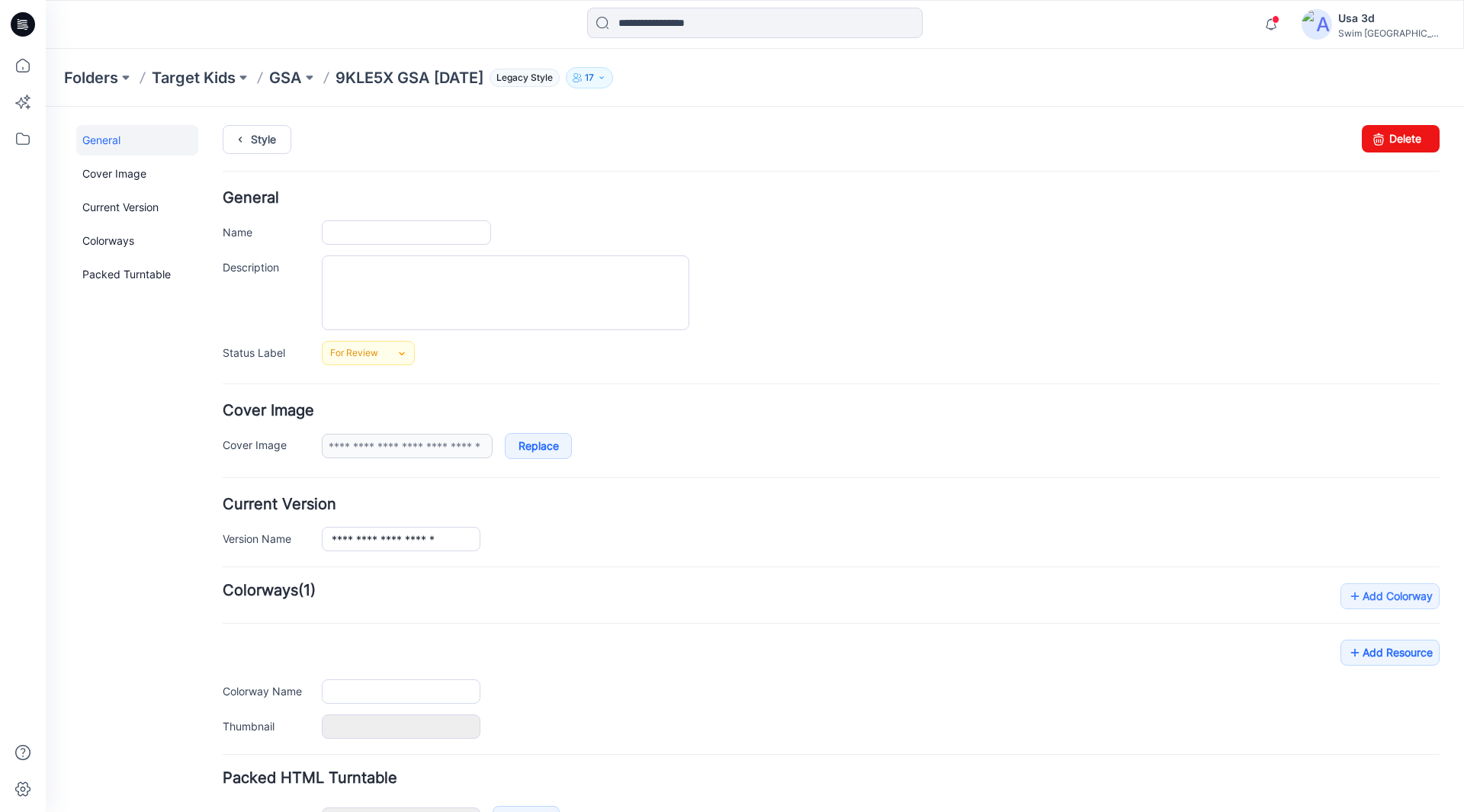
type input "**********"
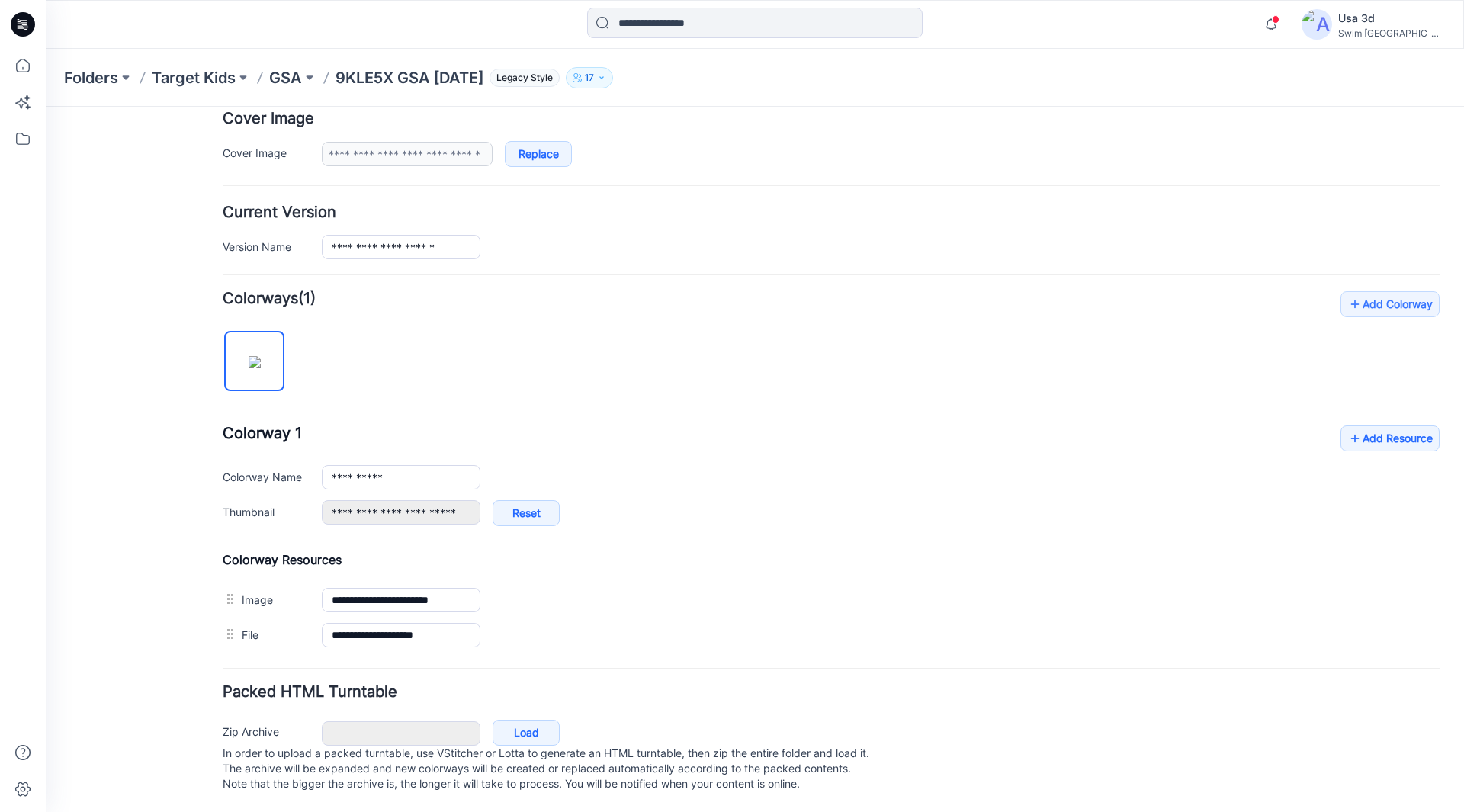
scroll to position [307, 0]
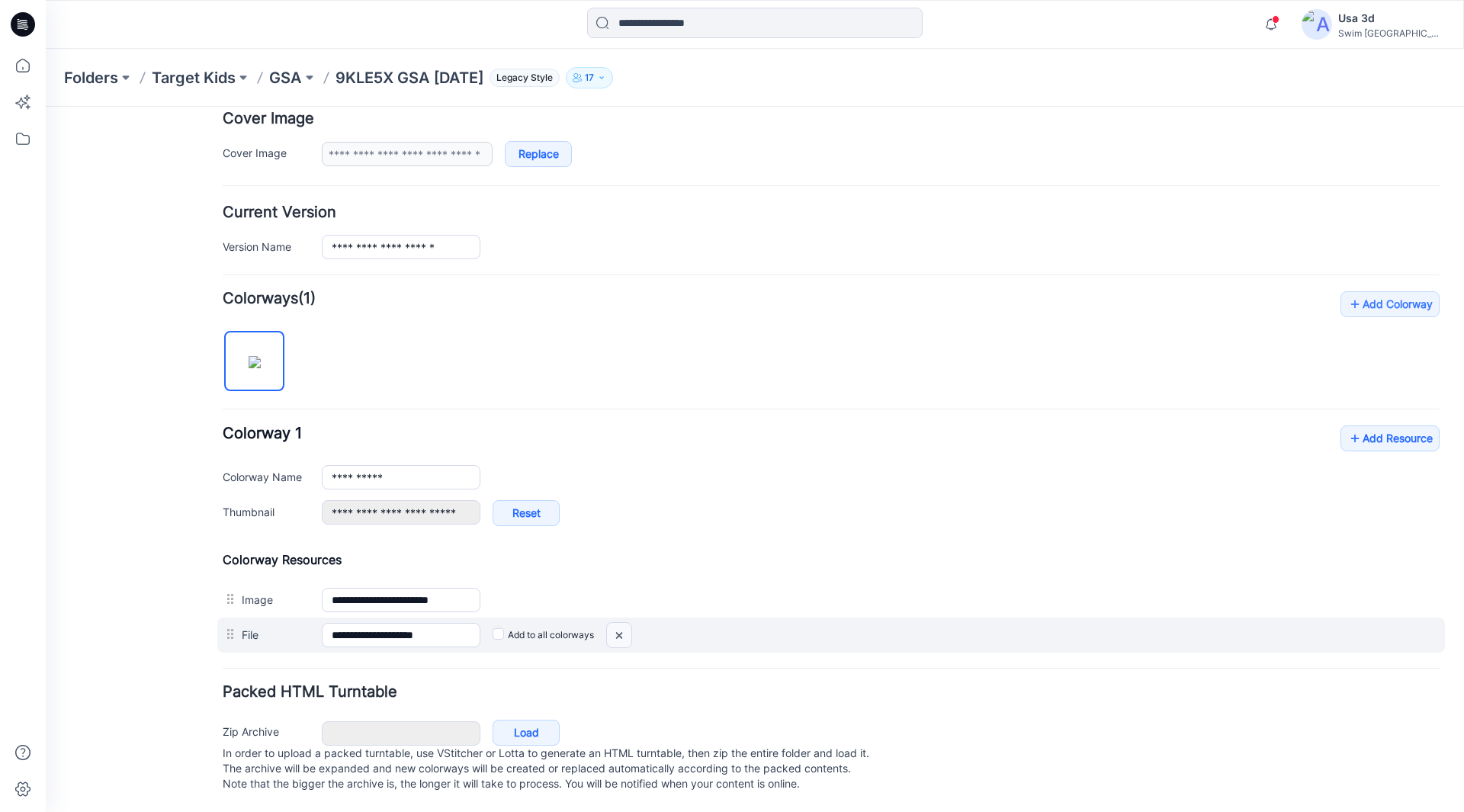
drag, startPoint x: 855, startPoint y: 195, endPoint x: 621, endPoint y: 619, distance: 484.3
click at [46, 107] on img at bounding box center [46, 107] width 0 height 0
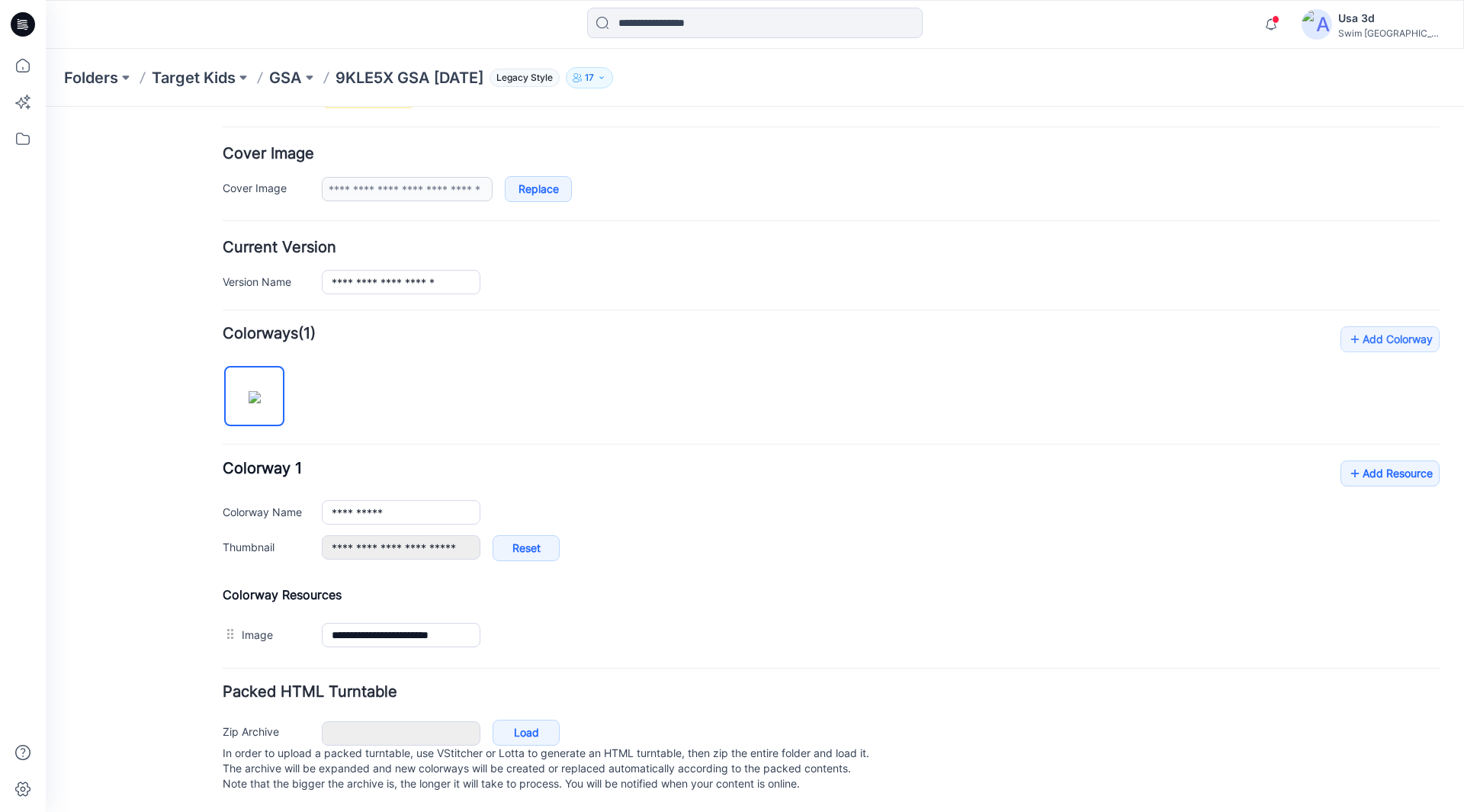
scroll to position [272, 0]
click at [1390, 462] on link "Add Resource" at bounding box center [1389, 474] width 99 height 26
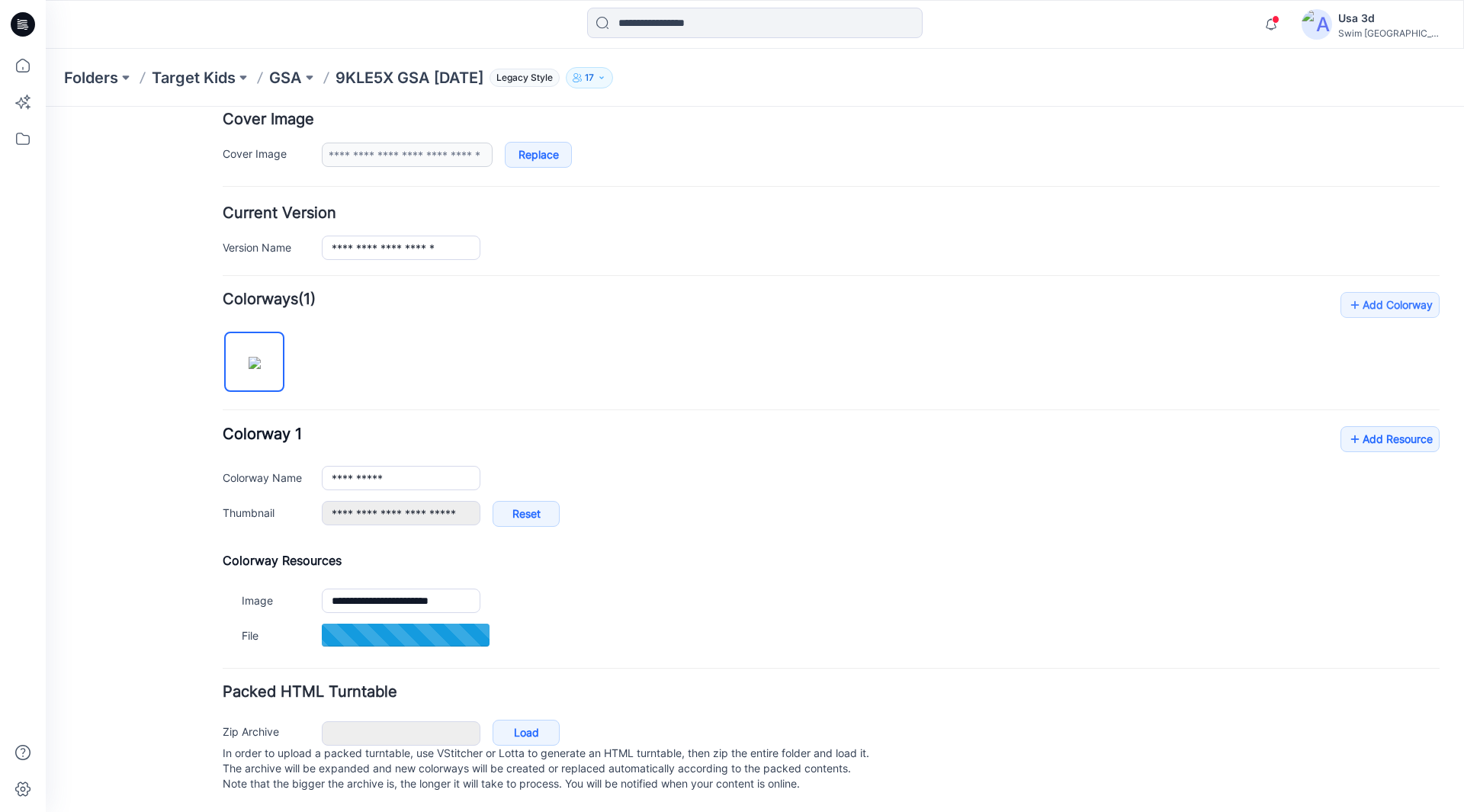
scroll to position [307, 0]
click at [292, 79] on p "GSA" at bounding box center [285, 77] width 33 height 21
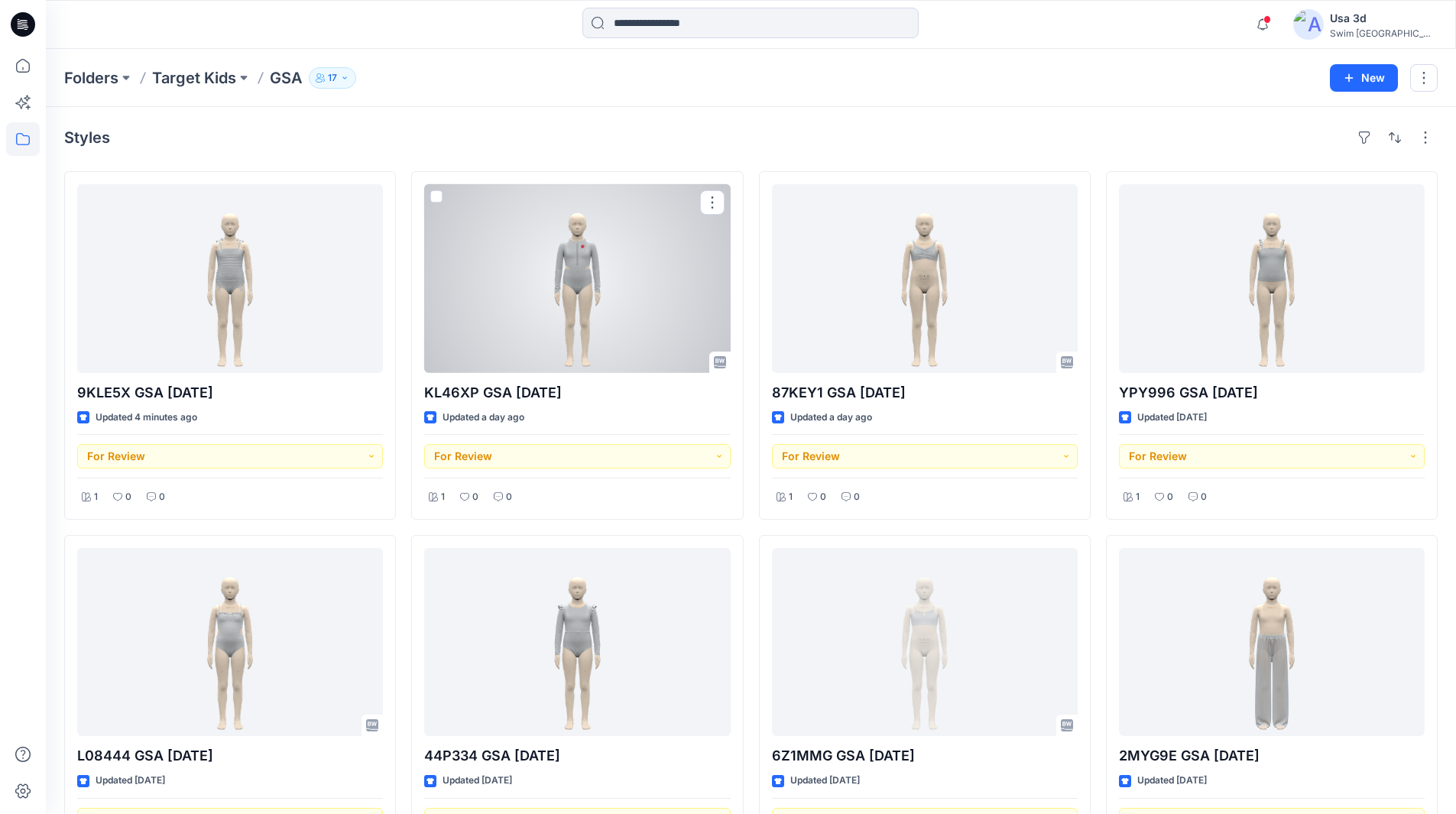
click at [581, 295] on div at bounding box center [577, 278] width 306 height 189
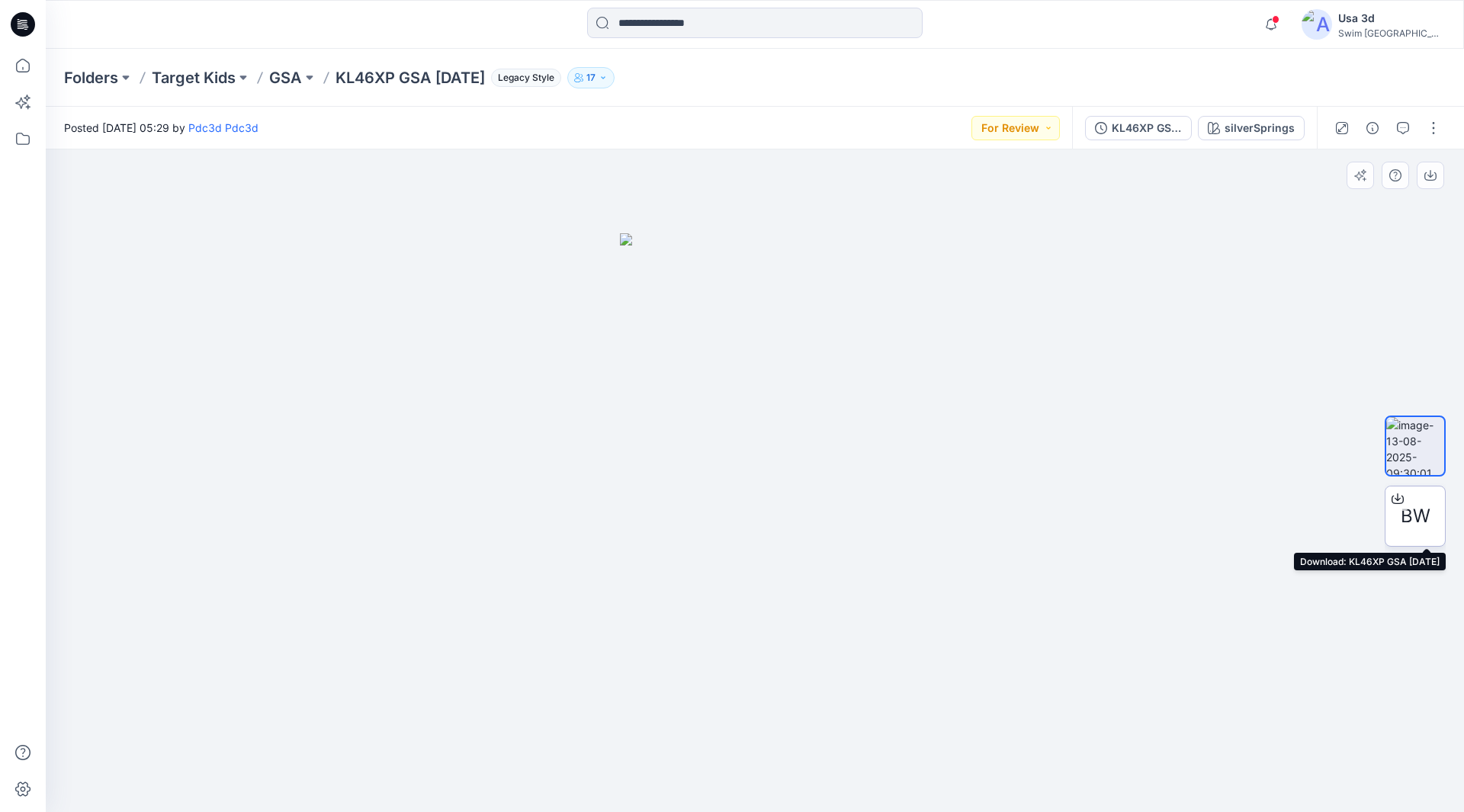
click at [1412, 521] on span "BW" at bounding box center [1416, 517] width 30 height 28
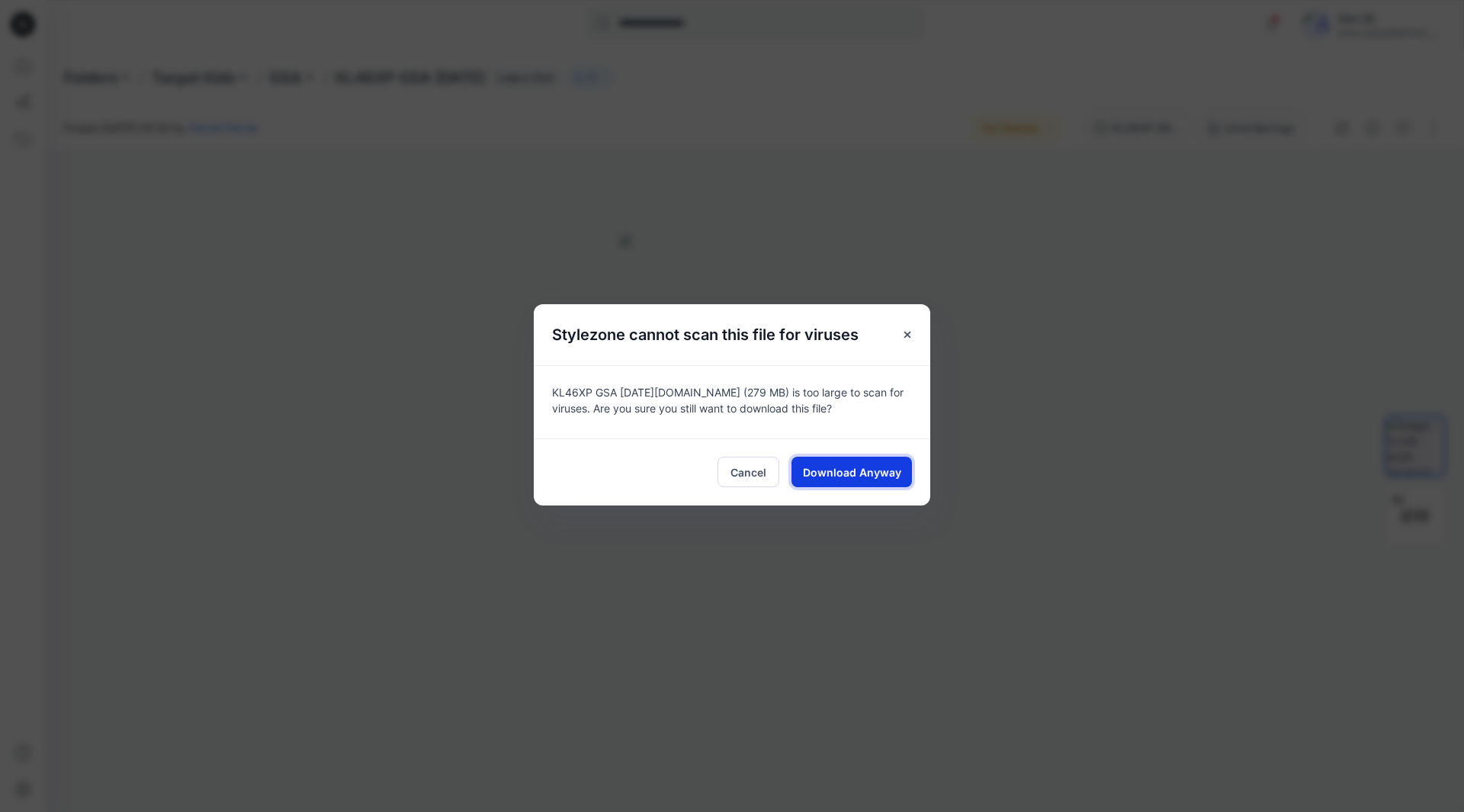
click at [855, 476] on span "Download Anyway" at bounding box center [852, 472] width 99 height 16
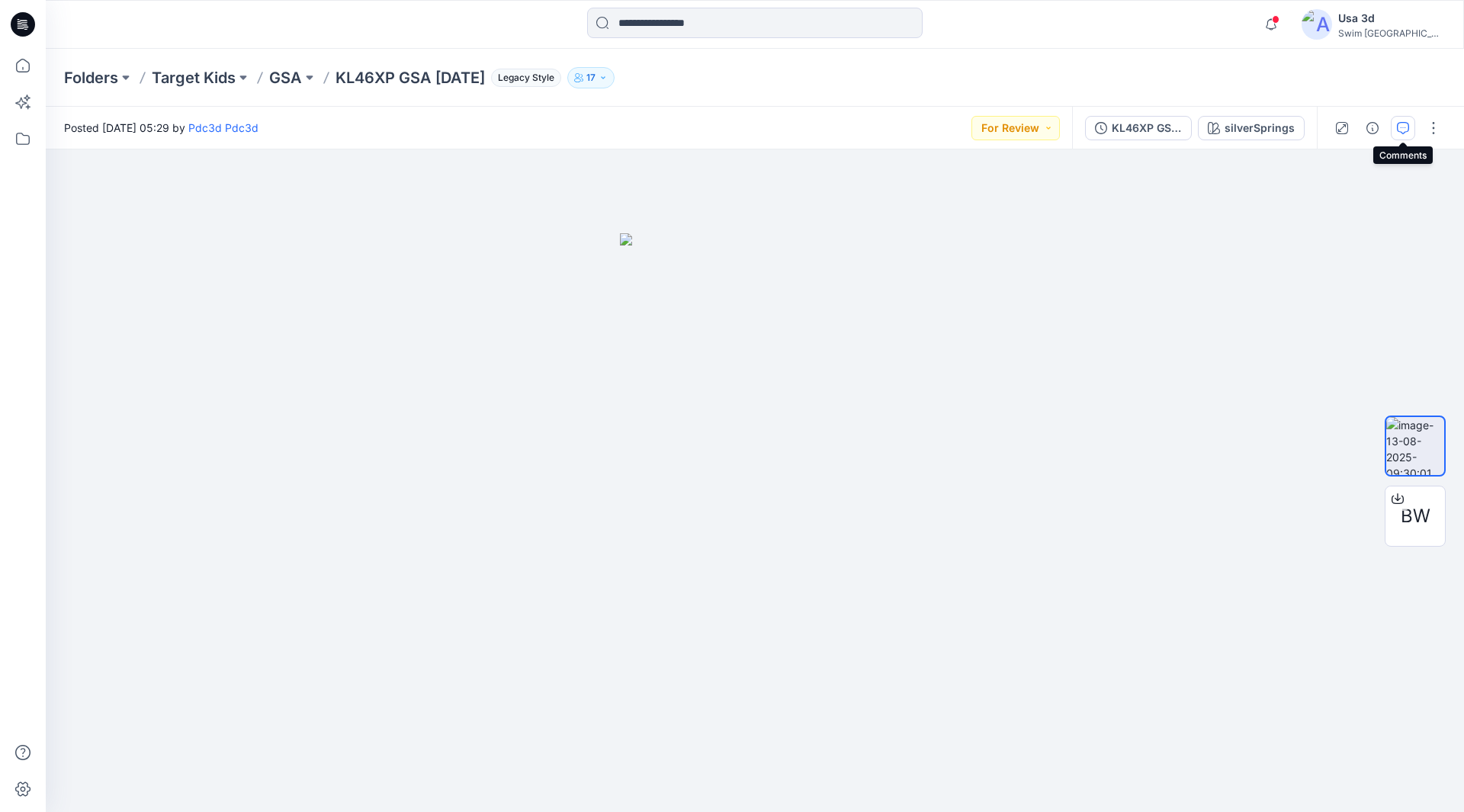
click at [1405, 128] on icon "button" at bounding box center [1403, 128] width 12 height 12
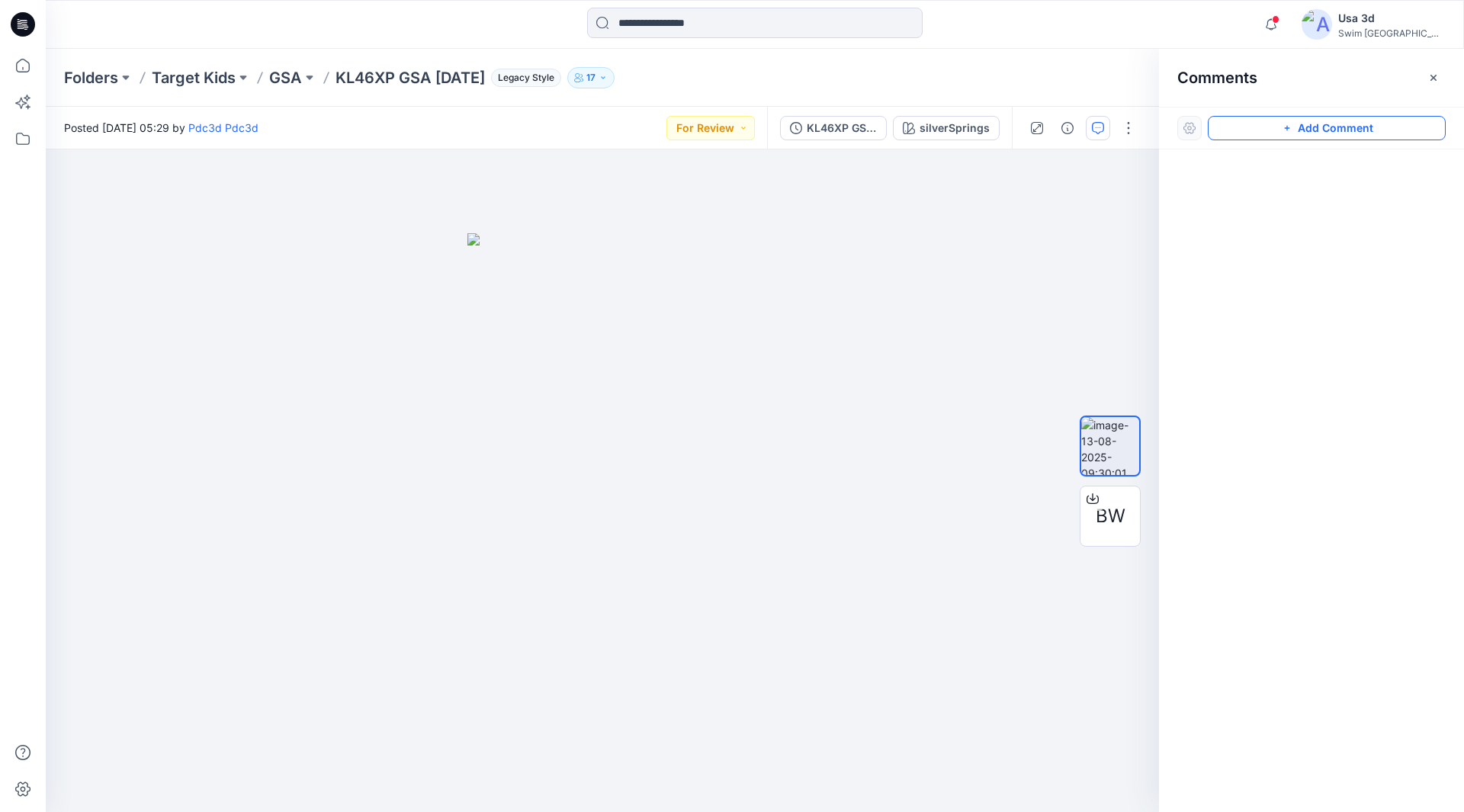
click at [1259, 124] on button "Add Comment" at bounding box center [1326, 128] width 238 height 24
click at [86, 191] on div "1" at bounding box center [603, 481] width 1114 height 662
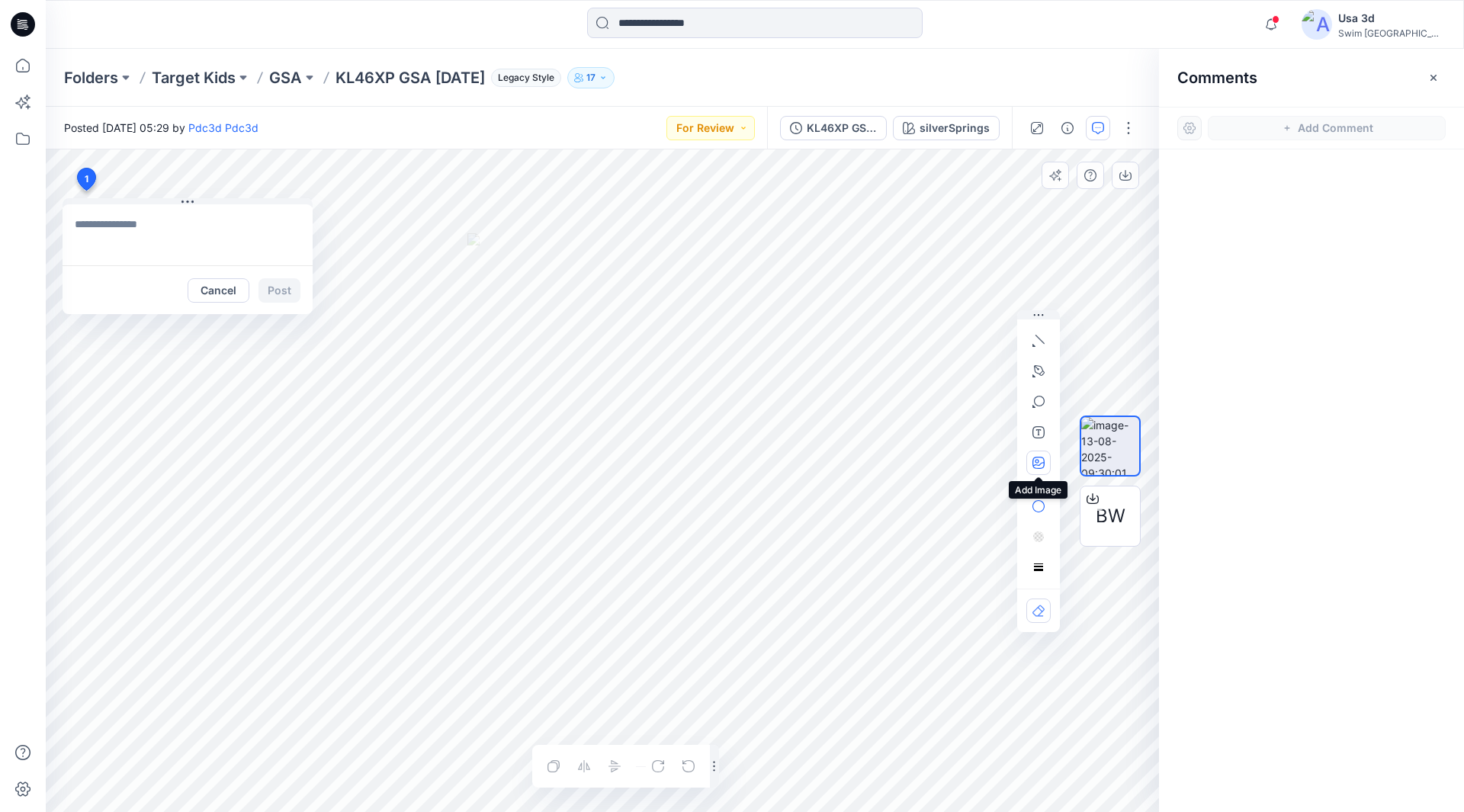
click at [1033, 466] on icon "button" at bounding box center [1039, 463] width 12 height 12
type input"] "**********"
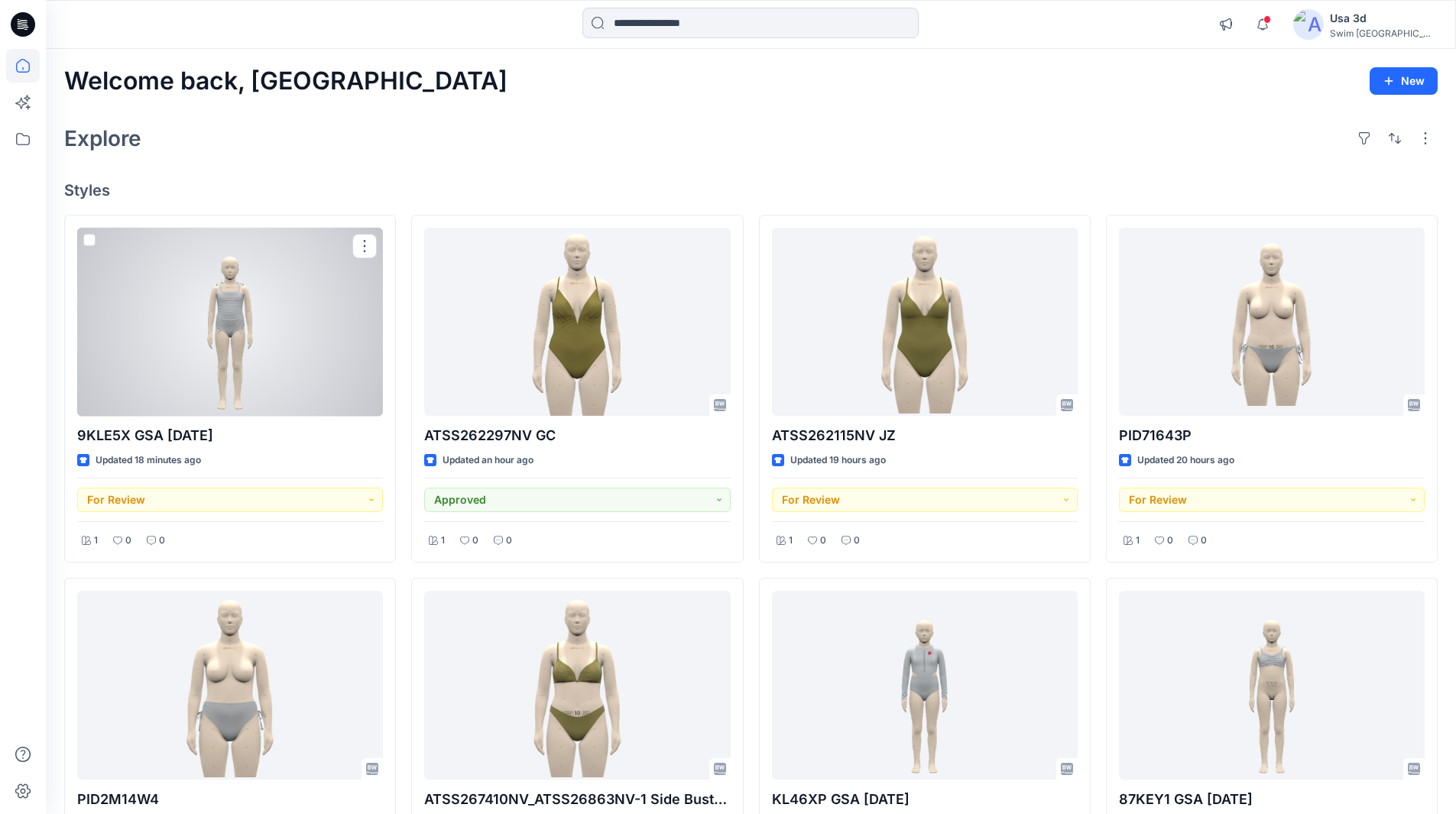
click at [278, 348] on div at bounding box center [230, 322] width 306 height 189
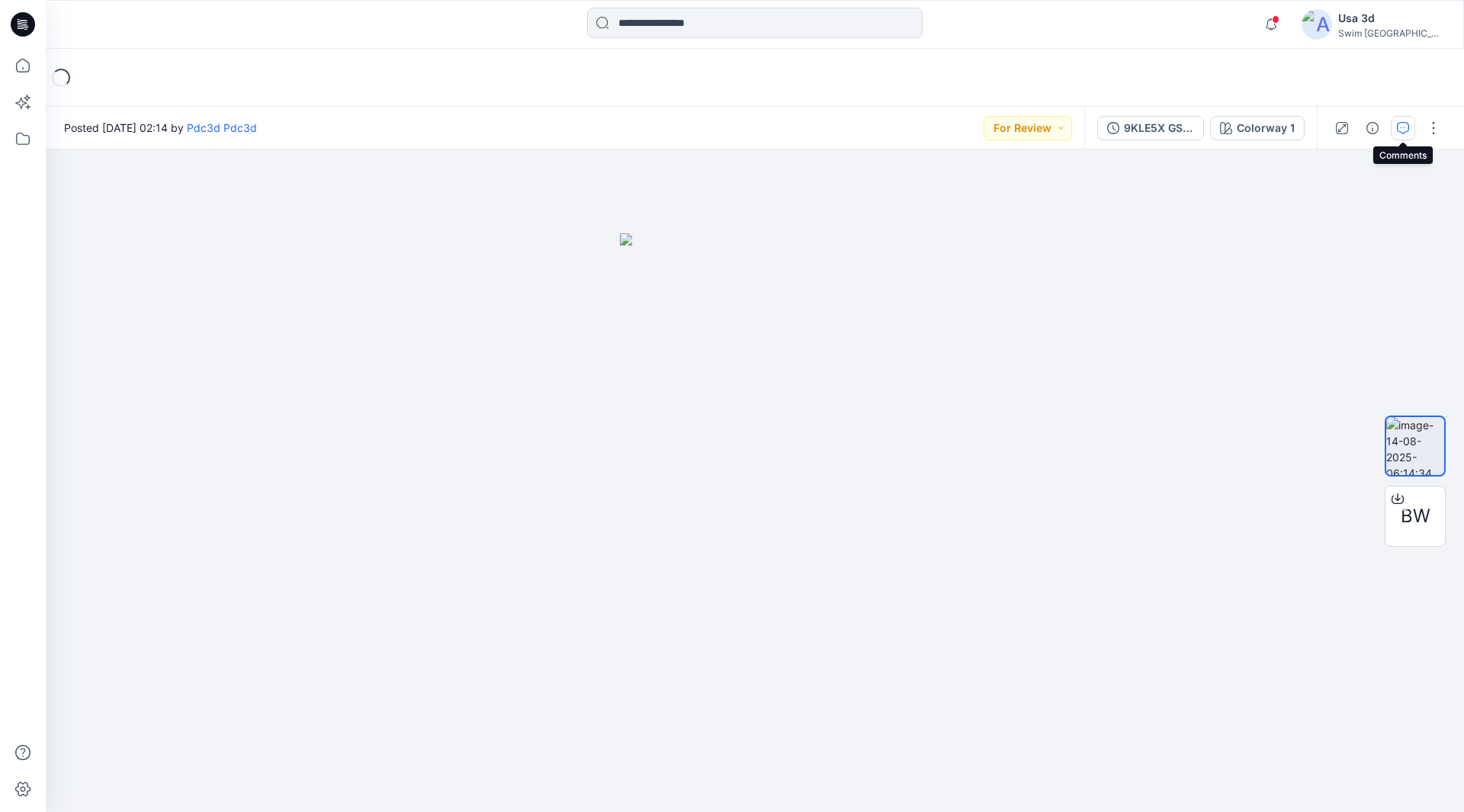
click at [1411, 127] on button "button" at bounding box center [1403, 128] width 24 height 24
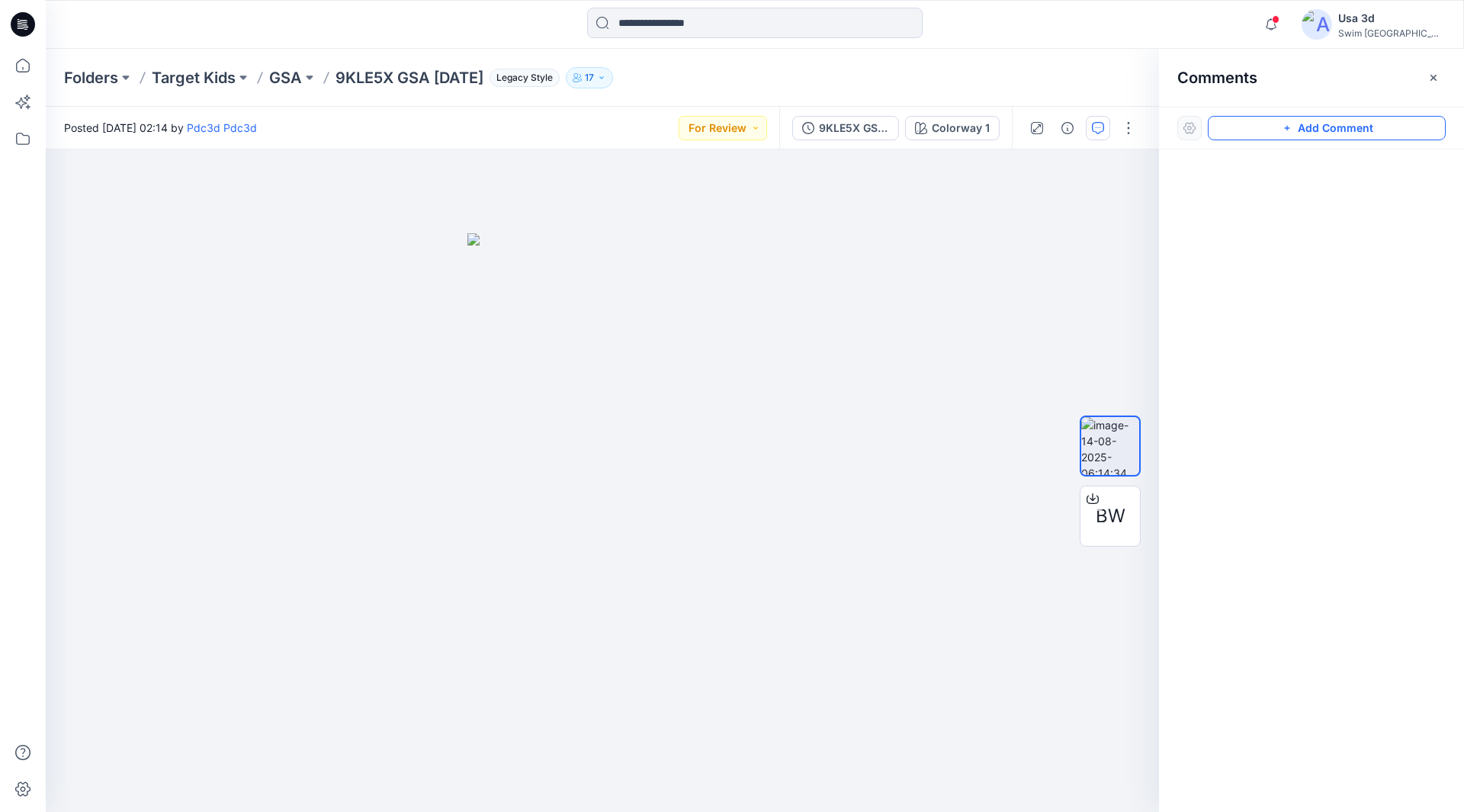
click at [1270, 136] on button "Add Comment" at bounding box center [1326, 128] width 238 height 24
click at [172, 203] on div "1" at bounding box center [603, 481] width 1114 height 662
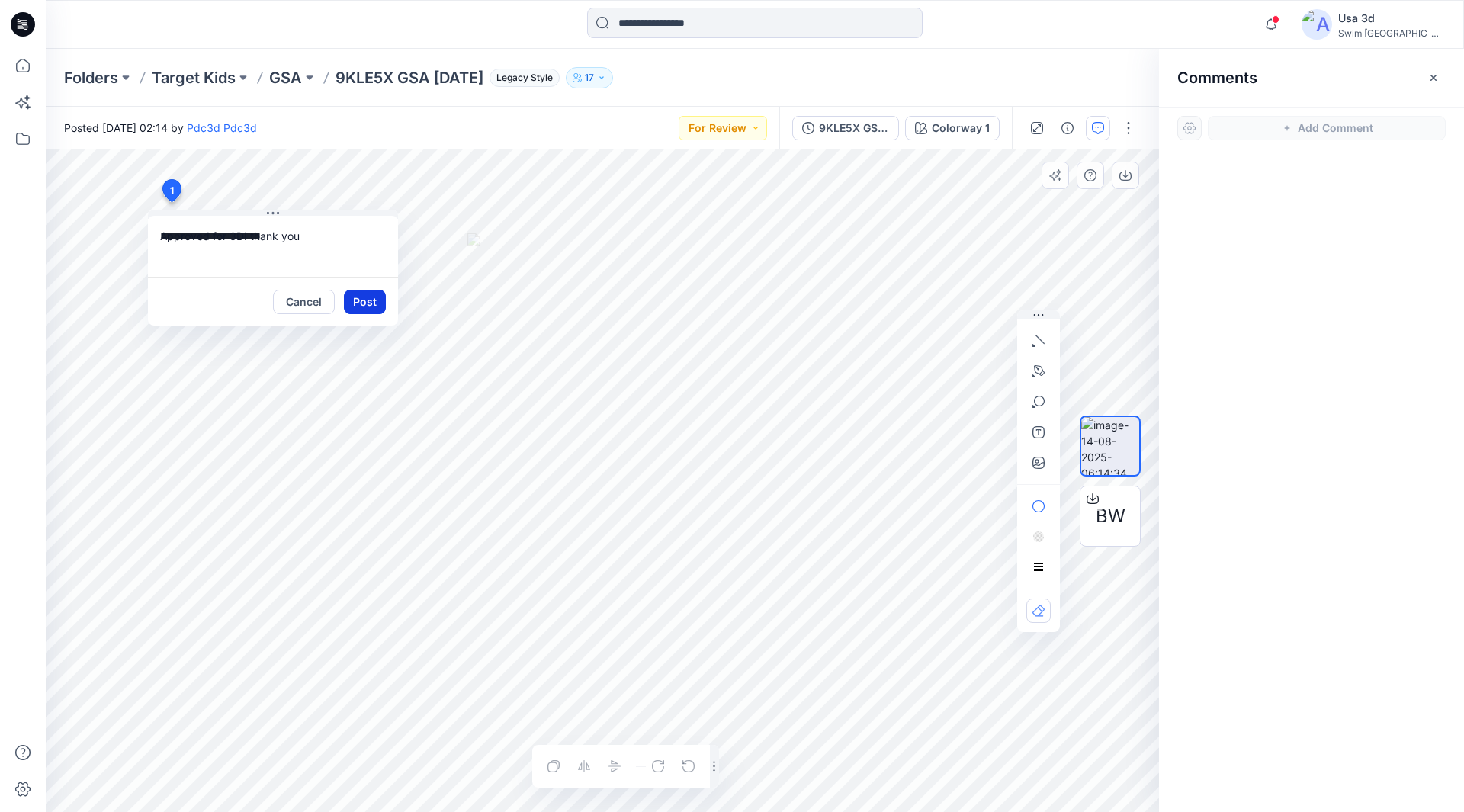
type textarea "**********"
click at [363, 299] on button "Post" at bounding box center [365, 301] width 42 height 24
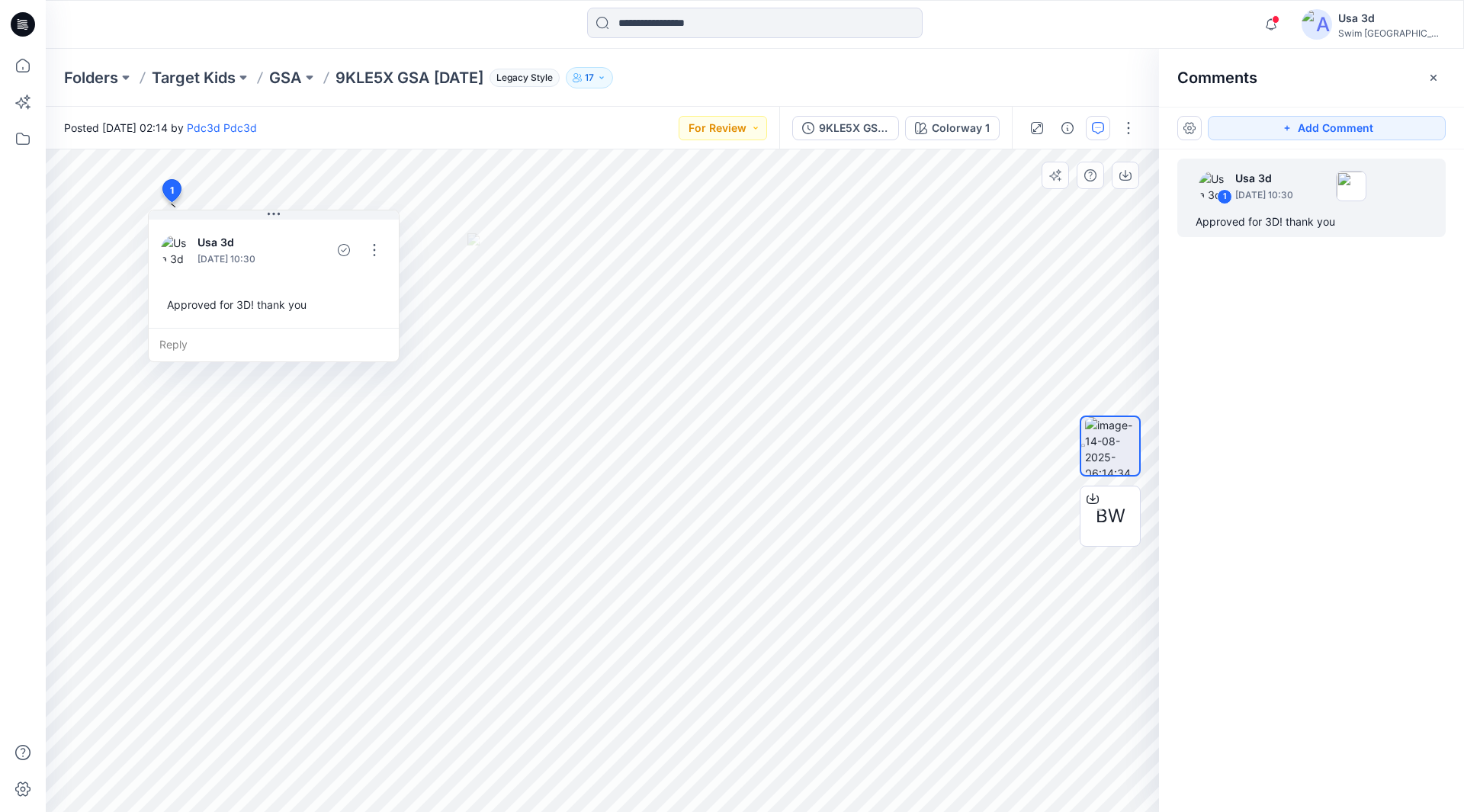
click at [461, 73] on p "9KLE5X GSA [DATE]" at bounding box center [409, 77] width 148 height 21
click at [298, 79] on p "GSA" at bounding box center [285, 77] width 33 height 21
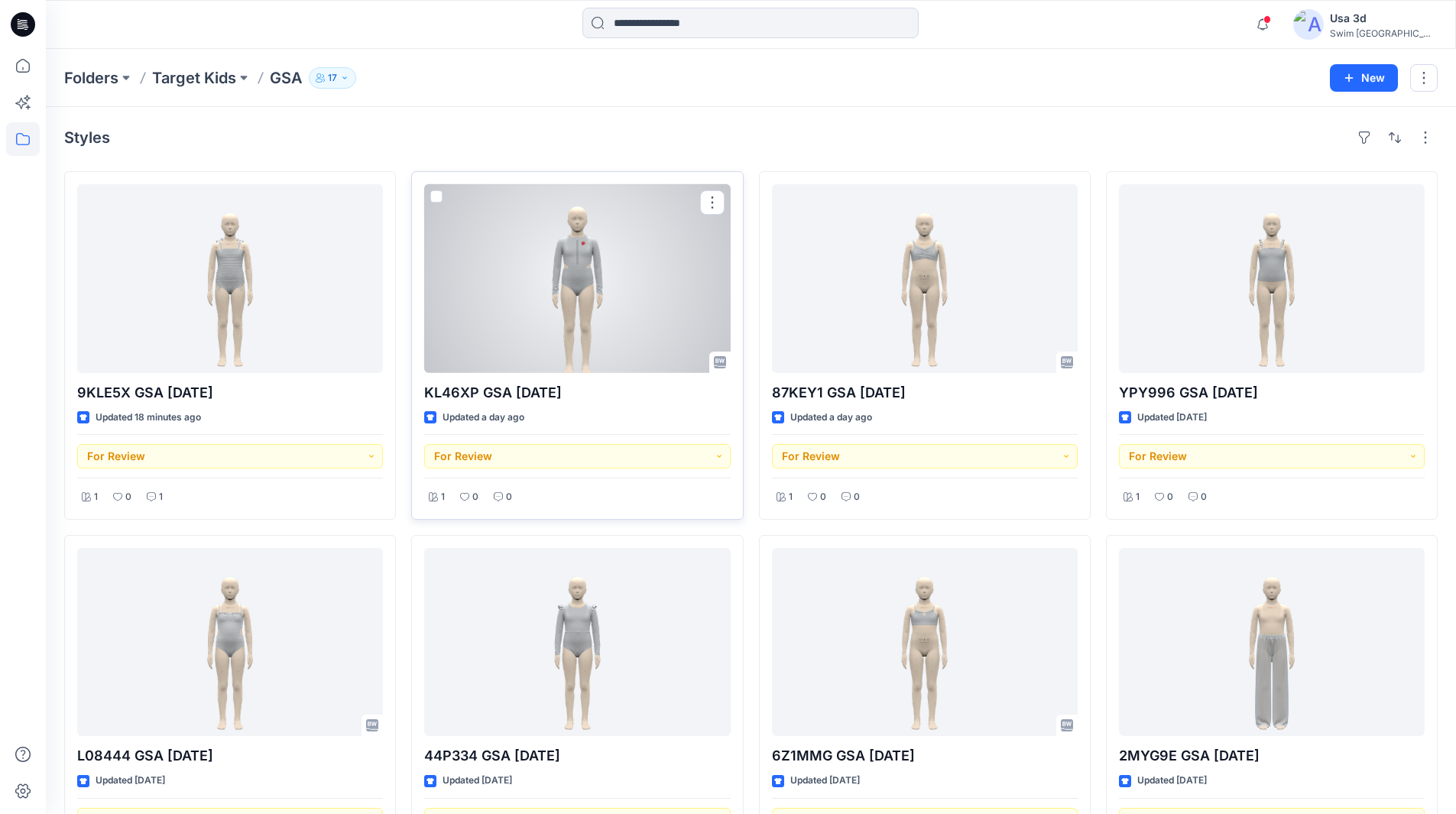
click at [629, 313] on div at bounding box center [577, 278] width 306 height 189
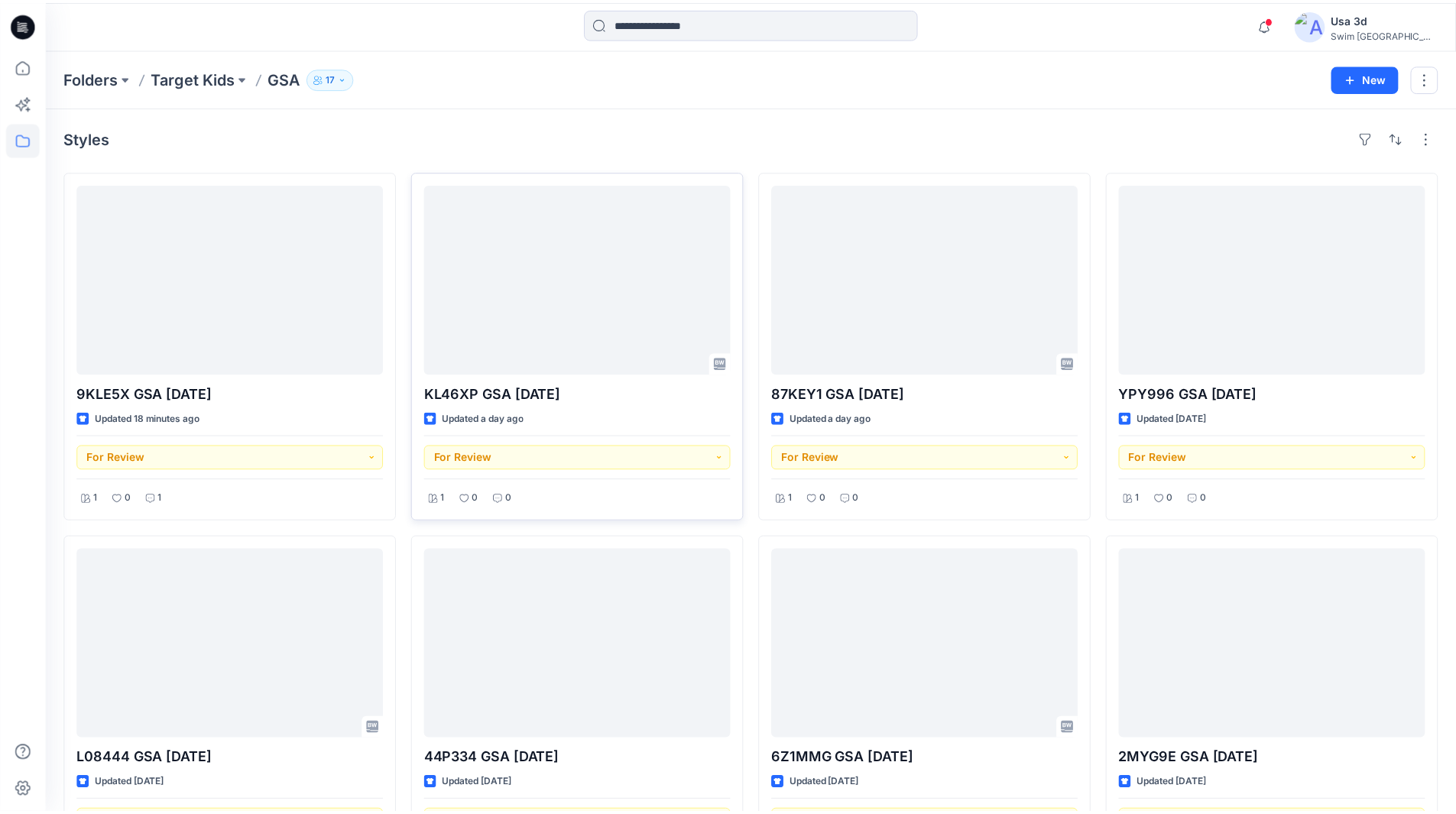
scroll to position [153, 0]
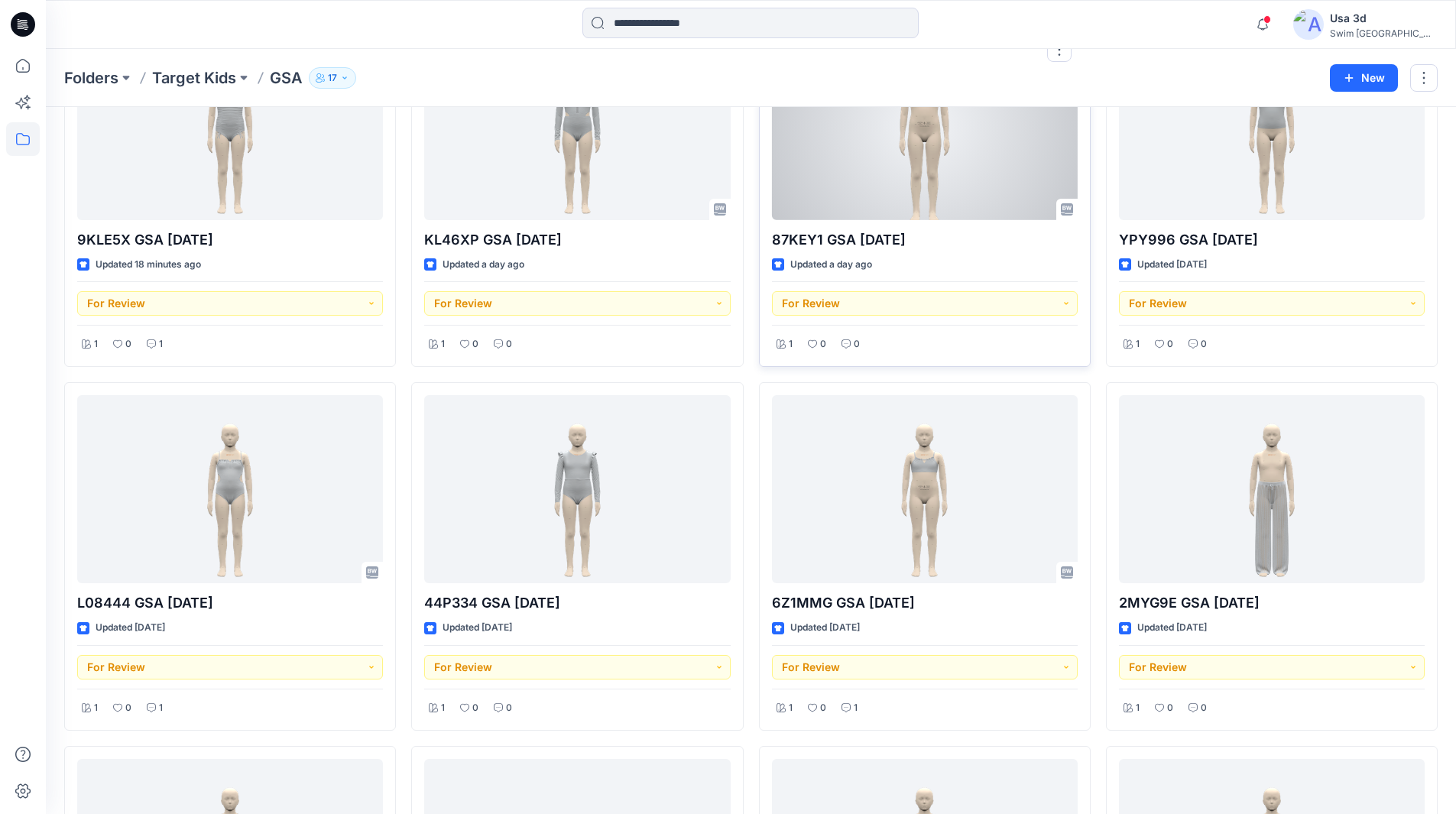
click at [887, 196] on div at bounding box center [925, 125] width 306 height 189
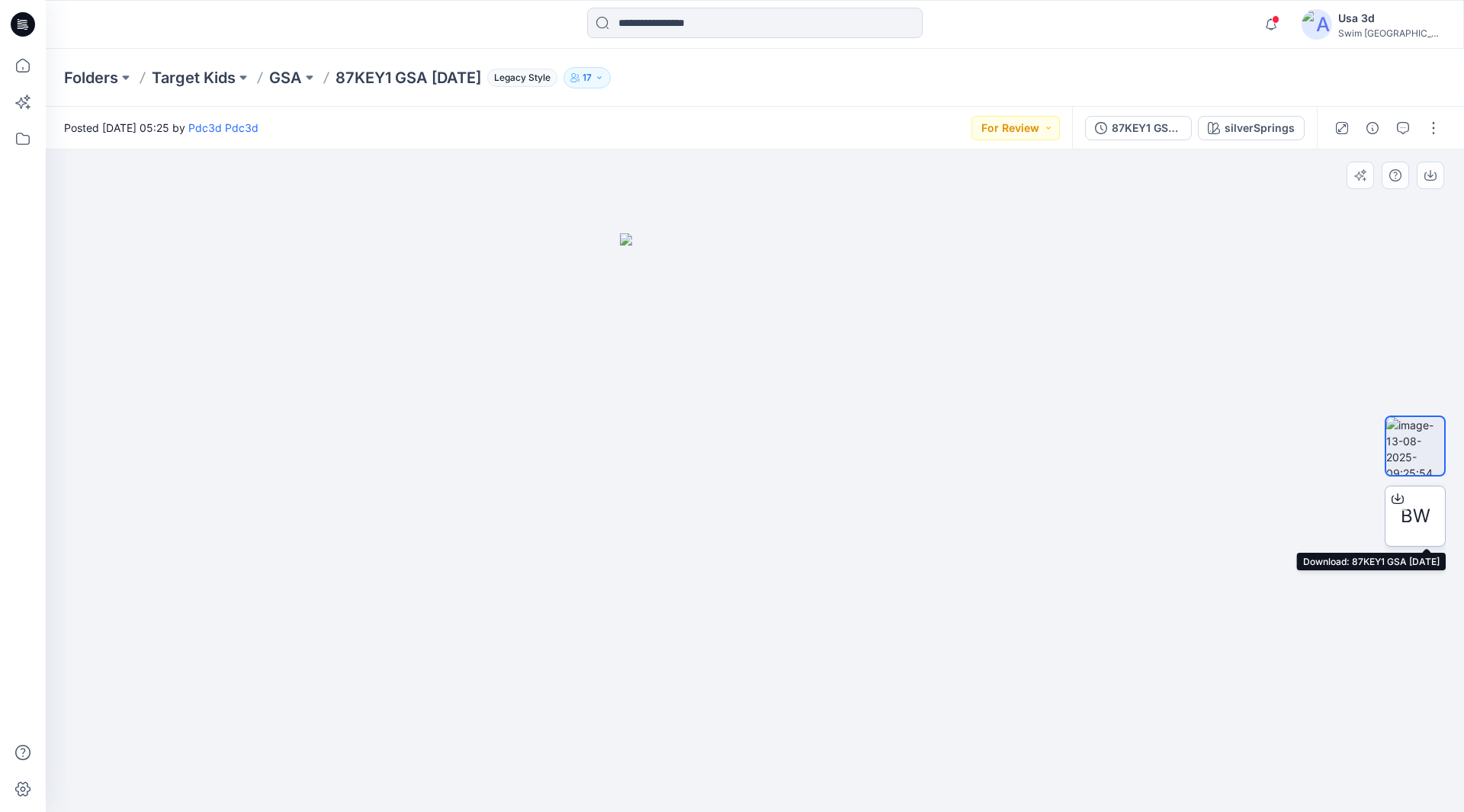
click at [1422, 517] on span "BW" at bounding box center [1416, 517] width 30 height 28
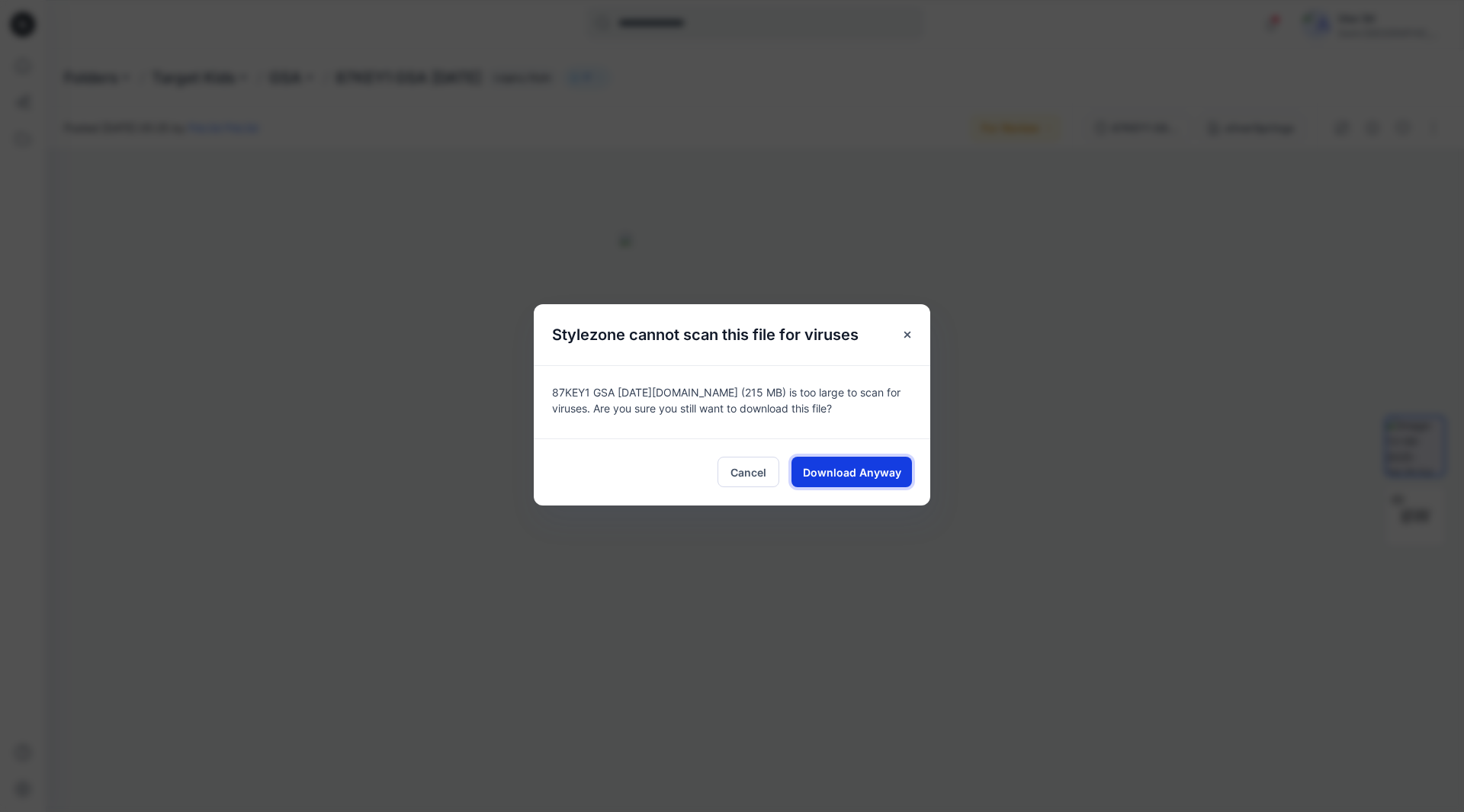
click at [858, 471] on span "Download Anyway" at bounding box center [852, 472] width 99 height 16
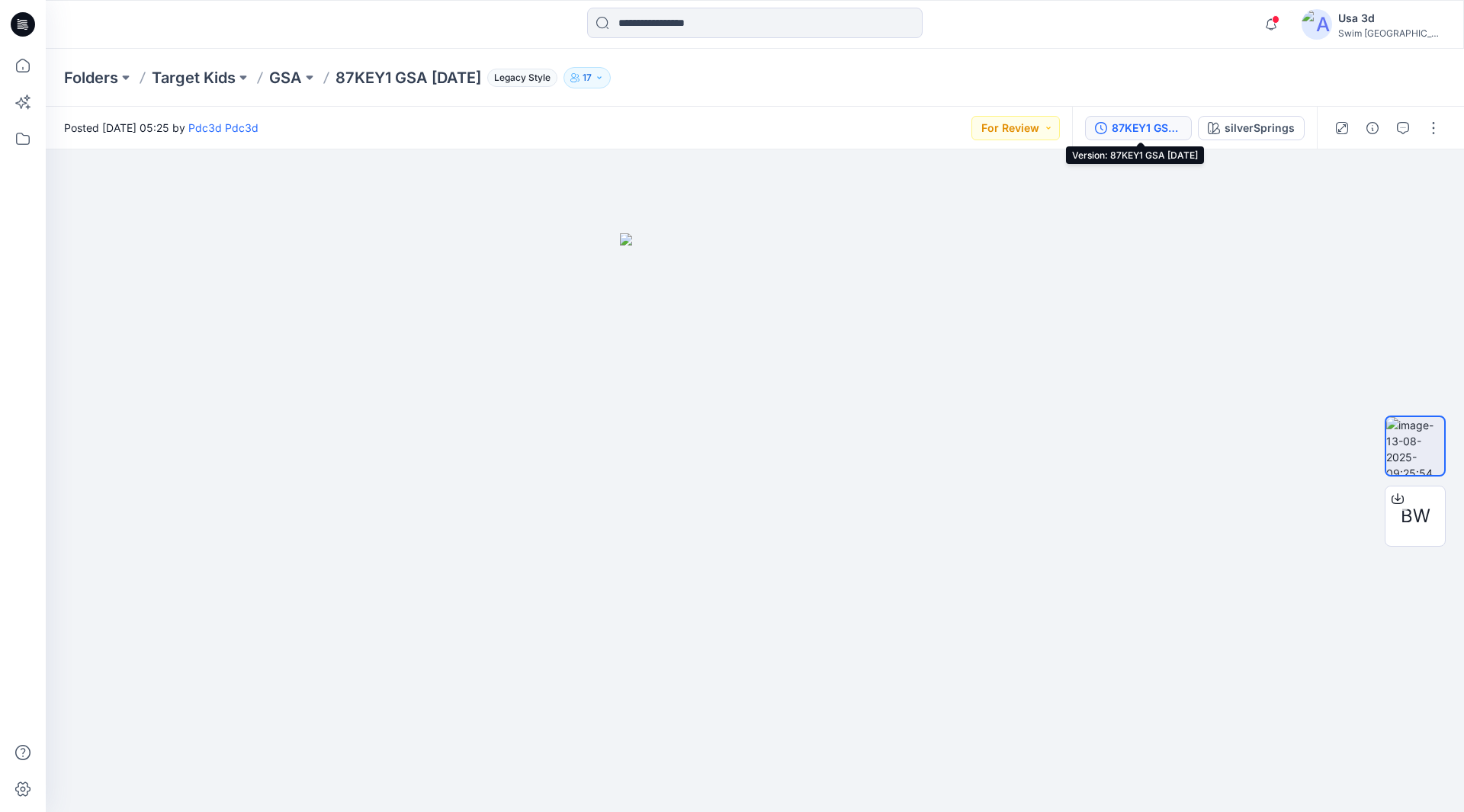
click at [1156, 130] on div "87KEY1 GSA [DATE]" at bounding box center [1147, 128] width 70 height 17
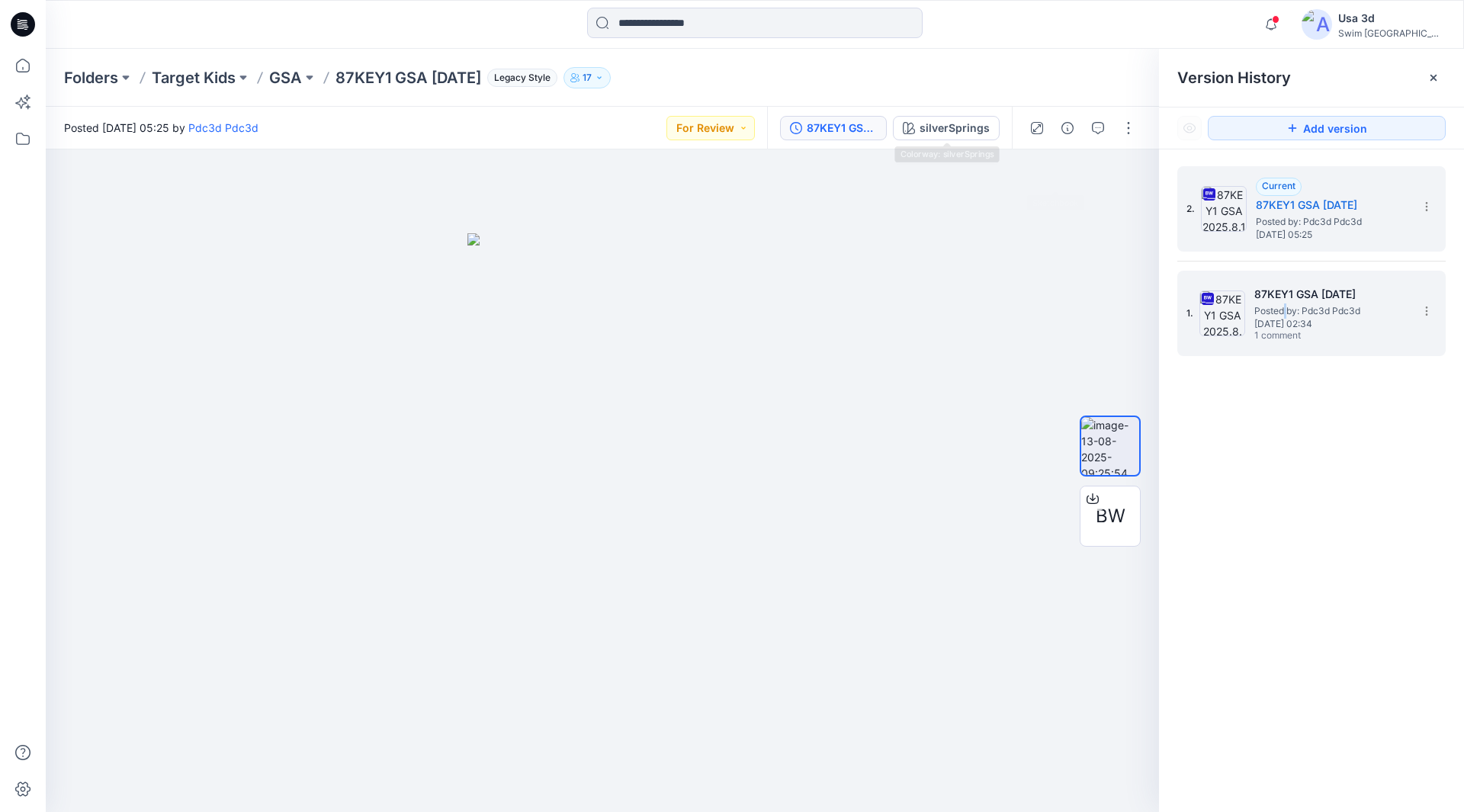
click at [1286, 305] on span "Posted by: Pdc3d Pdc3d" at bounding box center [1330, 310] width 153 height 15
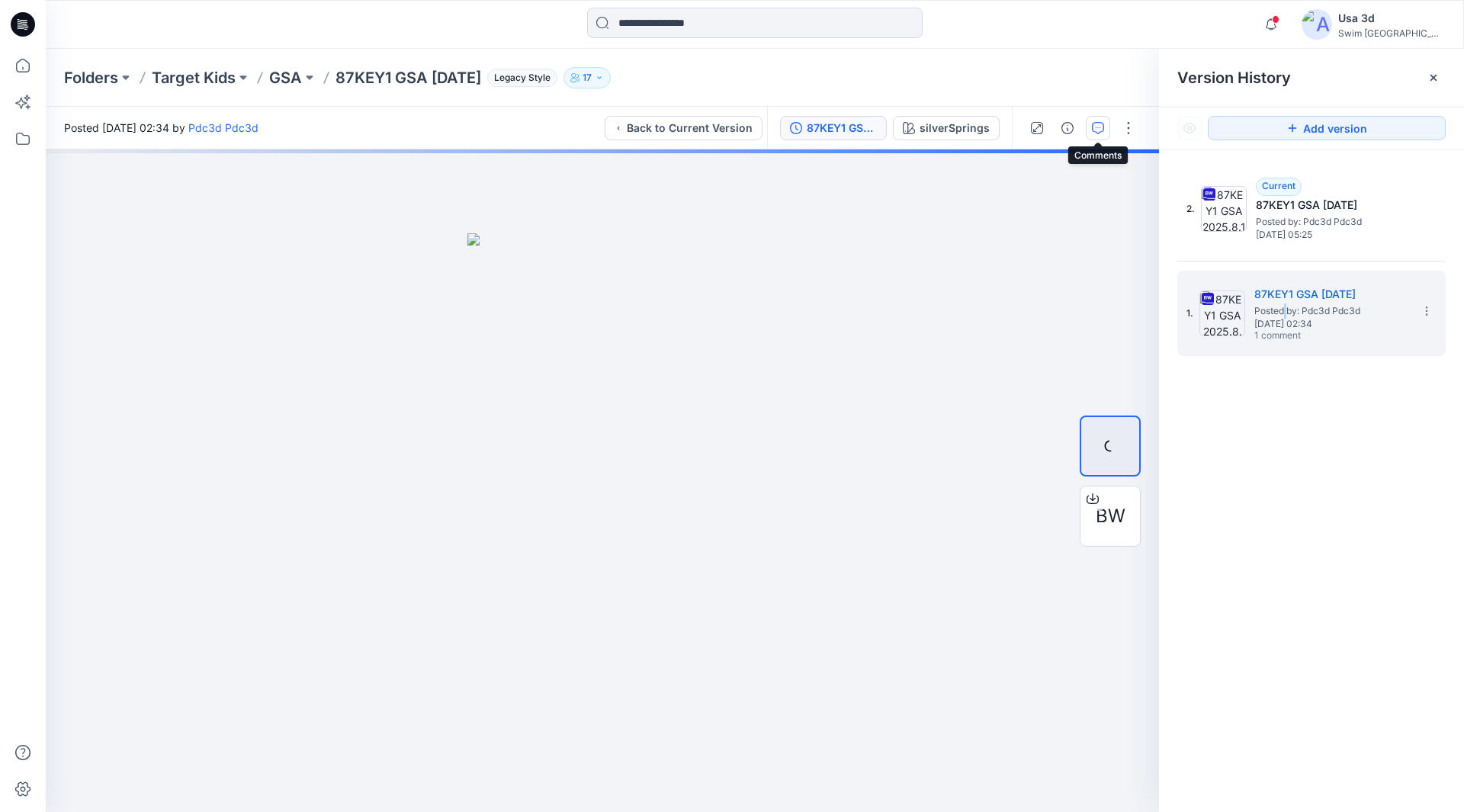
click at [1100, 129] on icon "button" at bounding box center [1098, 128] width 12 height 12
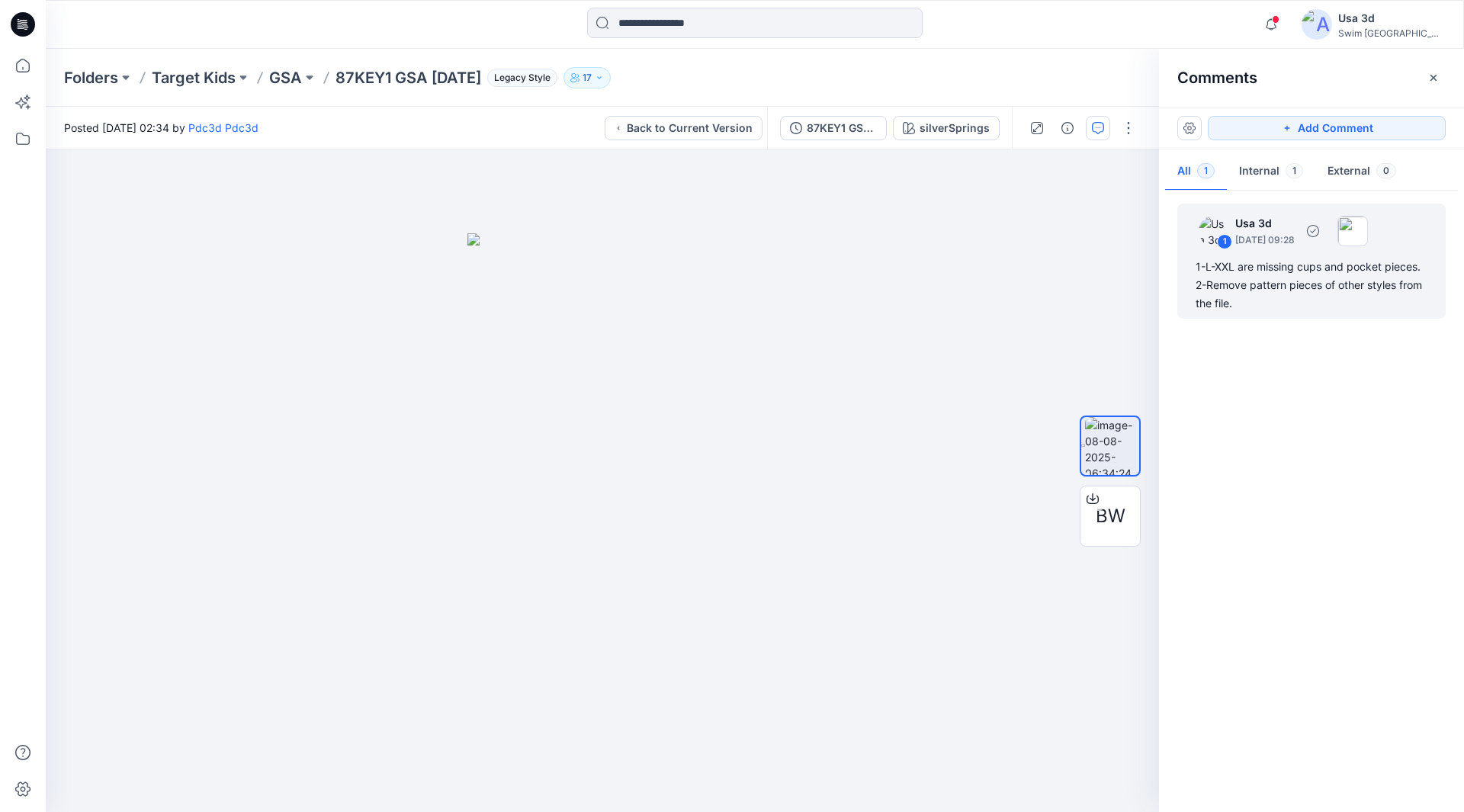
click at [1305, 259] on div "1-L-XXL are missing cups and pocket pieces. 2-Remove pattern pieces of other st…" at bounding box center [1311, 284] width 232 height 55
click at [1105, 525] on span "BW" at bounding box center [1111, 517] width 30 height 28
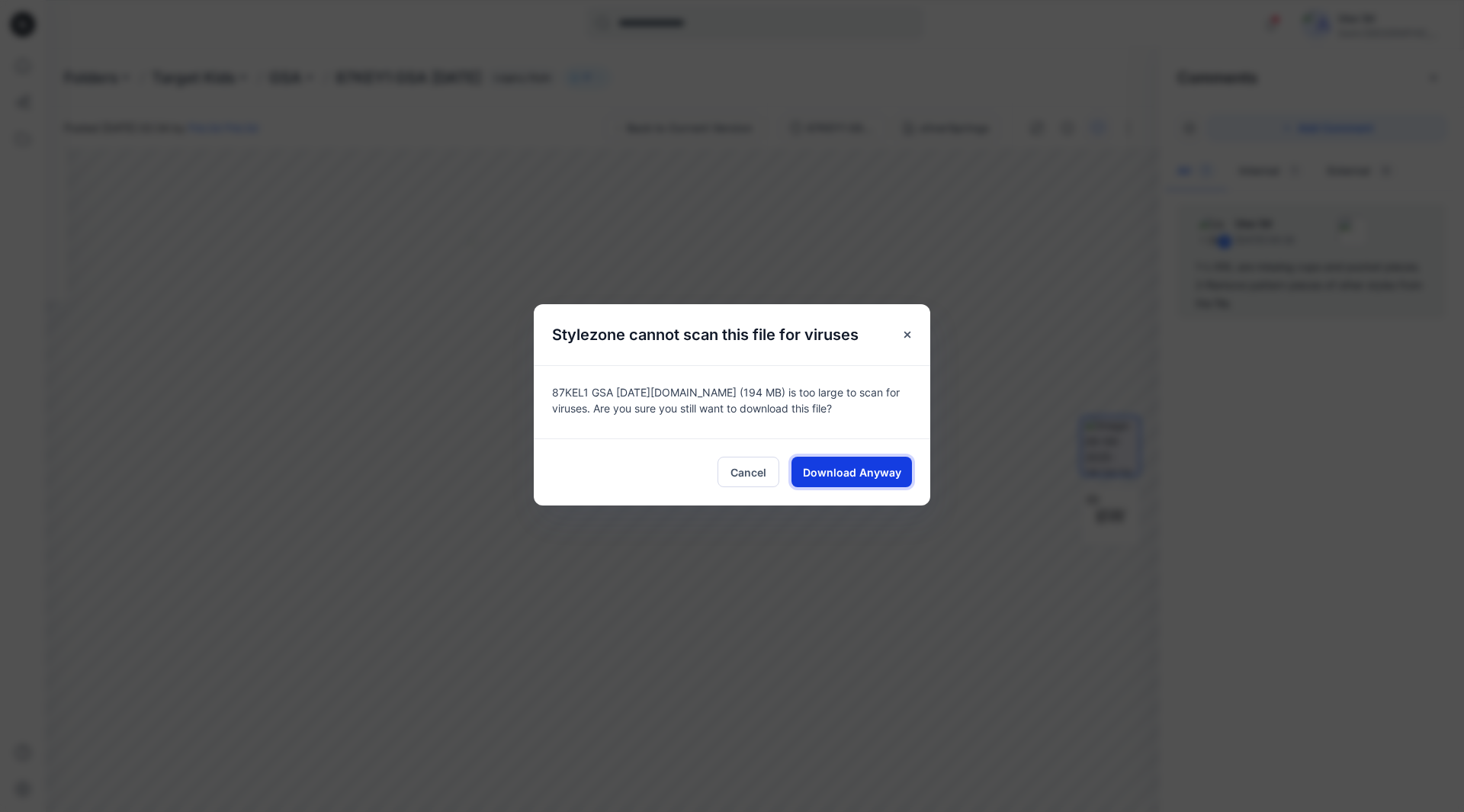
click at [822, 464] on button "Download Anyway" at bounding box center [851, 472] width 121 height 31
